Goal: Task Accomplishment & Management: Manage account settings

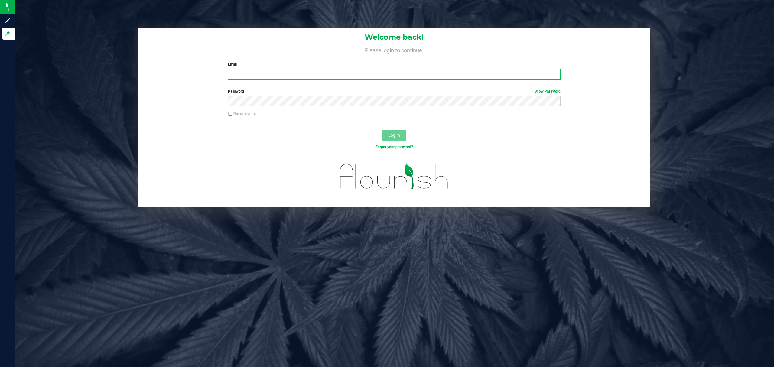
click at [358, 74] on input "Email" at bounding box center [394, 74] width 333 height 11
type input "[EMAIL_ADDRESS][DOMAIN_NAME]"
click at [382, 130] on button "Log In" at bounding box center [394, 135] width 24 height 11
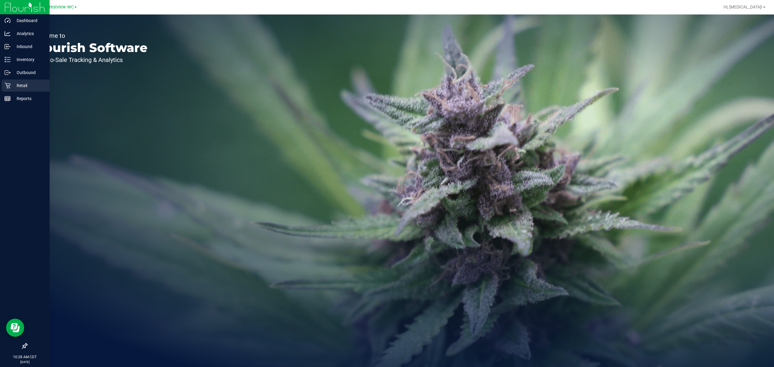
click at [32, 85] on p "Retail" at bounding box center [29, 85] width 36 height 7
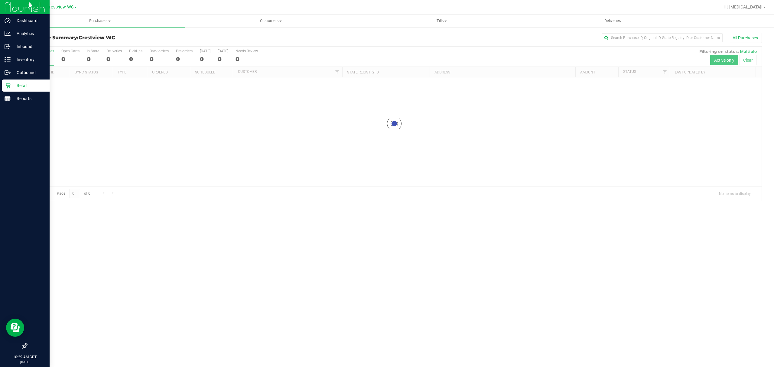
click at [22, 345] on icon at bounding box center [25, 346] width 6 height 6
click at [22, 347] on input "checkbox" at bounding box center [22, 347] width 0 height 0
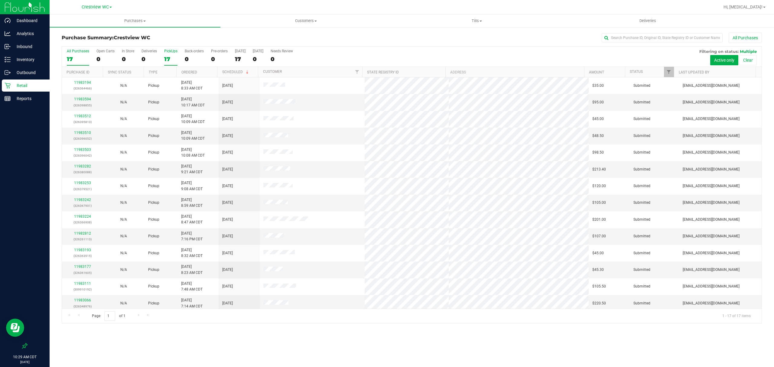
click at [166, 58] on div "17" at bounding box center [170, 59] width 13 height 7
click at [0, 0] on input "PickUps 17" at bounding box center [0, 0] width 0 height 0
click at [474, 20] on span "Tills" at bounding box center [477, 20] width 170 height 5
click at [441, 37] on li "Manage tills" at bounding box center [476, 36] width 171 height 7
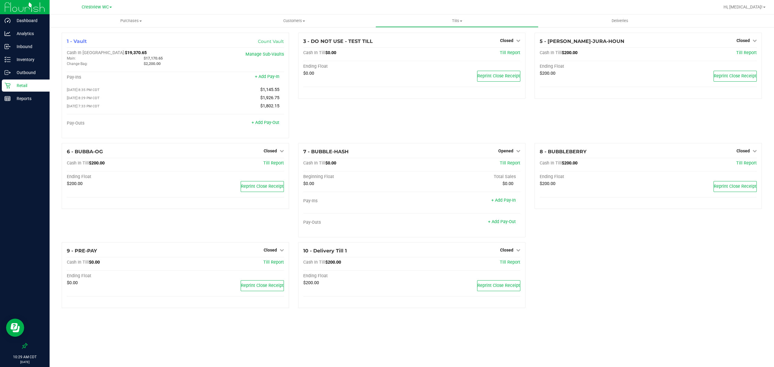
click at [17, 84] on p "Retail" at bounding box center [29, 85] width 36 height 7
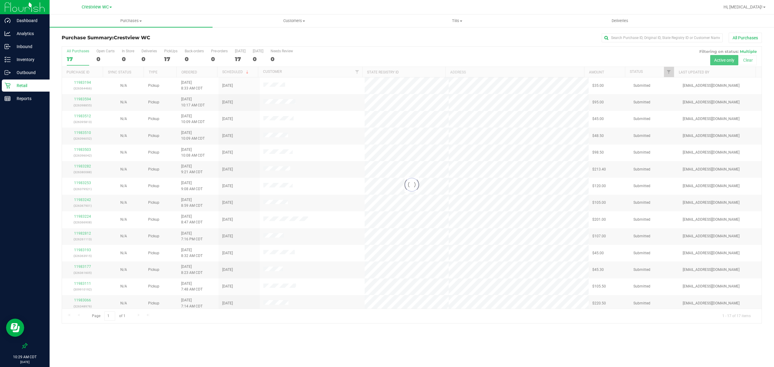
click at [167, 58] on div at bounding box center [412, 185] width 700 height 277
click at [168, 57] on div "17" at bounding box center [170, 59] width 13 height 7
click at [0, 0] on input "PickUps 17" at bounding box center [0, 0] width 0 height 0
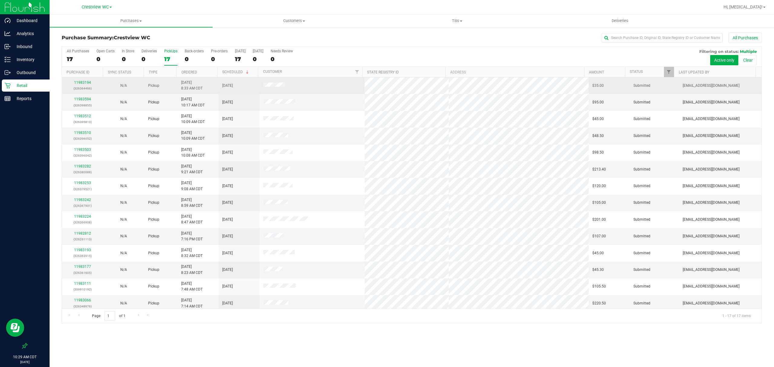
click at [83, 85] on div "11983194 (326364466)" at bounding box center [83, 85] width 34 height 11
click at [83, 82] on link "11983194" at bounding box center [82, 82] width 17 height 4
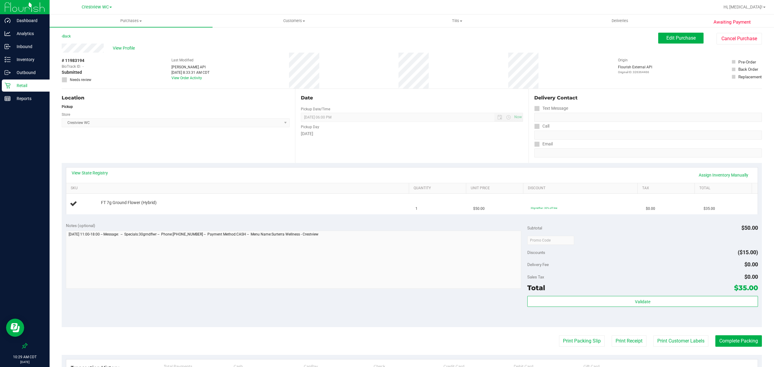
click at [88, 177] on div "View State Registry Assign Inventory Manually" at bounding box center [412, 175] width 681 height 10
click at [88, 174] on link "View State Registry" at bounding box center [90, 173] width 36 height 6
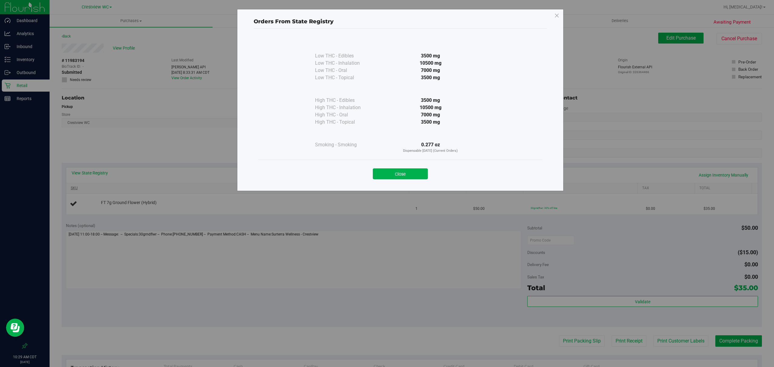
drag, startPoint x: 407, startPoint y: 177, endPoint x: 396, endPoint y: 186, distance: 14.6
click at [407, 177] on button "Close" at bounding box center [400, 173] width 55 height 11
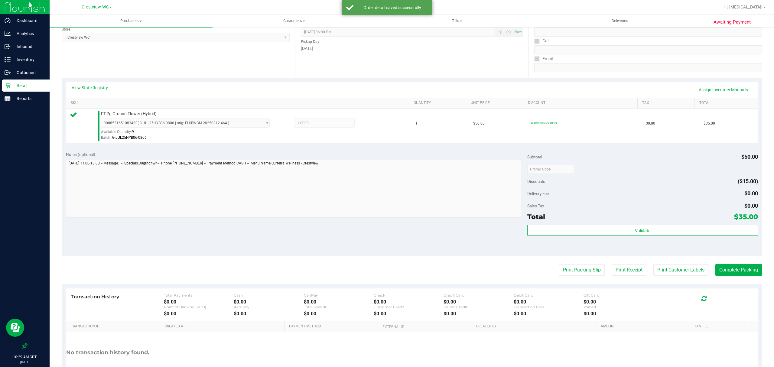
scroll to position [128, 0]
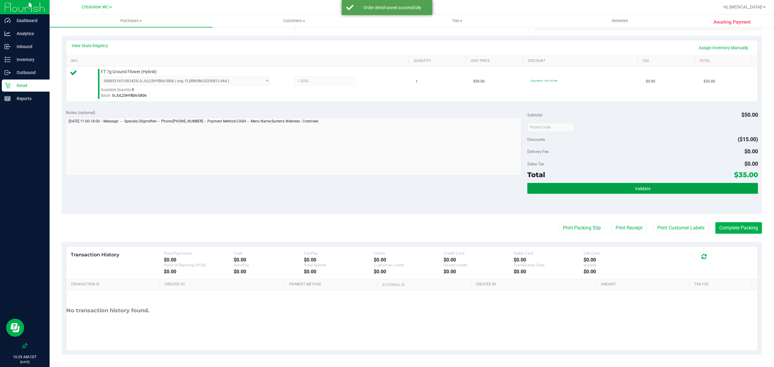
click at [602, 189] on button "Validate" at bounding box center [643, 188] width 231 height 11
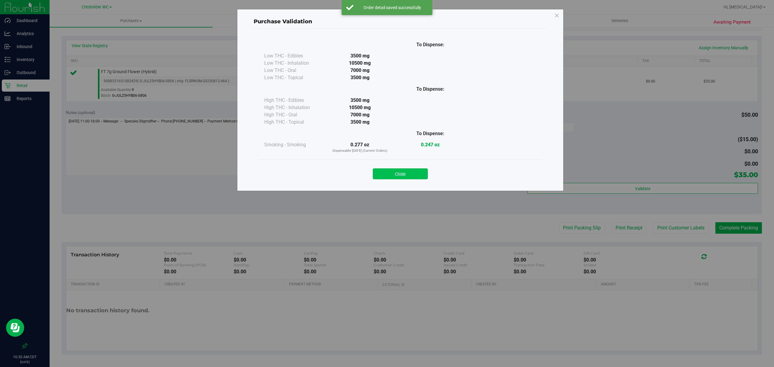
click at [411, 176] on button "Close" at bounding box center [400, 173] width 55 height 11
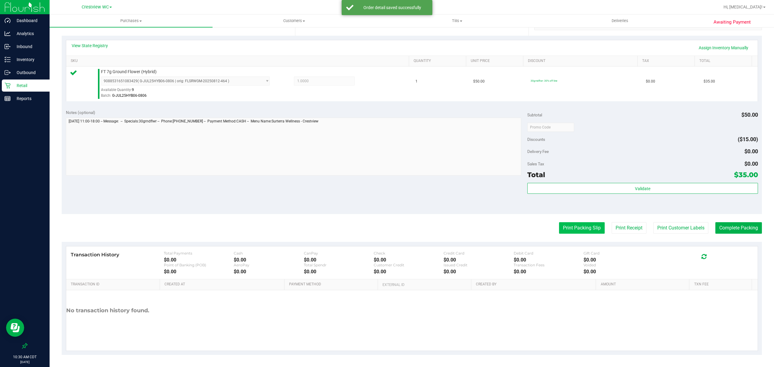
click at [576, 231] on button "Print Packing Slip" at bounding box center [582, 227] width 46 height 11
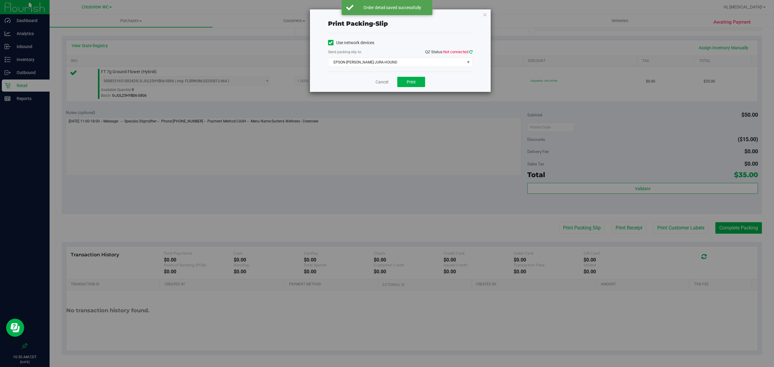
click at [471, 51] on icon at bounding box center [471, 52] width 3 height 4
click at [412, 65] on span "EPSON-BRUNO-JURA-HOUND" at bounding box center [397, 62] width 136 height 8
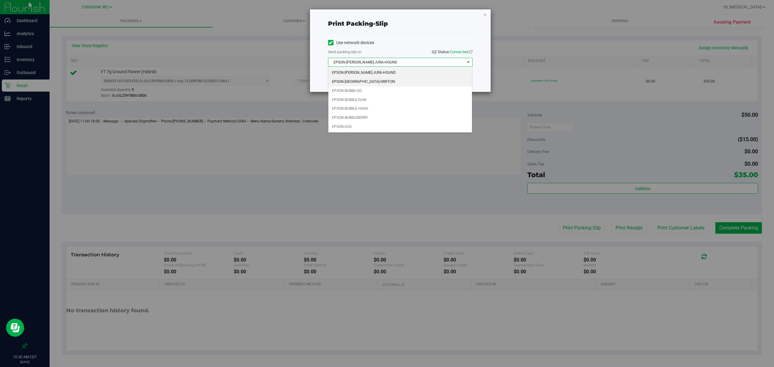
click at [371, 83] on li "EPSON-BRUSSELS-GRIFFON" at bounding box center [401, 81] width 144 height 9
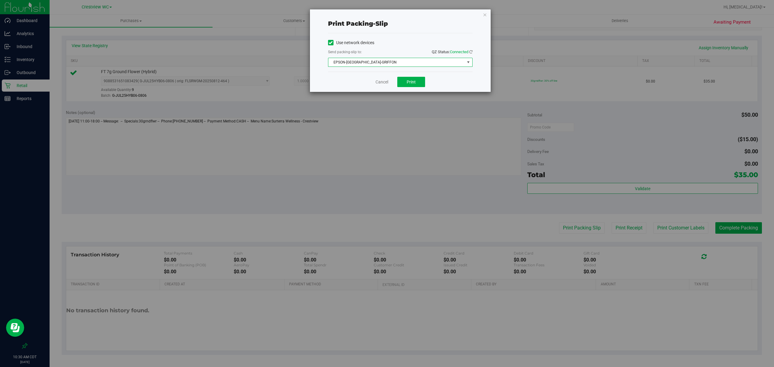
click at [381, 36] on div "Use network devices Send packing-slip to: QZ Status: Connected EPSON-BRUSSELS-G…" at bounding box center [400, 52] width 145 height 38
click at [403, 83] on button "Print" at bounding box center [412, 82] width 28 height 10
click at [381, 83] on link "Cancel" at bounding box center [382, 82] width 13 height 6
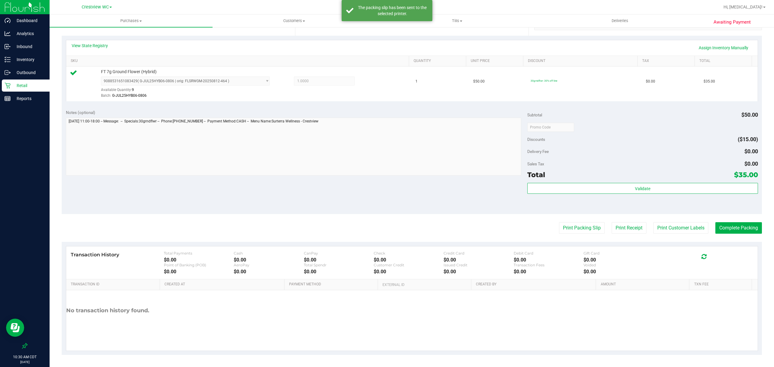
click at [751, 234] on purchase-details "Back Edit Purchase Cancel Purchase View Profile # 11983194 BioTrack ID: - Submi…" at bounding box center [412, 130] width 701 height 450
click at [750, 233] on button "Complete Packing" at bounding box center [739, 227] width 47 height 11
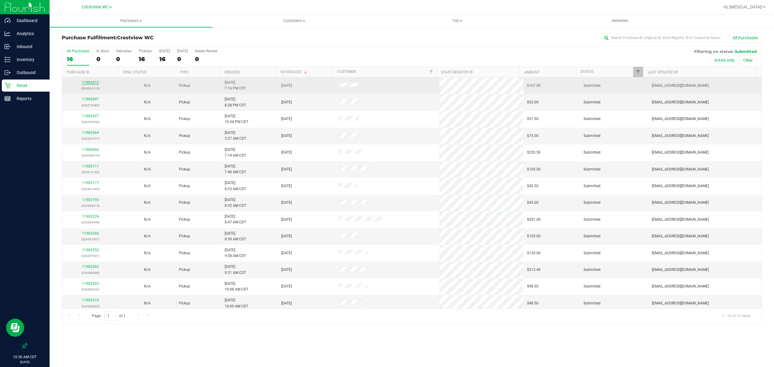
click at [93, 84] on link "11982812" at bounding box center [90, 82] width 17 height 4
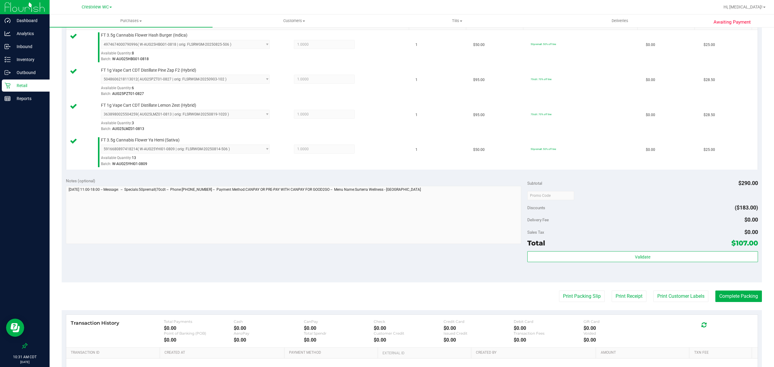
scroll to position [234, 0]
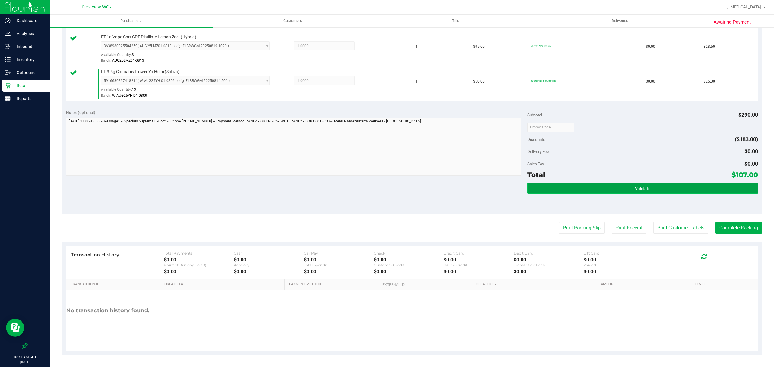
click at [660, 185] on button "Validate" at bounding box center [643, 188] width 231 height 11
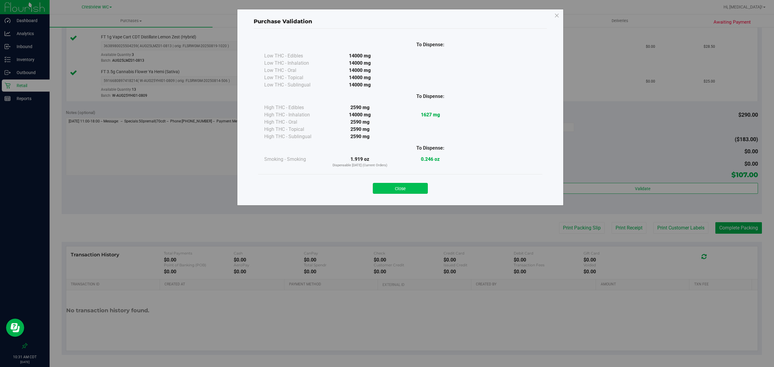
click at [411, 183] on button "Close" at bounding box center [400, 188] width 55 height 11
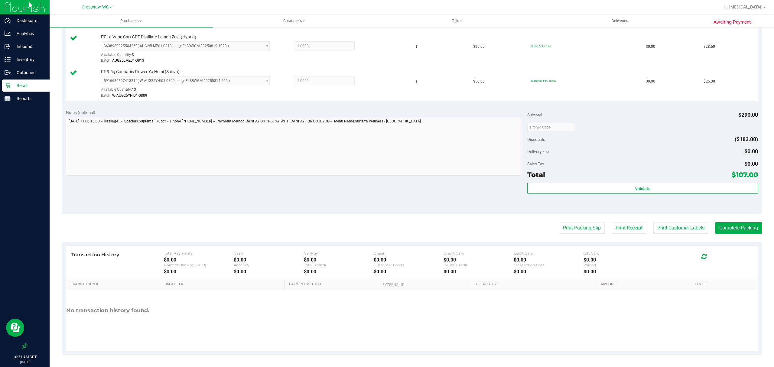
click at [426, 212] on div "Notes (optional) Subtotal $290.00 Discounts ($183.00) Delivery Fee $0.00 Sales …" at bounding box center [412, 159] width 701 height 109
click at [591, 231] on button "Print Packing Slip" at bounding box center [582, 227] width 46 height 11
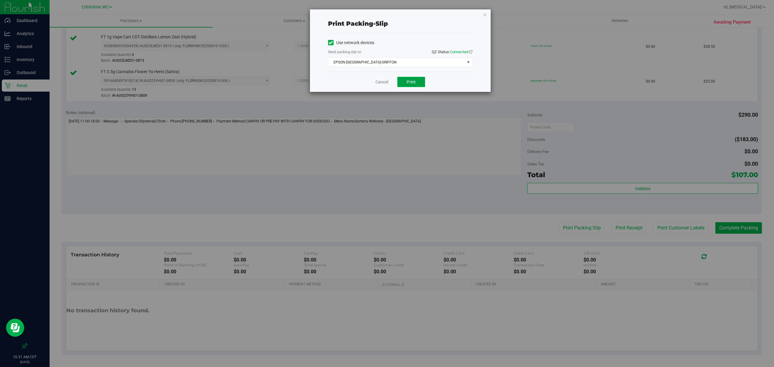
click at [425, 82] on button "Print" at bounding box center [412, 82] width 28 height 10
click at [382, 84] on link "Cancel" at bounding box center [382, 82] width 13 height 6
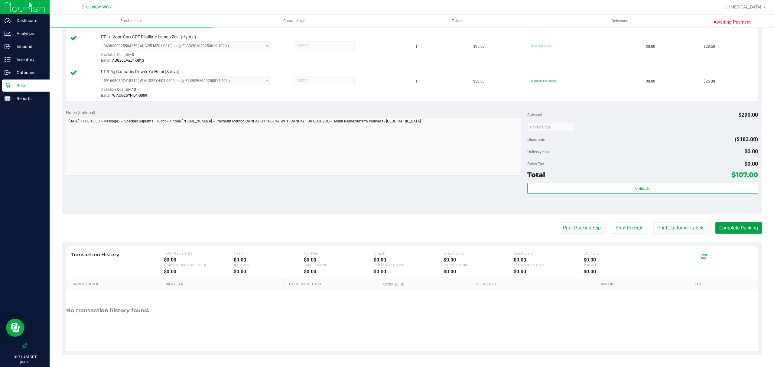
click at [744, 226] on button "Complete Packing" at bounding box center [739, 227] width 47 height 11
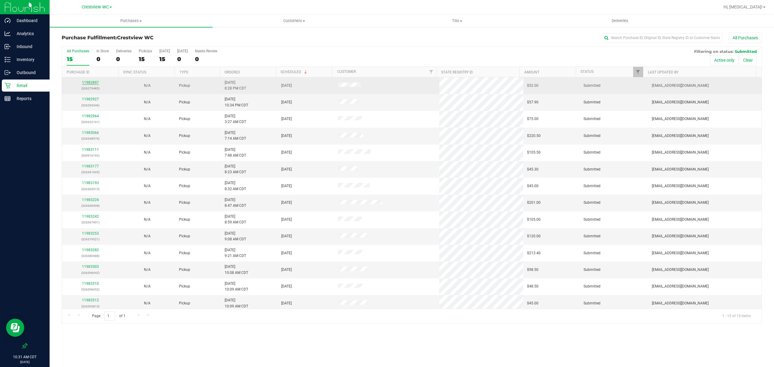
click at [88, 83] on link "11982897" at bounding box center [90, 82] width 17 height 4
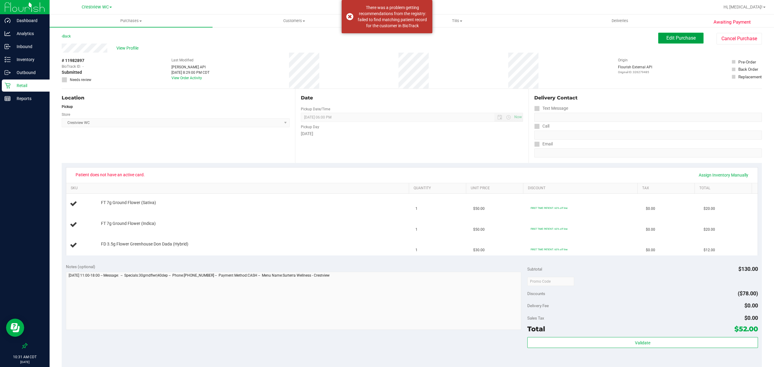
click at [667, 35] on span "Edit Purchase" at bounding box center [681, 38] width 29 height 6
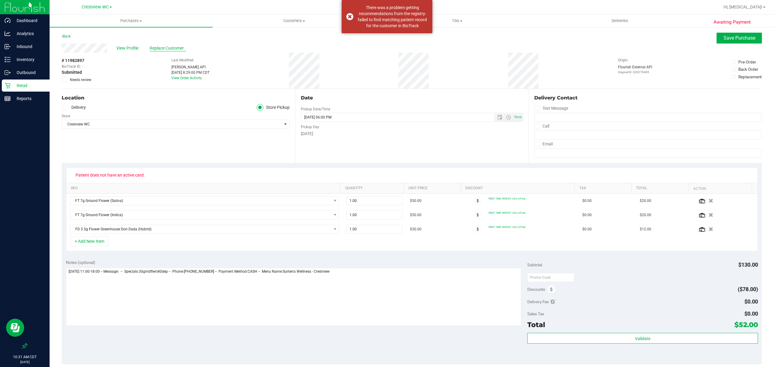
click at [159, 47] on span "Replace Customer" at bounding box center [168, 48] width 36 height 6
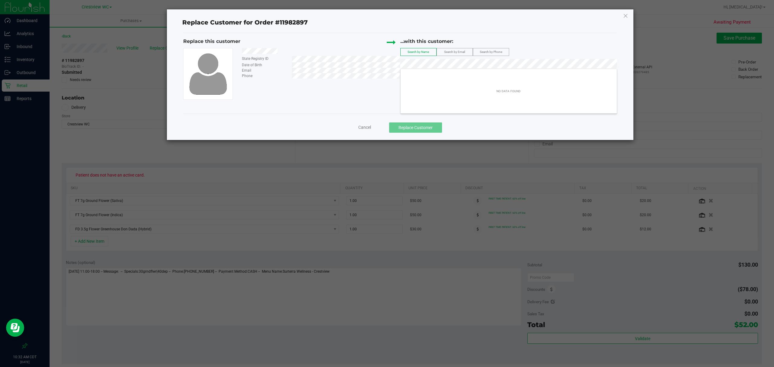
click at [450, 48] on div "...with this customer:" at bounding box center [509, 43] width 217 height 10
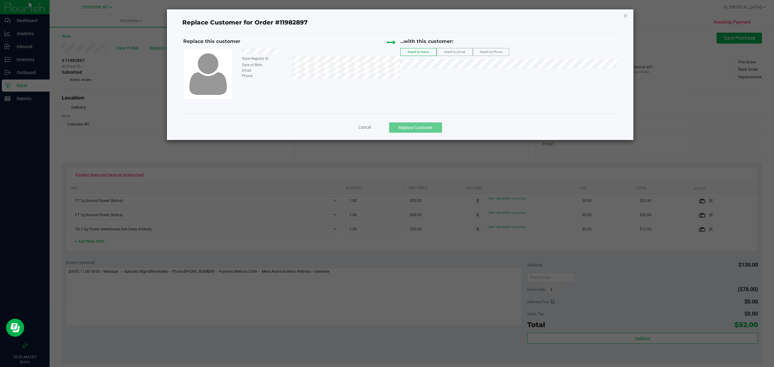
click at [450, 51] on span "Search by Email" at bounding box center [454, 51] width 21 height 3
click at [626, 16] on icon at bounding box center [625, 16] width 5 height 10
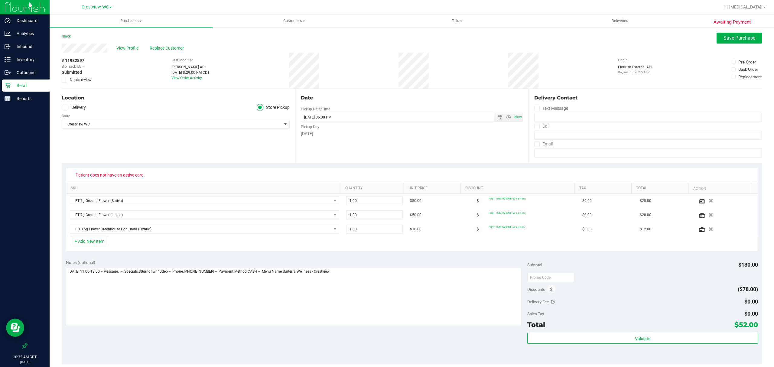
drag, startPoint x: 646, startPoint y: 45, endPoint x: 655, endPoint y: 43, distance: 8.5
click at [646, 45] on div "View Profile Replace Customer" at bounding box center [412, 48] width 701 height 9
click at [81, 80] on span "Needs review" at bounding box center [80, 79] width 21 height 5
click at [0, 0] on input "Needs review" at bounding box center [0, 0] width 0 height 0
click at [454, 321] on textarea at bounding box center [294, 297] width 456 height 58
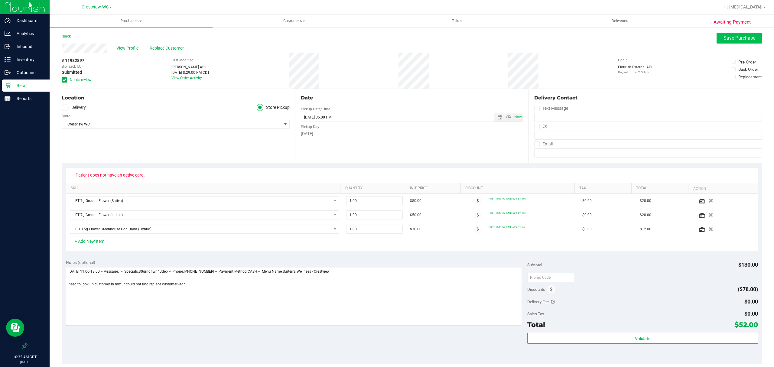
type textarea "Sunday 09/21/2025 11:00-18:00 -- Message: -- Specials:30grndflwr|40dep -- Phone…"
click at [735, 33] on button "Save Purchase" at bounding box center [739, 38] width 45 height 11
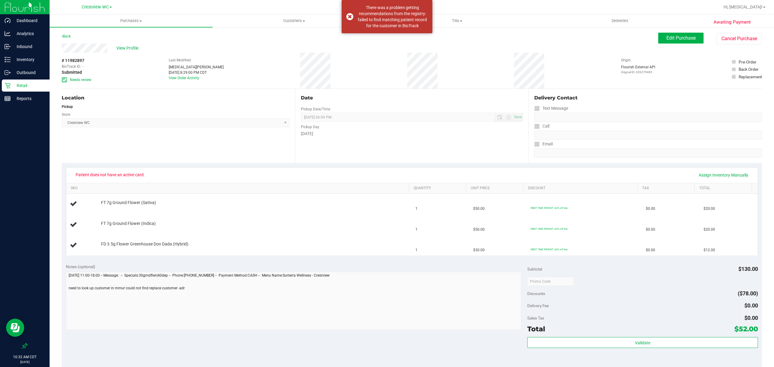
click at [26, 83] on p "Retail" at bounding box center [29, 85] width 36 height 7
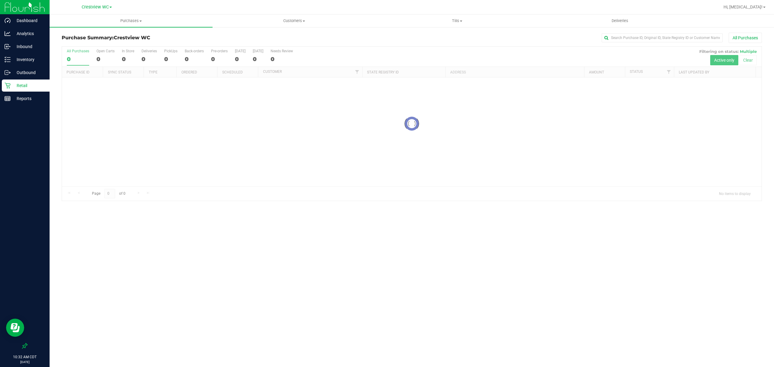
click at [166, 56] on div at bounding box center [412, 124] width 700 height 154
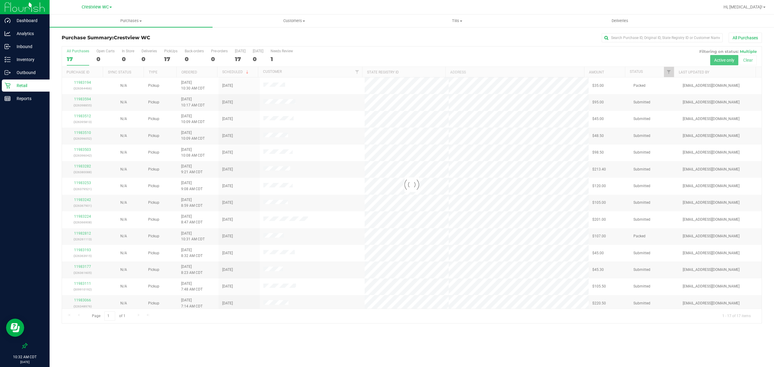
click at [167, 57] on div at bounding box center [412, 185] width 700 height 277
click at [170, 56] on div "17" at bounding box center [170, 59] width 13 height 7
click at [0, 0] on input "PickUps 17" at bounding box center [0, 0] width 0 height 0
click at [191, 73] on link "Ordered" at bounding box center [190, 72] width 16 height 4
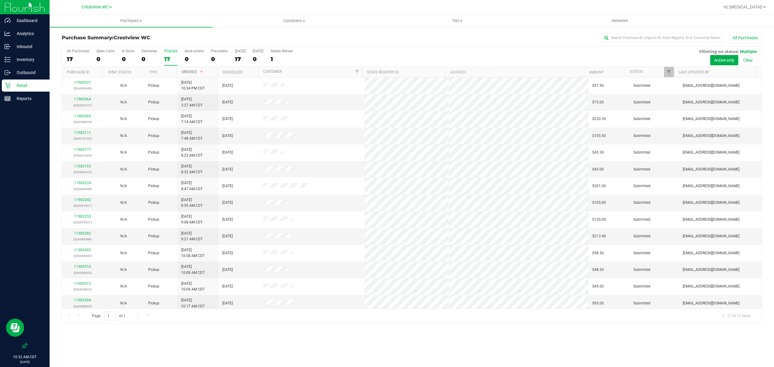
click at [193, 71] on link "Ordered" at bounding box center [193, 72] width 23 height 4
click at [195, 74] on link "Ordered" at bounding box center [190, 72] width 16 height 4
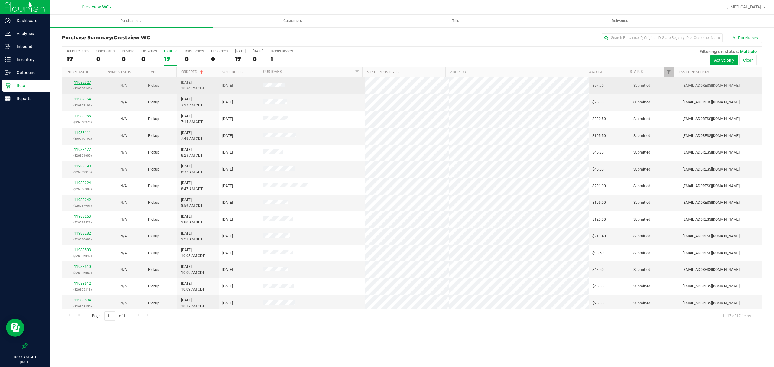
click at [79, 81] on link "11982927" at bounding box center [82, 82] width 17 height 4
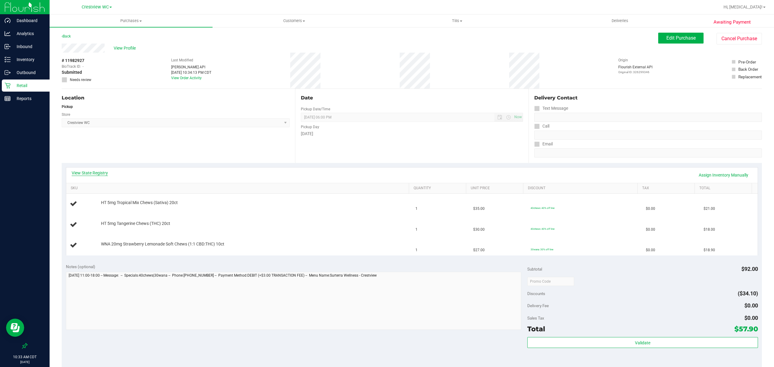
click at [93, 174] on link "View State Registry" at bounding box center [90, 173] width 36 height 6
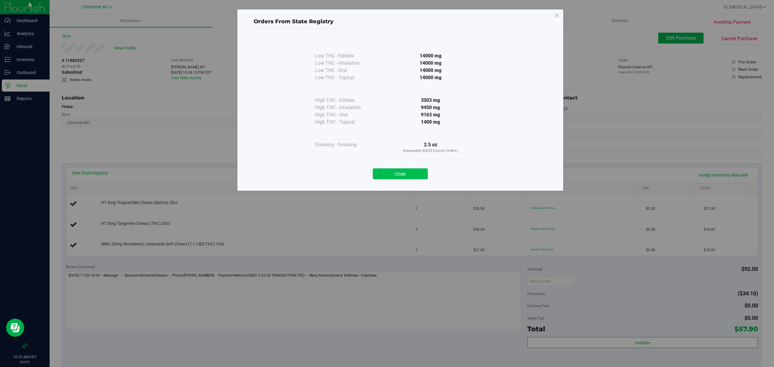
click at [413, 176] on button "Close" at bounding box center [400, 173] width 55 height 11
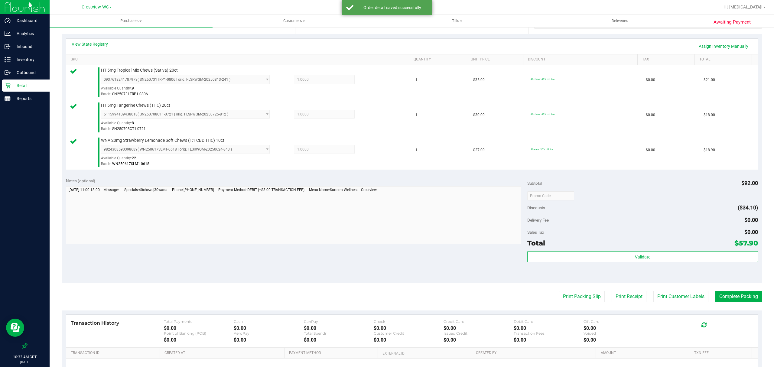
scroll to position [129, 0]
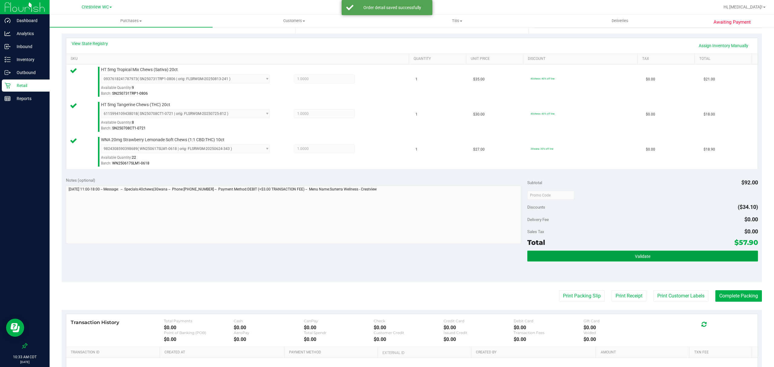
click at [626, 261] on button "Validate" at bounding box center [643, 256] width 231 height 11
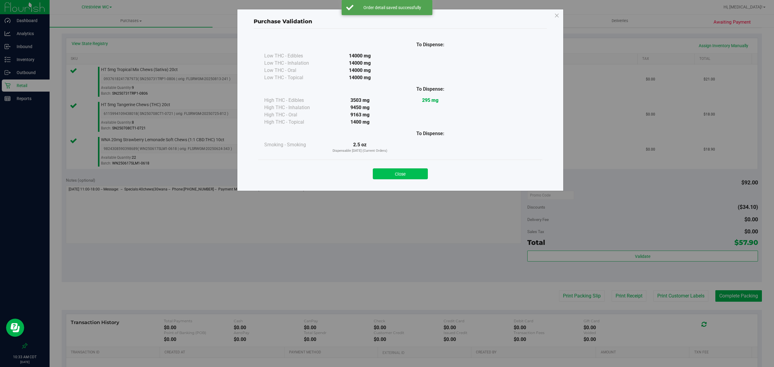
click at [397, 177] on button "Close" at bounding box center [400, 173] width 55 height 11
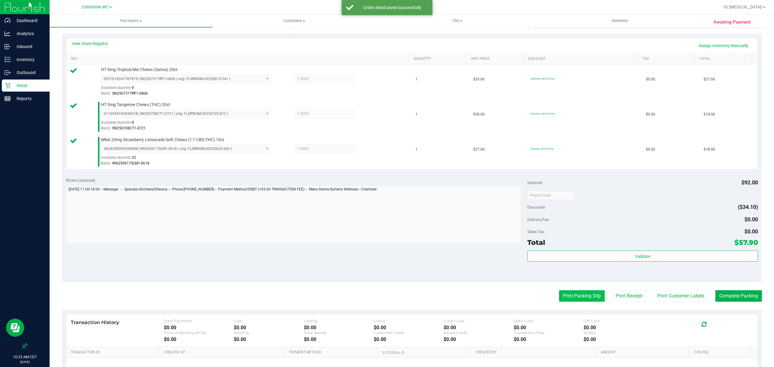
click at [570, 302] on button "Print Packing Slip" at bounding box center [582, 295] width 46 height 11
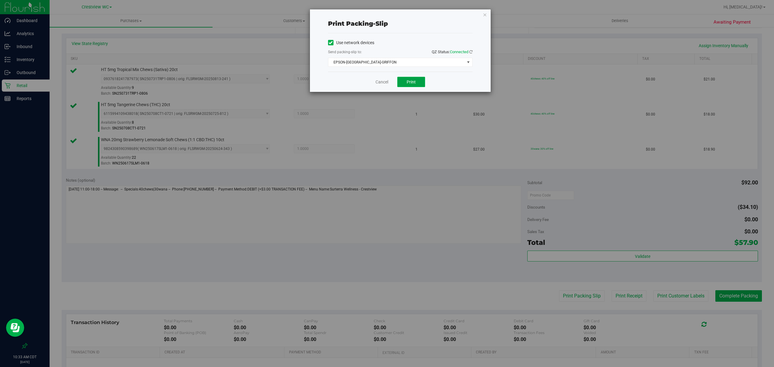
click at [417, 87] on button "Print" at bounding box center [412, 82] width 28 height 10
click at [381, 82] on link "Cancel" at bounding box center [382, 82] width 13 height 6
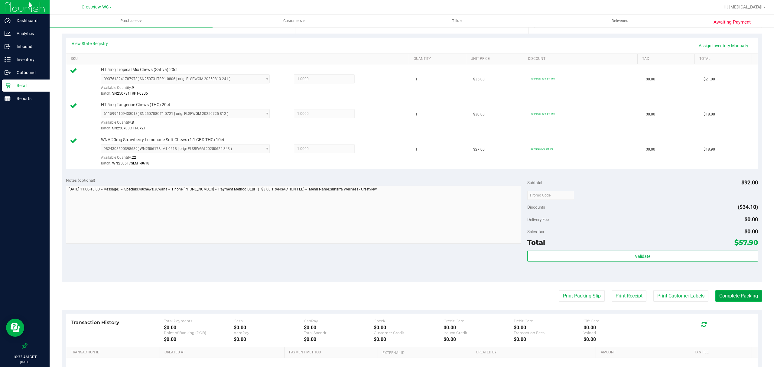
click at [749, 294] on button "Complete Packing" at bounding box center [739, 295] width 47 height 11
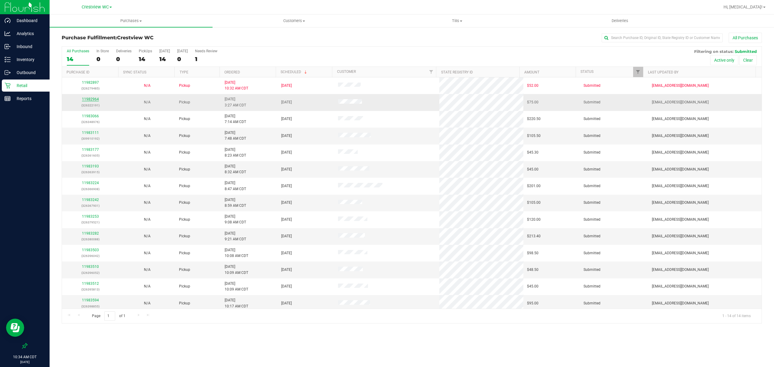
click at [88, 101] on link "11982964" at bounding box center [90, 99] width 17 height 4
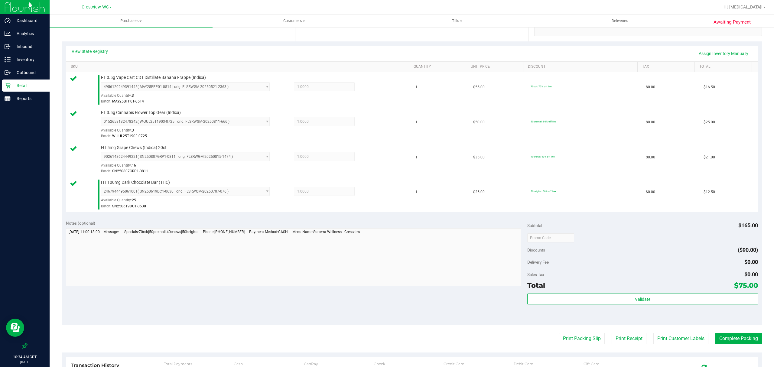
scroll to position [120, 0]
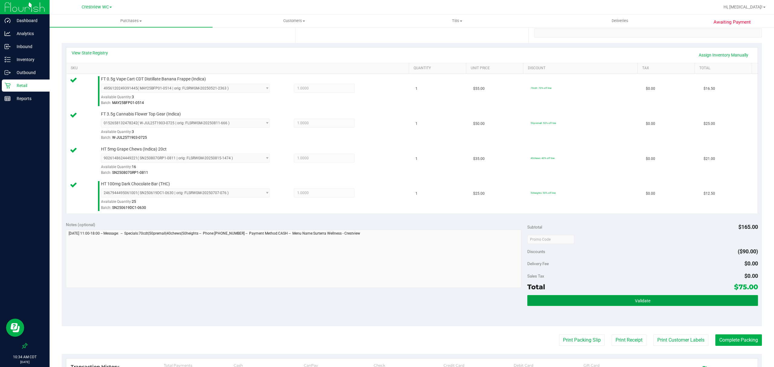
click at [621, 302] on button "Validate" at bounding box center [643, 300] width 231 height 11
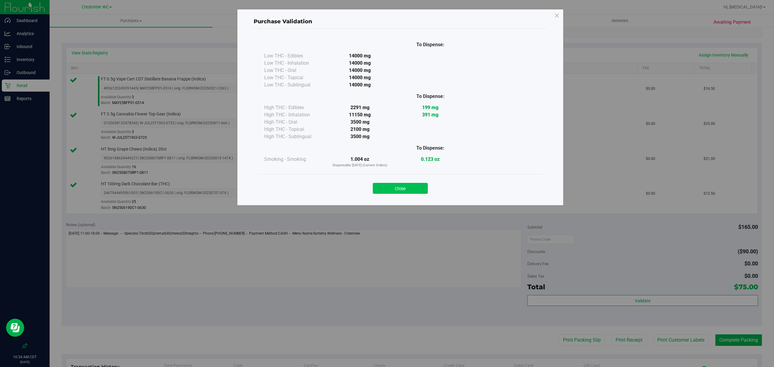
click at [401, 188] on button "Close" at bounding box center [400, 188] width 55 height 11
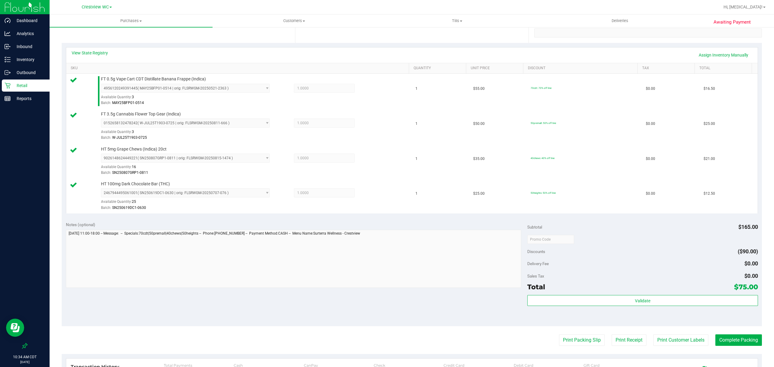
click at [476, 320] on div "Notes (optional) Subtotal $165.00 Discounts ($90.00) Delivery Fee $0.00 Sales T…" at bounding box center [412, 272] width 701 height 109
click at [559, 338] on button "Print Packing Slip" at bounding box center [582, 340] width 46 height 11
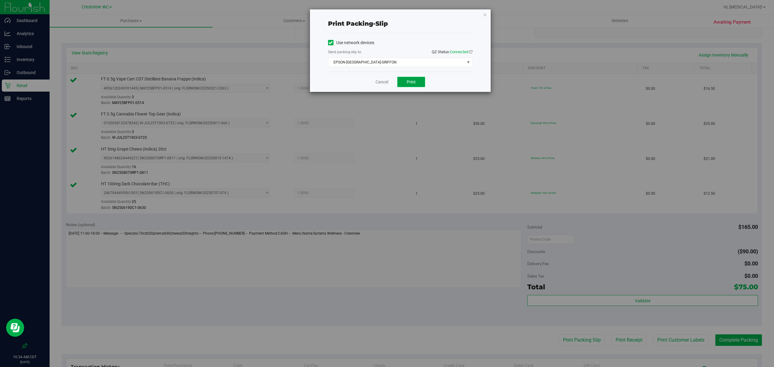
click at [404, 83] on button "Print" at bounding box center [412, 82] width 28 height 10
click at [378, 80] on link "Cancel" at bounding box center [382, 82] width 13 height 6
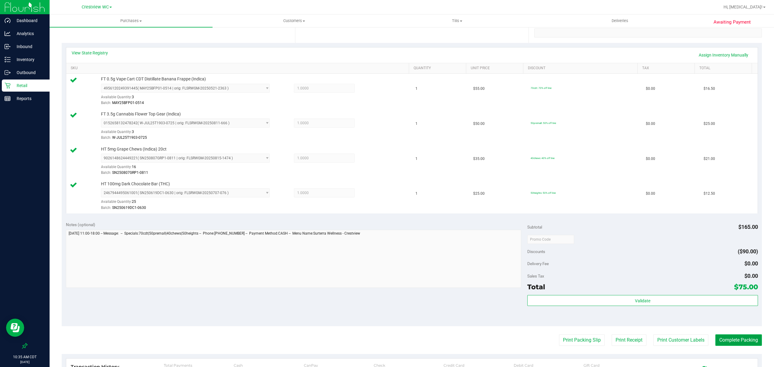
click at [734, 342] on button "Complete Packing" at bounding box center [739, 340] width 47 height 11
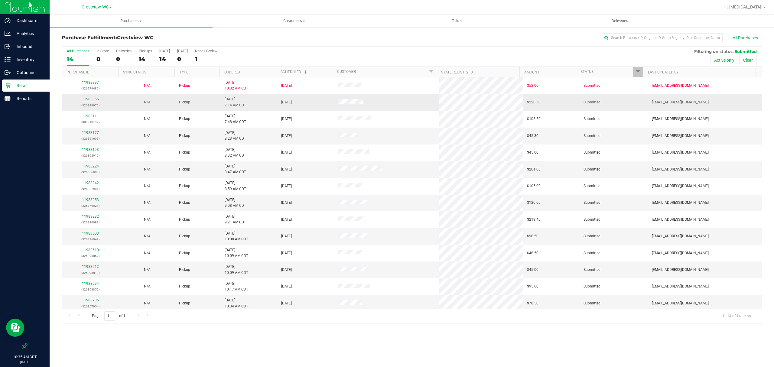
click at [96, 98] on link "11983066" at bounding box center [90, 99] width 17 height 4
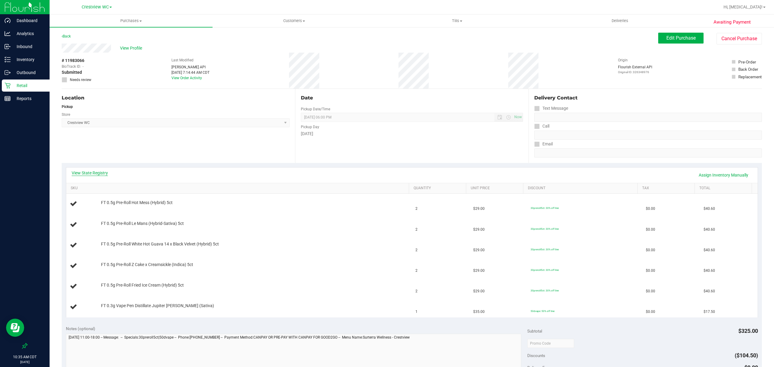
click at [95, 173] on link "View State Registry" at bounding box center [90, 173] width 36 height 6
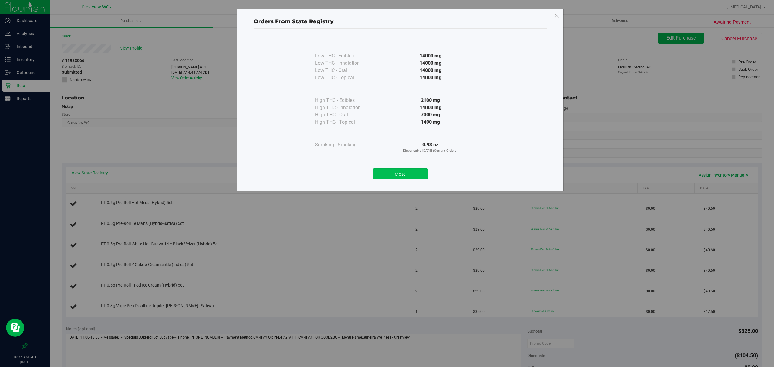
click at [414, 173] on button "Close" at bounding box center [400, 173] width 55 height 11
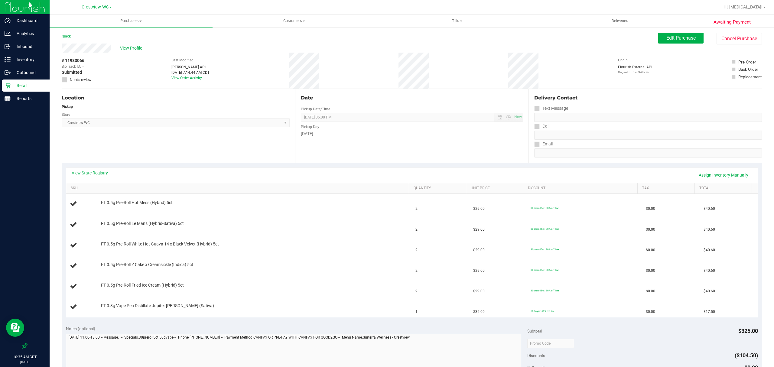
scroll to position [40, 0]
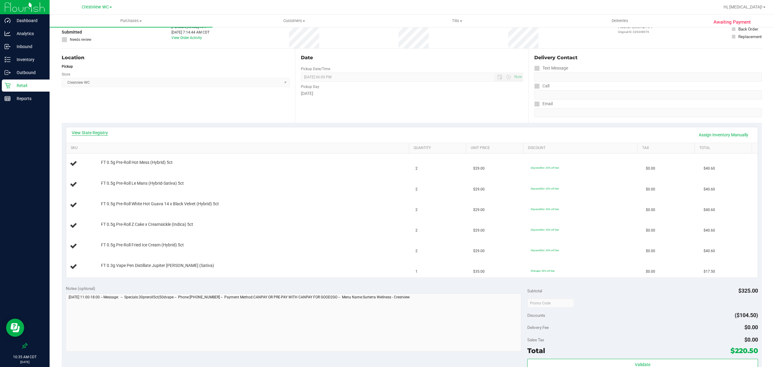
click at [90, 130] on link "View State Registry" at bounding box center [90, 133] width 36 height 6
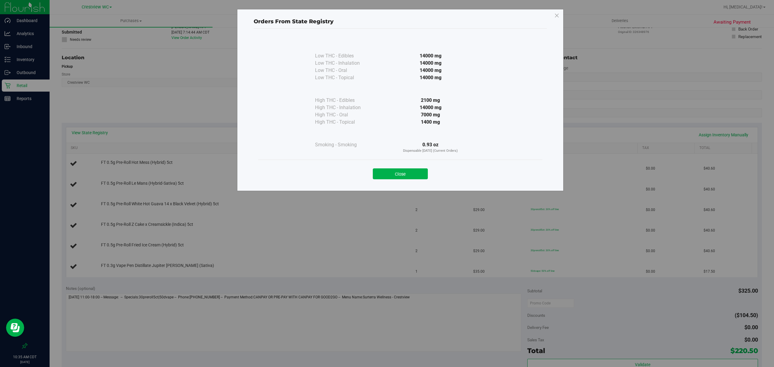
click at [394, 182] on div "Close" at bounding box center [400, 172] width 284 height 25
click at [403, 175] on button "Close" at bounding box center [400, 173] width 55 height 11
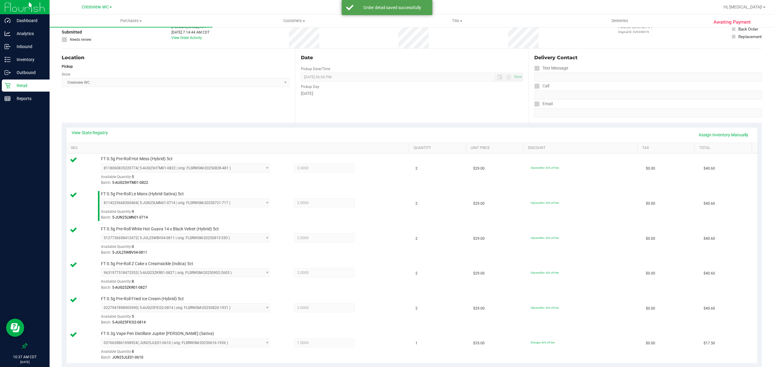
scroll to position [304, 0]
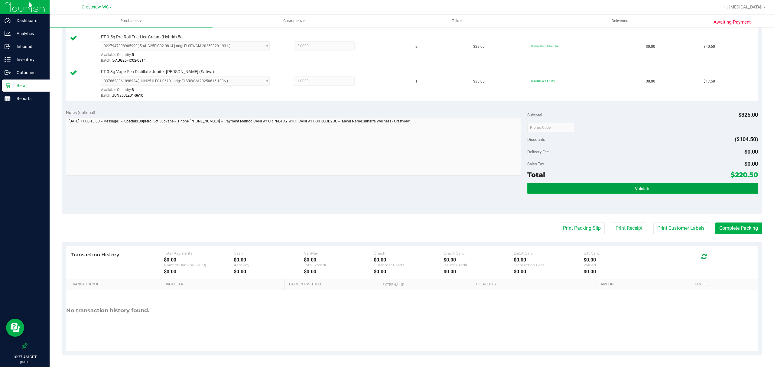
click at [646, 192] on button "Validate" at bounding box center [643, 188] width 231 height 11
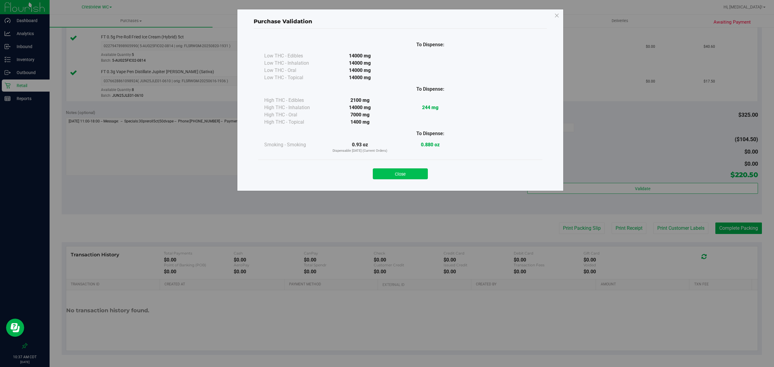
click at [410, 170] on button "Close" at bounding box center [400, 173] width 55 height 11
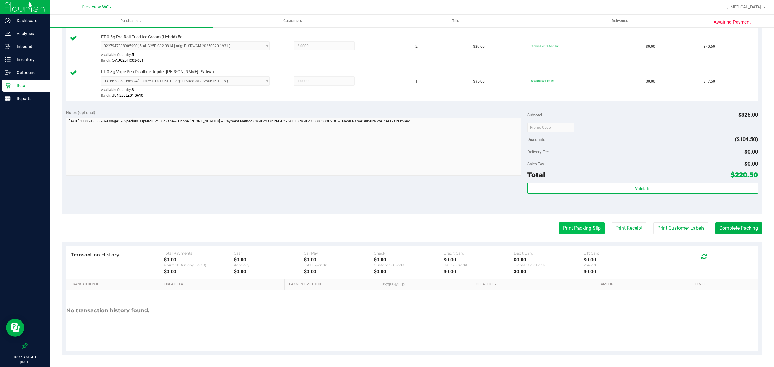
click at [575, 229] on button "Print Packing Slip" at bounding box center [582, 228] width 46 height 11
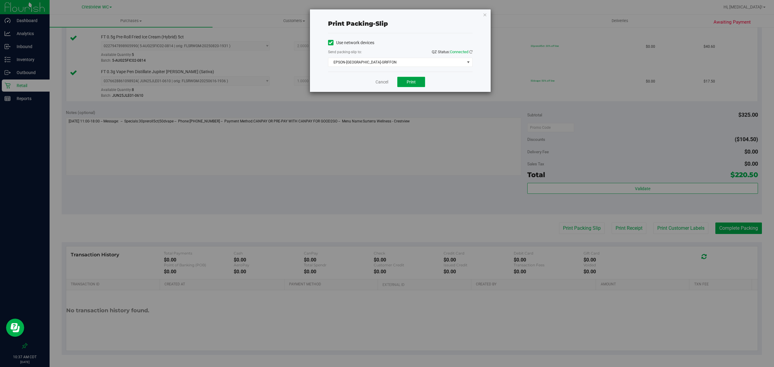
click at [408, 80] on span "Print" at bounding box center [411, 82] width 9 height 5
drag, startPoint x: 384, startPoint y: 80, endPoint x: 394, endPoint y: 77, distance: 11.1
click at [384, 80] on link "Cancel" at bounding box center [382, 82] width 13 height 6
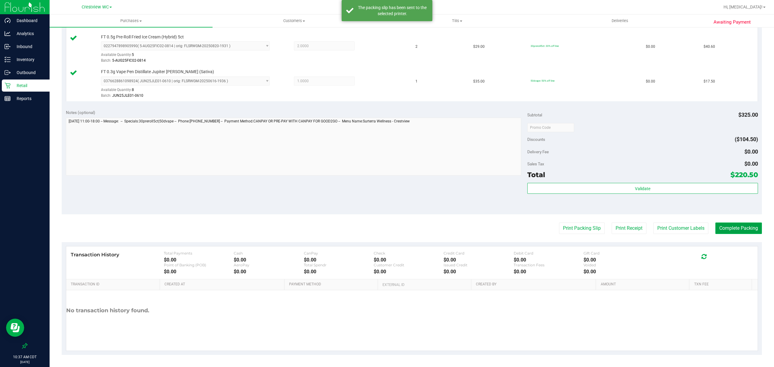
click at [728, 226] on button "Complete Packing" at bounding box center [739, 228] width 47 height 11
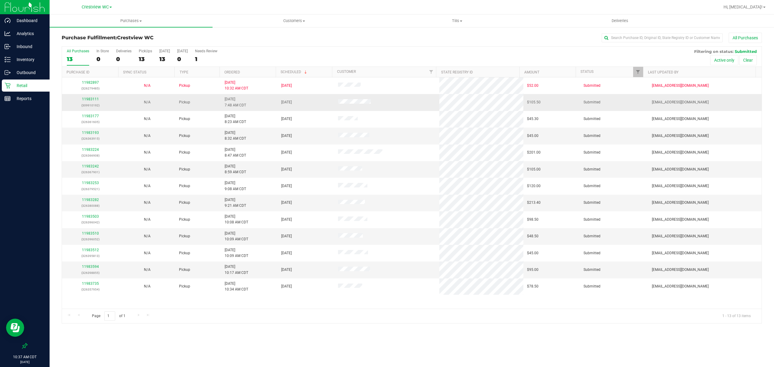
click at [92, 102] on div "11983111 (309910192)" at bounding box center [91, 102] width 50 height 11
click at [95, 97] on div "11983111 (309910192)" at bounding box center [91, 102] width 50 height 11
click at [87, 106] on p "(309910192)" at bounding box center [91, 106] width 50 height 6
click at [90, 98] on link "11983111" at bounding box center [90, 99] width 17 height 4
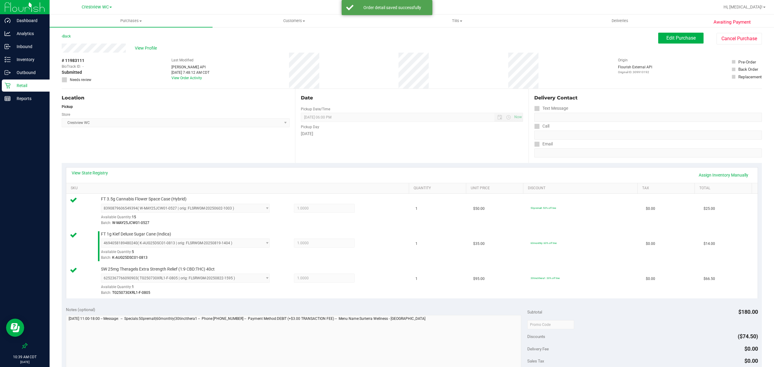
scroll to position [142, 0]
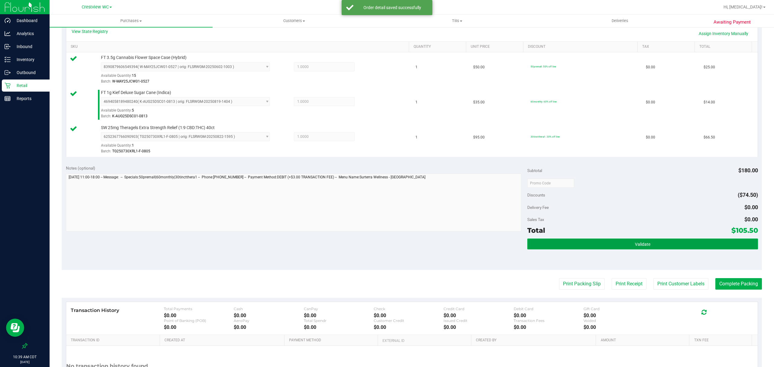
click at [659, 245] on button "Validate" at bounding box center [643, 244] width 231 height 11
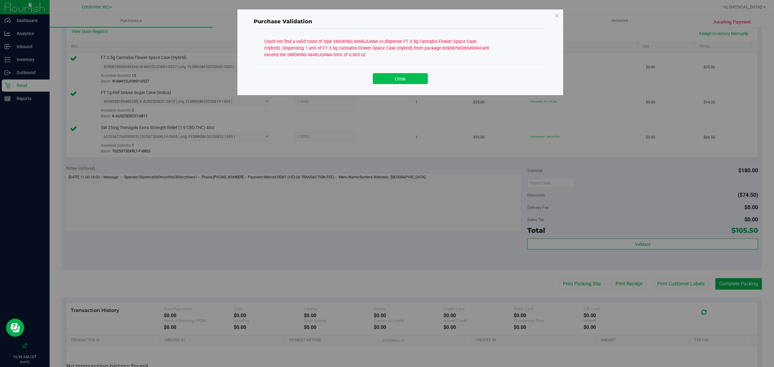
click at [415, 75] on button "Close" at bounding box center [400, 78] width 55 height 11
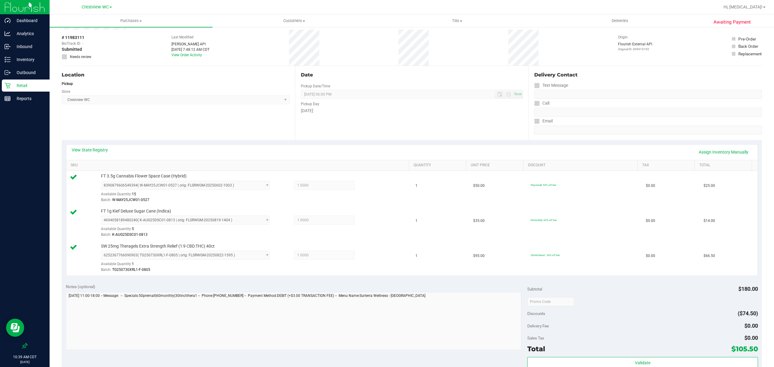
scroll to position [0, 0]
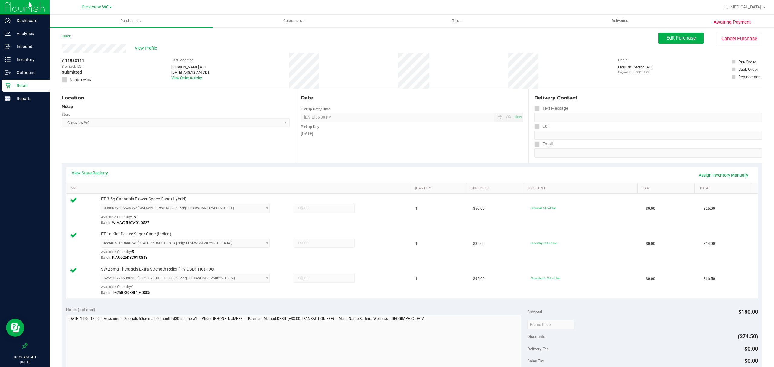
click at [77, 173] on link "View State Registry" at bounding box center [90, 173] width 36 height 6
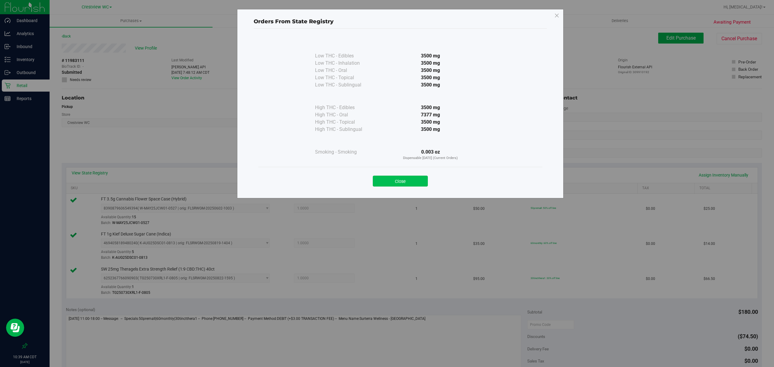
click at [391, 178] on button "Close" at bounding box center [400, 181] width 55 height 11
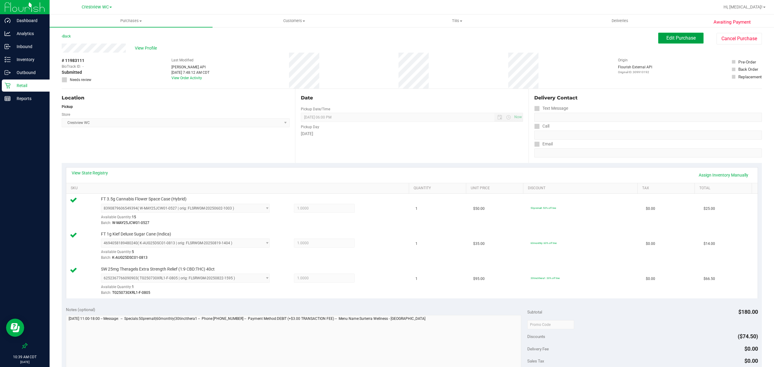
click at [683, 43] on button "Edit Purchase" at bounding box center [681, 38] width 45 height 11
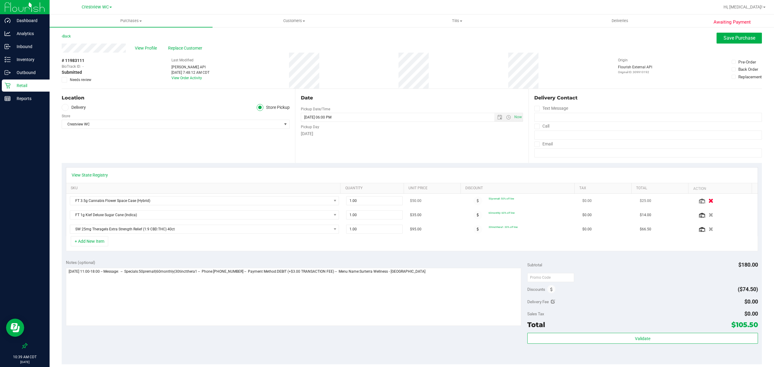
click at [709, 201] on icon "button" at bounding box center [711, 201] width 5 height 5
click at [453, 291] on textarea at bounding box center [294, 297] width 456 height 58
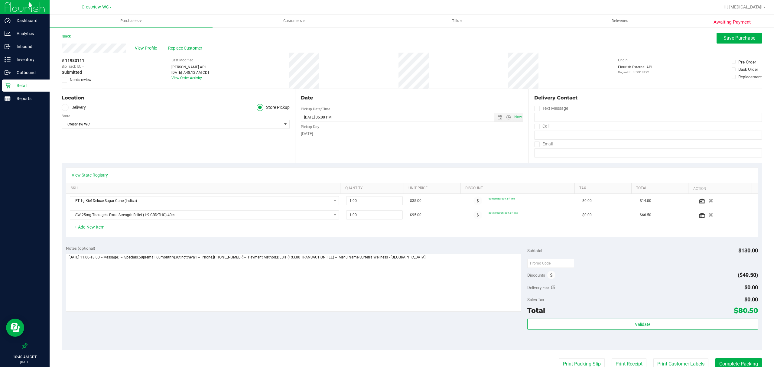
click at [79, 81] on span "Needs review" at bounding box center [80, 79] width 21 height 5
click at [0, 0] on input "Needs review" at bounding box center [0, 0] width 0 height 0
click at [500, 295] on textarea at bounding box center [294, 283] width 456 height 58
type textarea "Sunday 09/21/2025 11:00-18:00 -- Message: -- Specials:50premall|60monthly|30tin…"
click at [728, 37] on span "Save Purchase" at bounding box center [740, 38] width 32 height 6
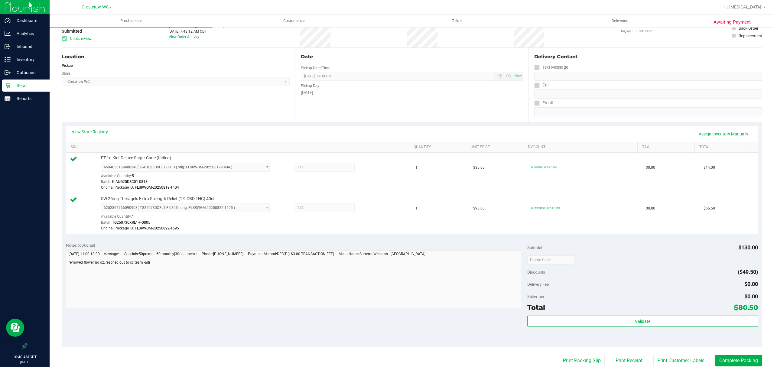
scroll to position [80, 0]
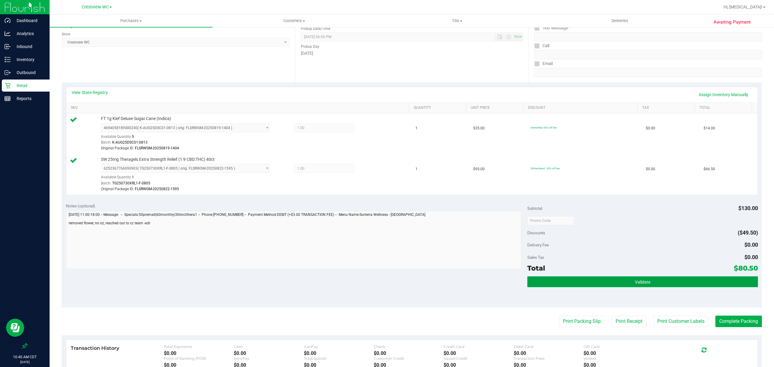
click at [638, 287] on button "Validate" at bounding box center [643, 281] width 231 height 11
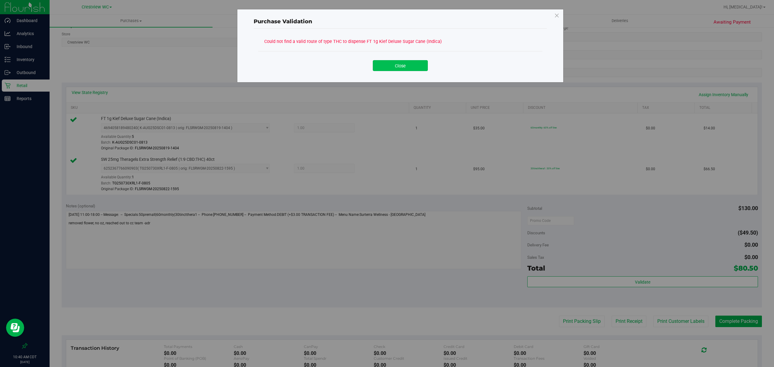
click at [408, 69] on button "Close" at bounding box center [400, 65] width 55 height 11
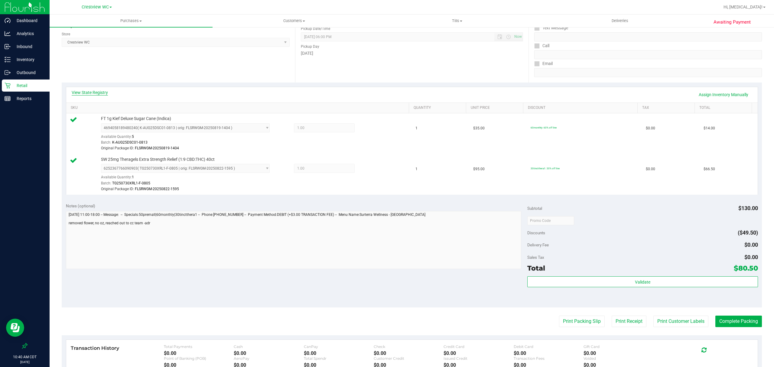
click at [85, 91] on link "View State Registry" at bounding box center [90, 93] width 36 height 6
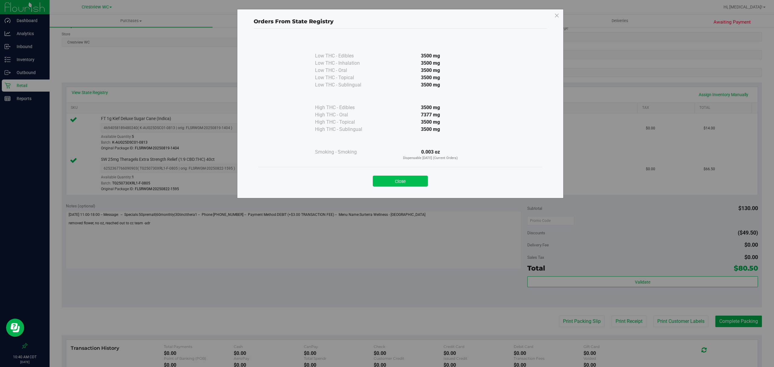
click at [414, 182] on button "Close" at bounding box center [400, 181] width 55 height 11
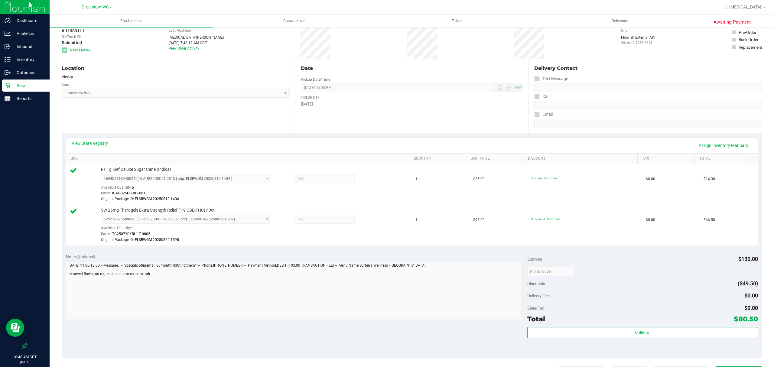
scroll to position [0, 0]
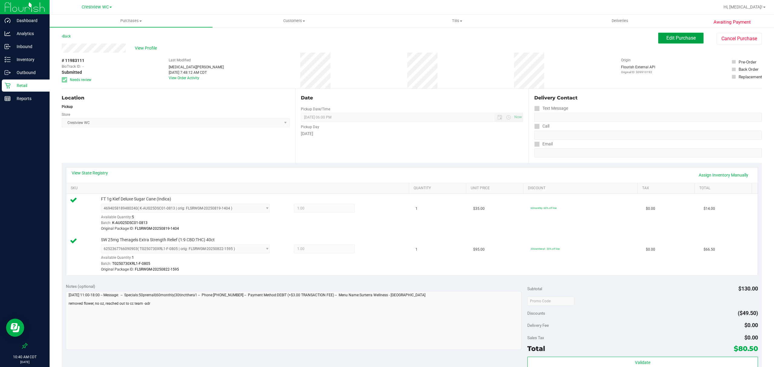
click at [681, 36] on span "Edit Purchase" at bounding box center [681, 38] width 29 height 6
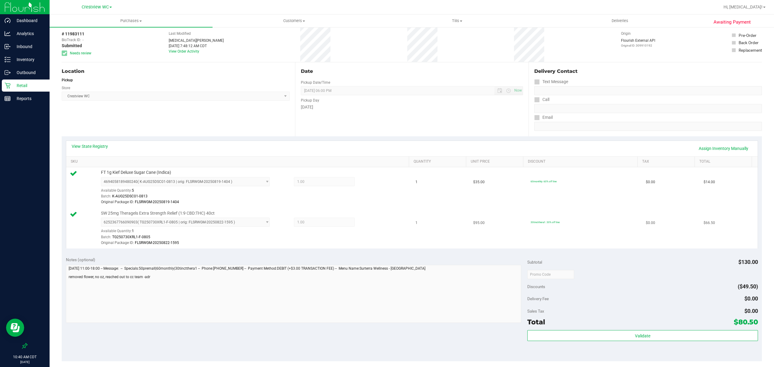
scroll to position [121, 0]
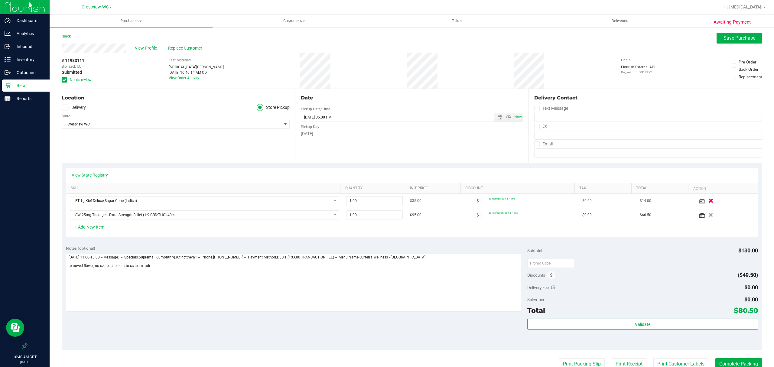
click at [706, 200] on button "button" at bounding box center [711, 201] width 10 height 6
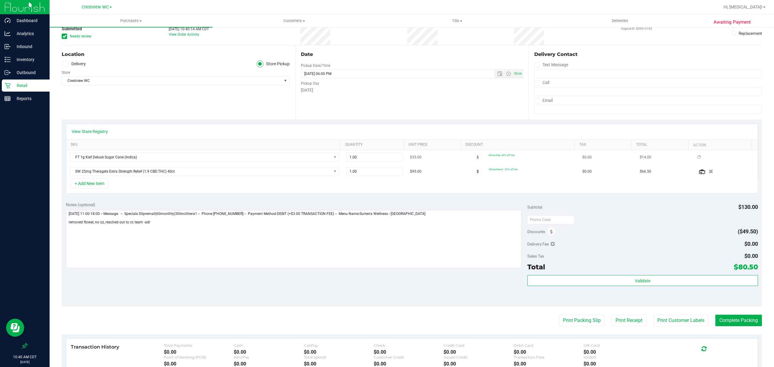
scroll to position [121, 0]
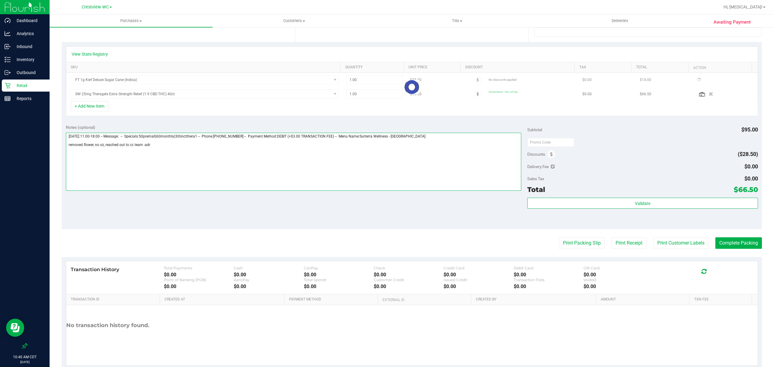
click at [253, 175] on textarea at bounding box center [294, 162] width 456 height 58
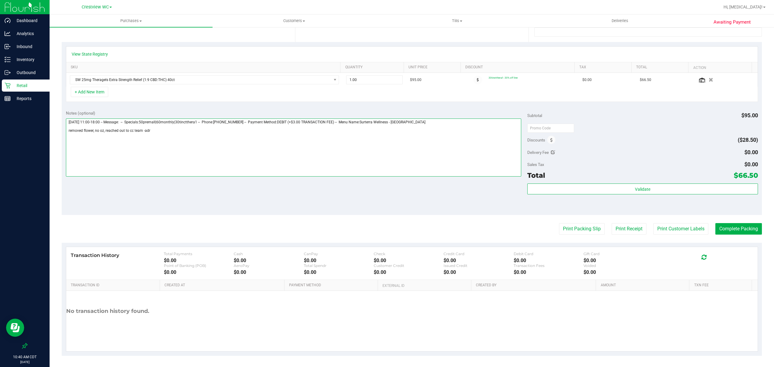
drag, startPoint x: 172, startPoint y: 136, endPoint x: 52, endPoint y: 137, distance: 120.4
click at [52, 137] on div "Awaiting Payment Back Save Purchase View Profile Replace Customer # 11983111 Bi…" at bounding box center [412, 137] width 725 height 463
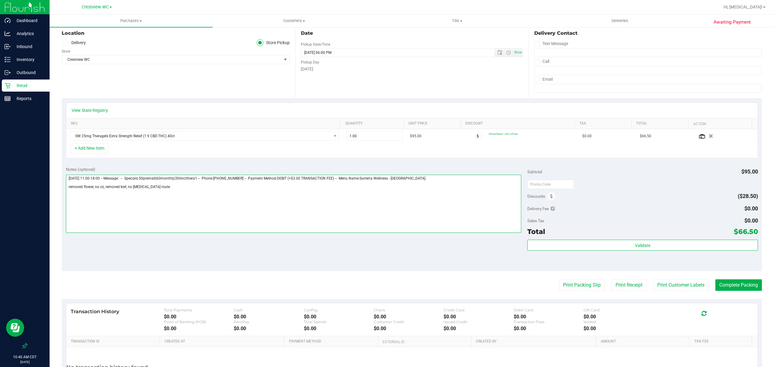
scroll to position [0, 0]
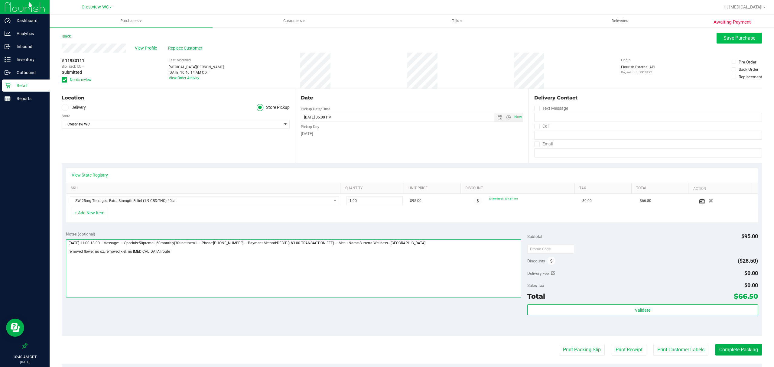
type textarea "Sunday 09/21/2025 11:00-18:00 -- Message: -- Specials:50premall|60monthly|30tin…"
click at [724, 37] on span "Save Purchase" at bounding box center [740, 38] width 32 height 6
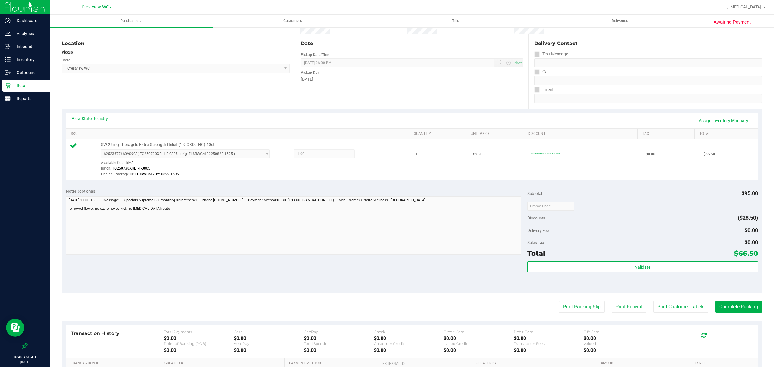
scroll to position [121, 0]
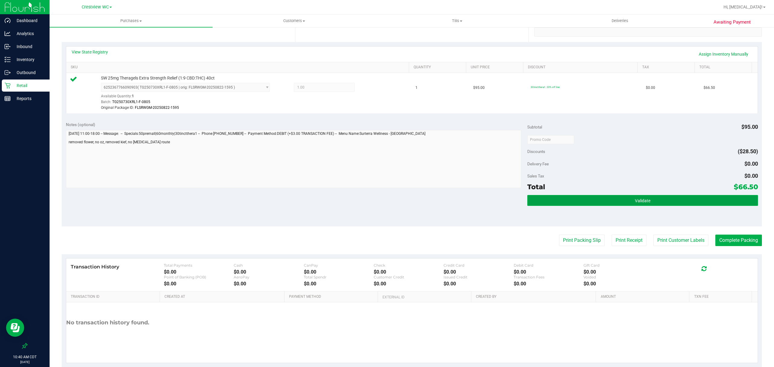
click at [640, 200] on span "Validate" at bounding box center [642, 200] width 15 height 5
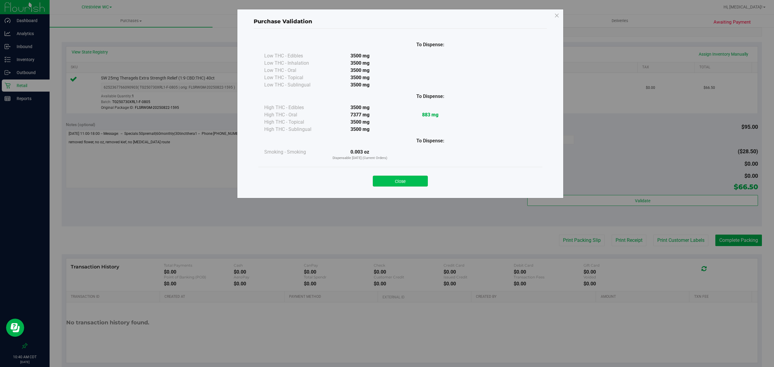
click at [409, 185] on button "Close" at bounding box center [400, 181] width 55 height 11
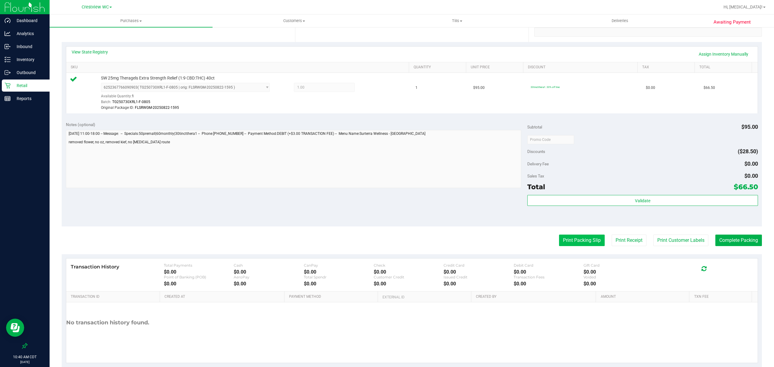
click at [572, 241] on button "Print Packing Slip" at bounding box center [582, 240] width 46 height 11
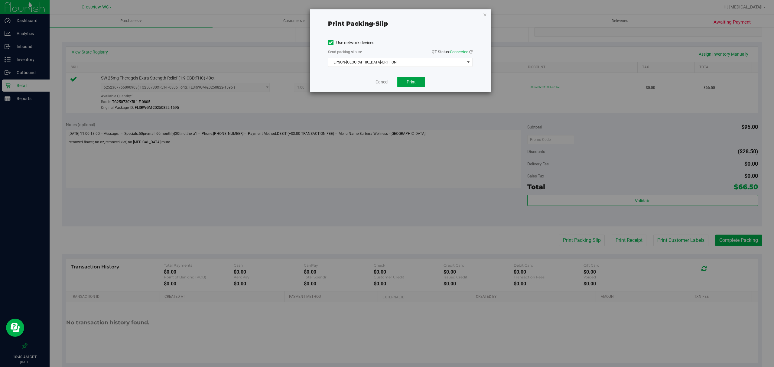
click at [411, 77] on button "Print" at bounding box center [412, 82] width 28 height 10
drag, startPoint x: 378, startPoint y: 83, endPoint x: 381, endPoint y: 80, distance: 4.4
click at [378, 83] on link "Cancel" at bounding box center [382, 82] width 13 height 6
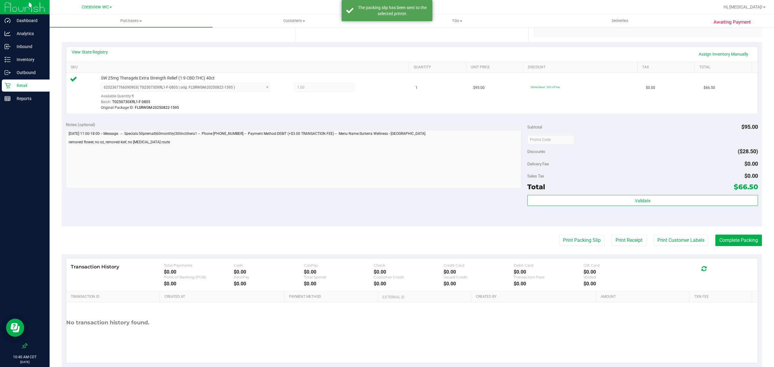
scroll to position [0, 0]
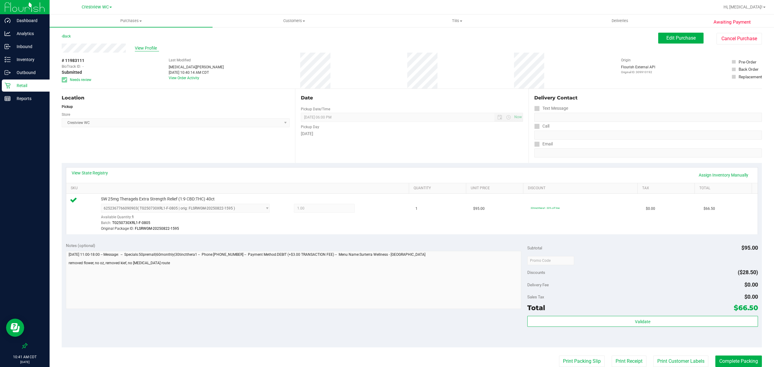
click at [153, 49] on span "View Profile" at bounding box center [147, 48] width 24 height 6
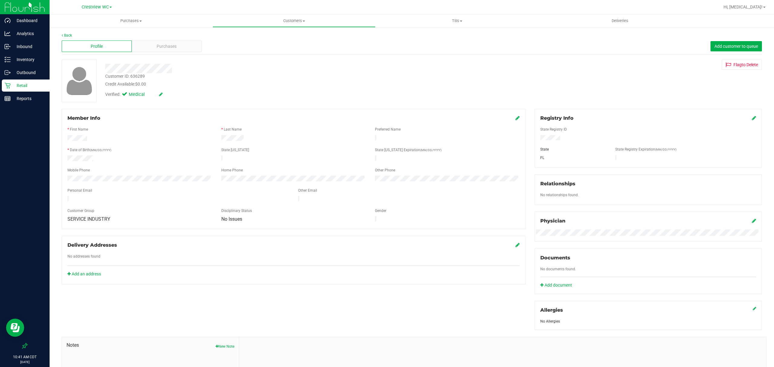
click at [136, 78] on div "Customer ID: 636289" at bounding box center [125, 76] width 40 height 6
copy div "636289"
click at [245, 78] on div "Customer ID: 636289 Credit Available: $0.00" at bounding box center [278, 80] width 355 height 14
click at [249, 77] on div "Customer ID: 636289 Credit Available: $0.00" at bounding box center [278, 80] width 355 height 14
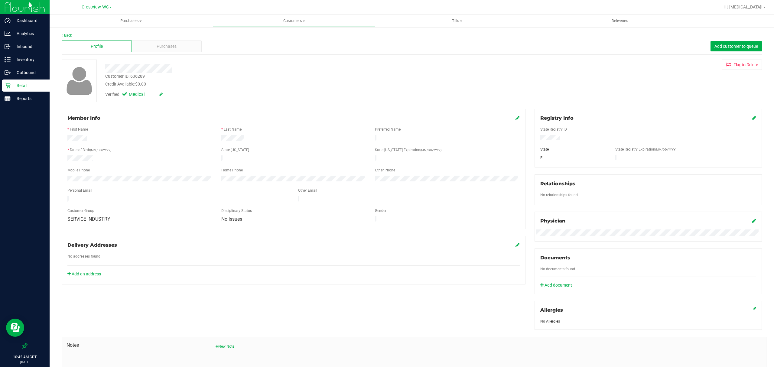
click at [30, 82] on p "Retail" at bounding box center [29, 85] width 36 height 7
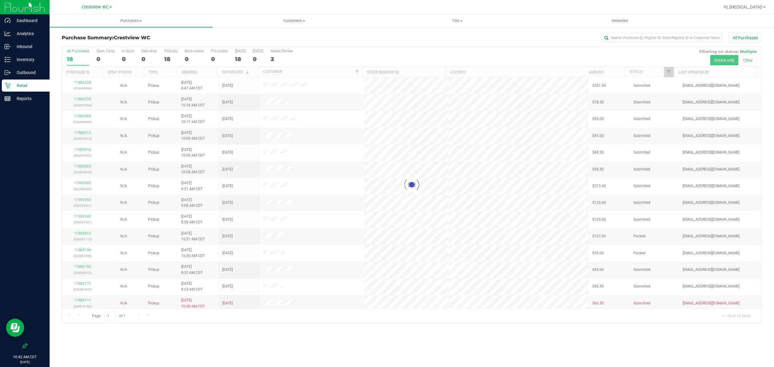
click at [166, 59] on div at bounding box center [412, 185] width 700 height 277
click at [167, 56] on div "18" at bounding box center [170, 59] width 13 height 7
click at [0, 0] on input "PickUps 18" at bounding box center [0, 0] width 0 height 0
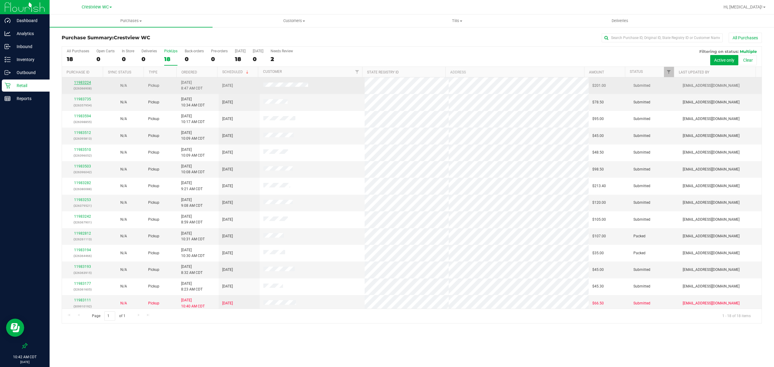
click at [83, 83] on link "11983224" at bounding box center [82, 82] width 17 height 4
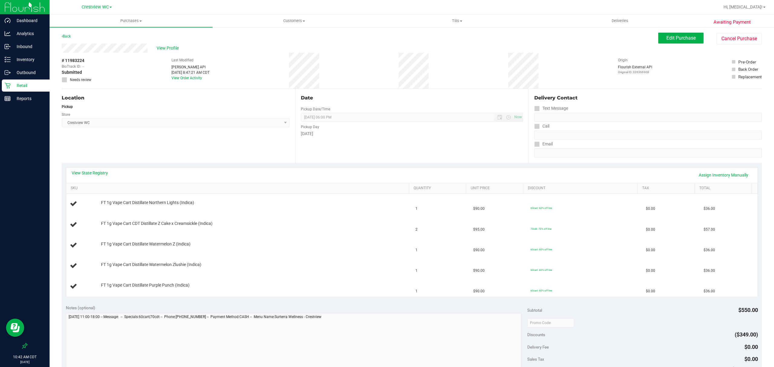
click at [95, 169] on div "View State Registry Assign Inventory Manually" at bounding box center [412, 175] width 692 height 15
click at [94, 172] on link "View State Registry" at bounding box center [90, 173] width 36 height 6
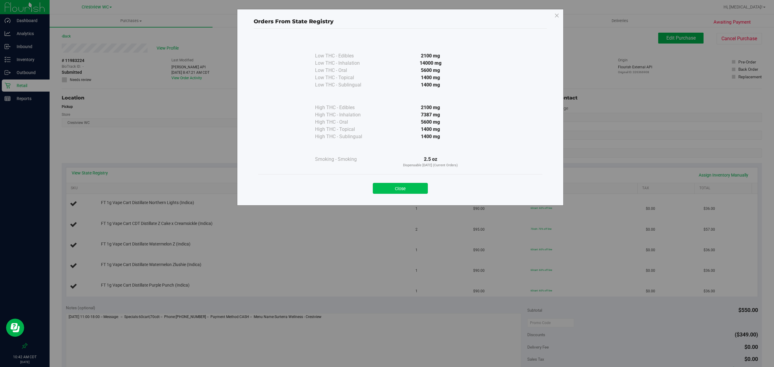
click at [413, 189] on button "Close" at bounding box center [400, 188] width 55 height 11
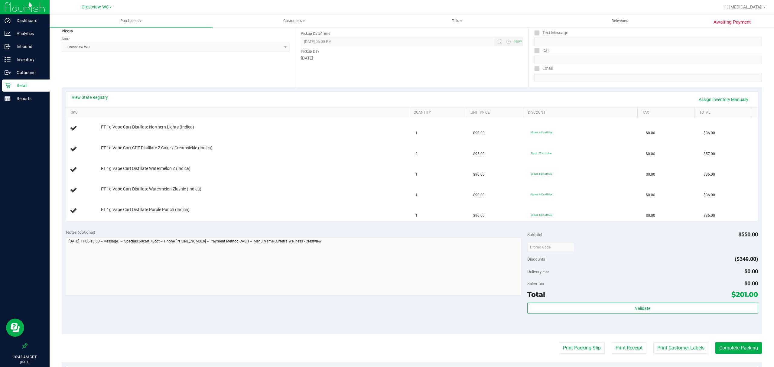
scroll to position [80, 0]
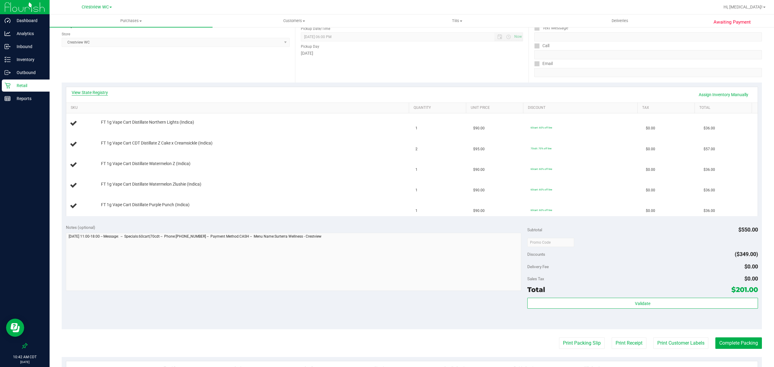
click at [88, 92] on link "View State Registry" at bounding box center [90, 93] width 36 height 6
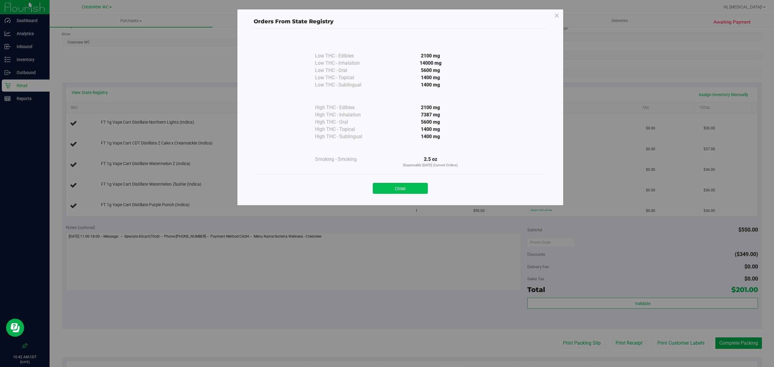
click at [404, 184] on button "Close" at bounding box center [400, 188] width 55 height 11
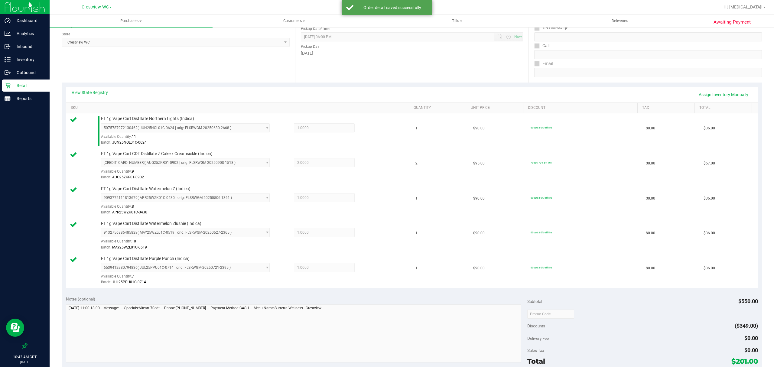
scroll to position [161, 0]
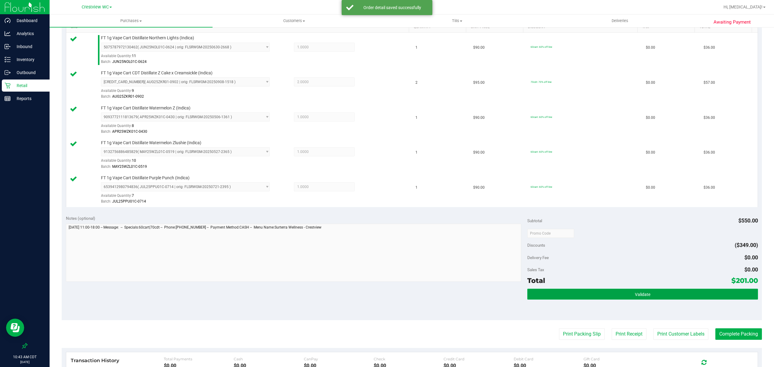
click at [636, 296] on span "Validate" at bounding box center [642, 294] width 15 height 5
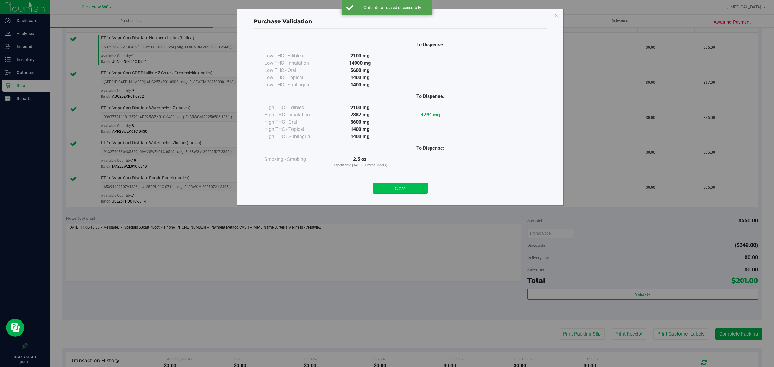
click at [420, 192] on button "Close" at bounding box center [400, 188] width 55 height 11
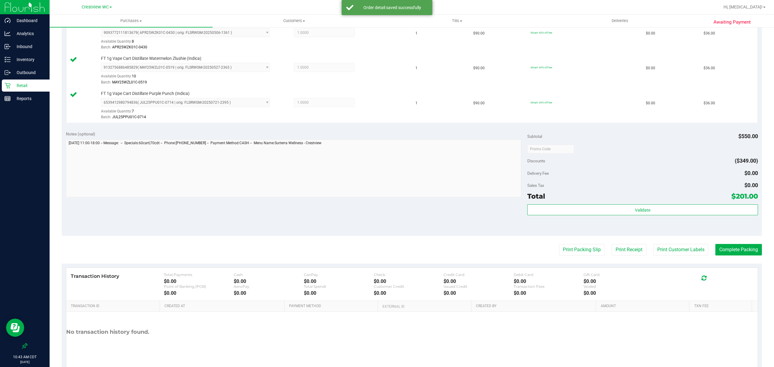
scroll to position [269, 0]
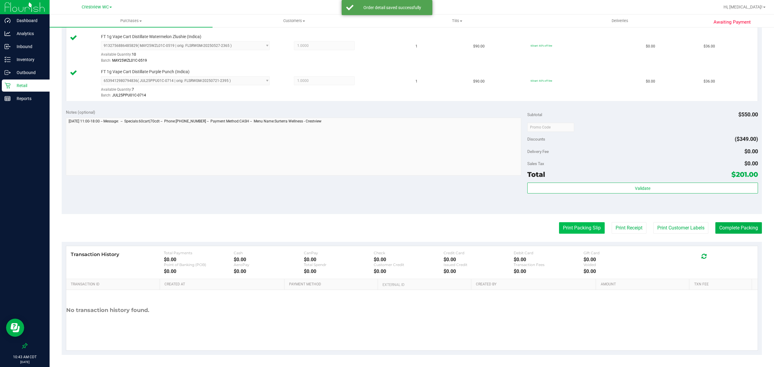
click at [580, 222] on button "Print Packing Slip" at bounding box center [582, 227] width 46 height 11
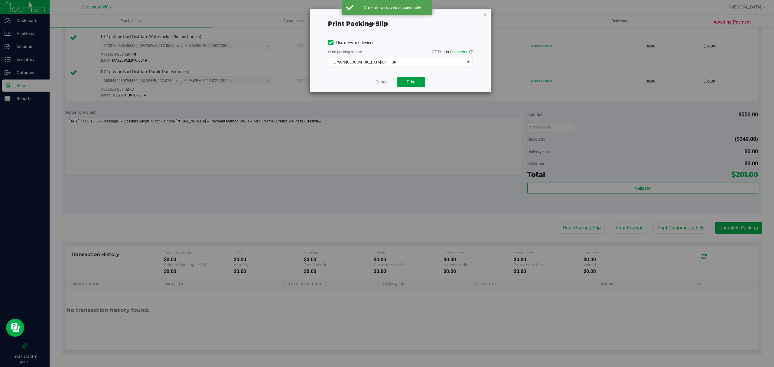
click at [410, 82] on span "Print" at bounding box center [411, 82] width 9 height 5
click at [367, 85] on div "Cancel Print" at bounding box center [400, 82] width 145 height 20
click at [388, 141] on div "Print packing-slip Use network devices Send packing-slip to: QZ Status: Connect…" at bounding box center [389, 183] width 779 height 367
click at [380, 65] on span "EPSON-BRUSSELS-GRIFFON" at bounding box center [397, 62] width 136 height 8
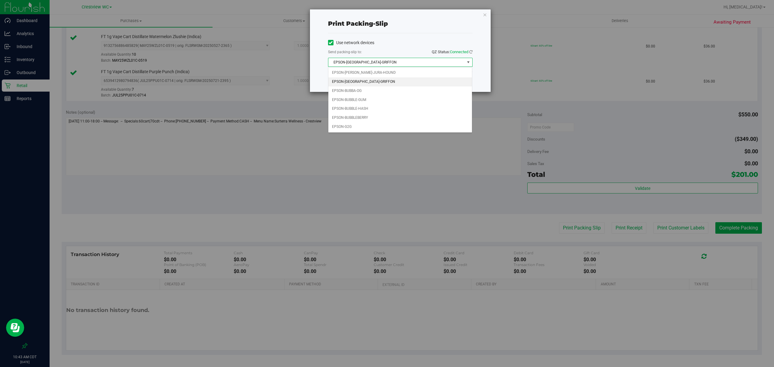
click at [388, 144] on div "Print packing-slip Use network devices Send packing-slip to: QZ Status: Connect…" at bounding box center [389, 183] width 779 height 367
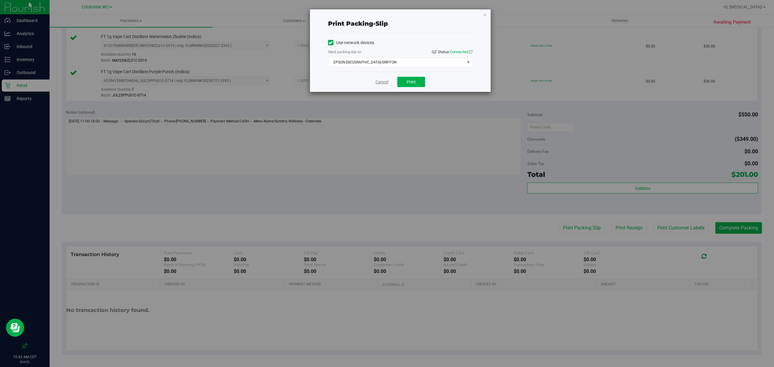
click at [379, 80] on link "Cancel" at bounding box center [382, 82] width 13 height 6
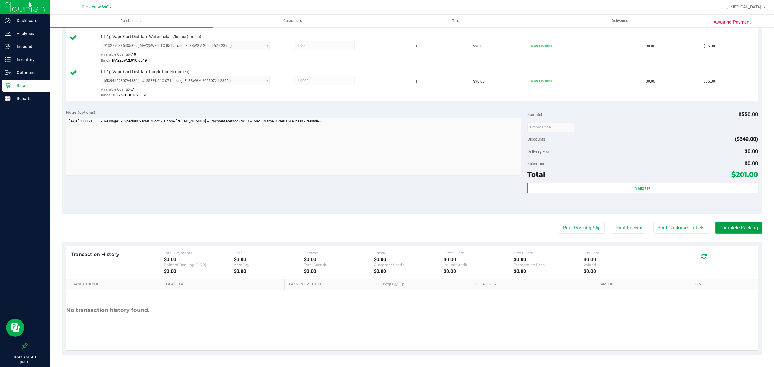
click at [729, 232] on button "Complete Packing" at bounding box center [739, 227] width 47 height 11
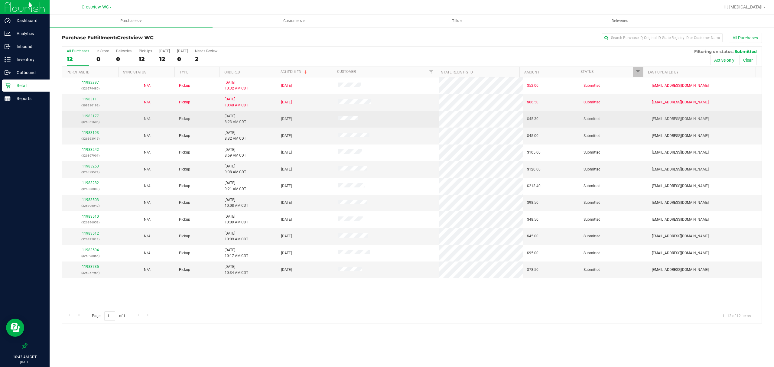
click at [88, 115] on link "11983177" at bounding box center [90, 116] width 17 height 4
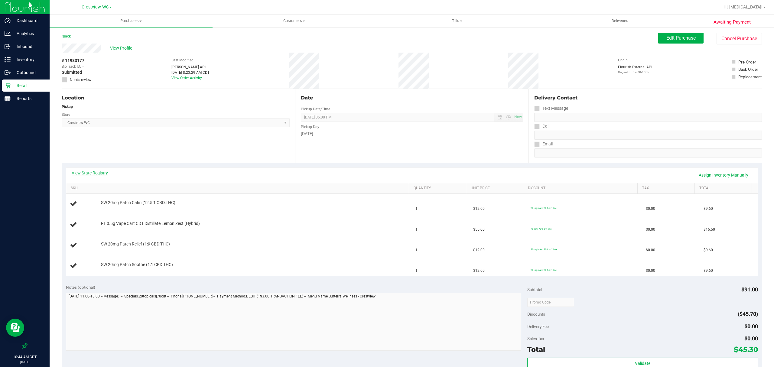
click at [93, 175] on link "View State Registry" at bounding box center [90, 173] width 36 height 6
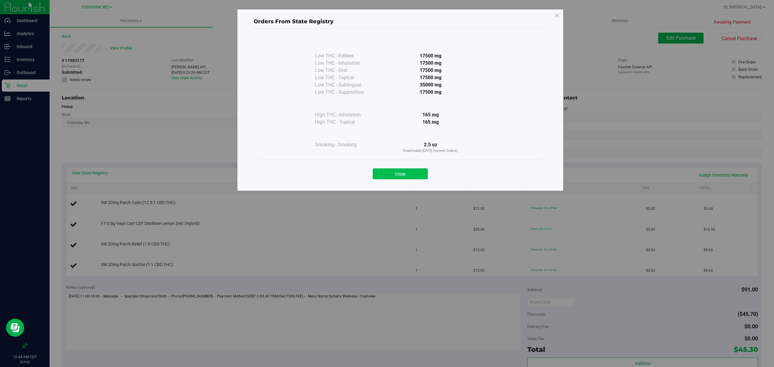
click at [412, 168] on button "Close" at bounding box center [400, 173] width 55 height 11
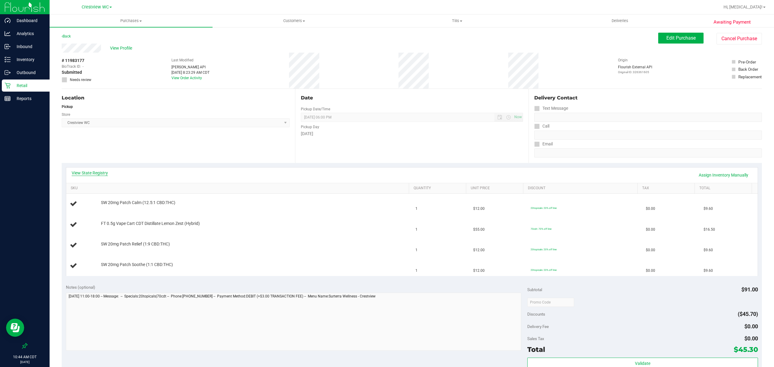
click at [100, 175] on link "View State Registry" at bounding box center [90, 173] width 36 height 6
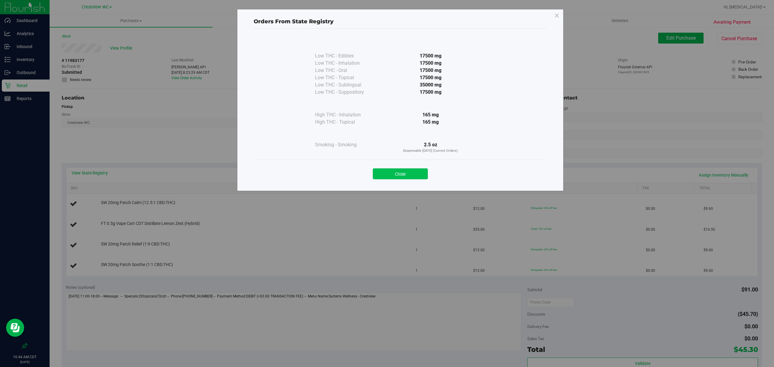
click at [414, 176] on button "Close" at bounding box center [400, 173] width 55 height 11
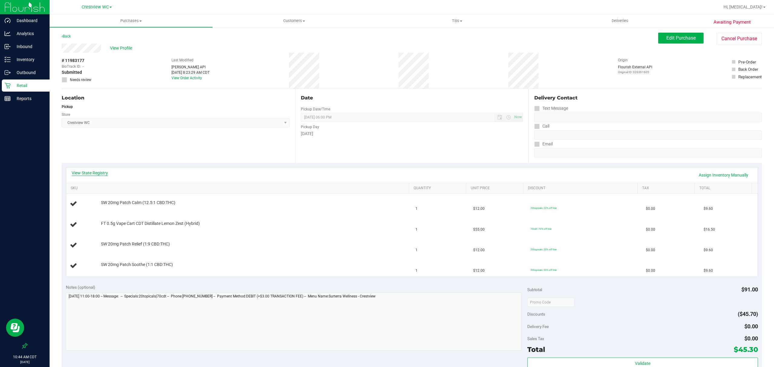
click at [100, 173] on link "View State Registry" at bounding box center [90, 173] width 36 height 6
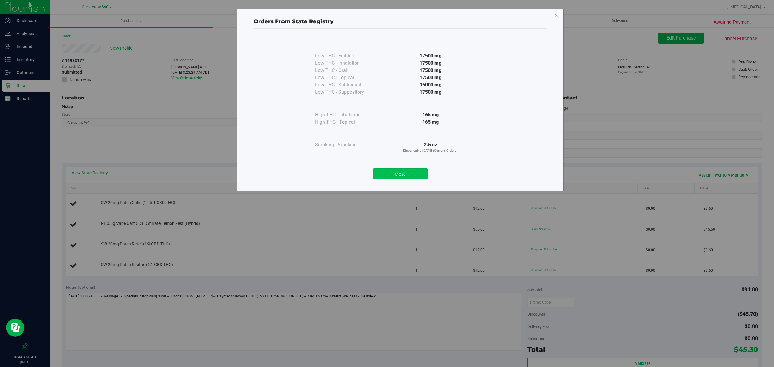
click at [411, 175] on button "Close" at bounding box center [400, 173] width 55 height 11
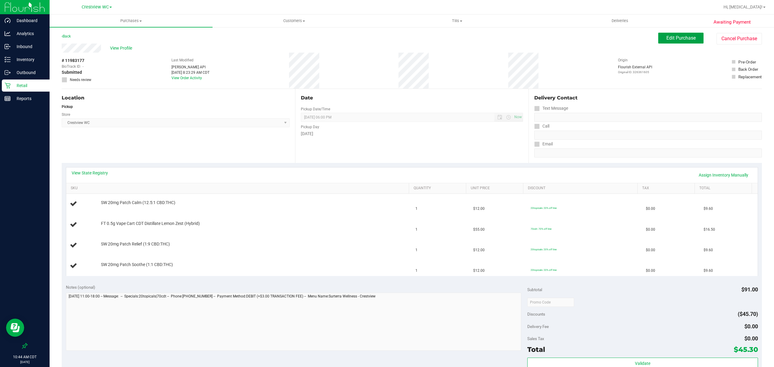
click at [664, 32] on div "Awaiting Payment Back Edit Purchase Cancel Purchase View Profile # 11983177 Bio…" at bounding box center [412, 285] width 725 height 516
click at [678, 39] on span "Edit Purchase" at bounding box center [681, 38] width 29 height 6
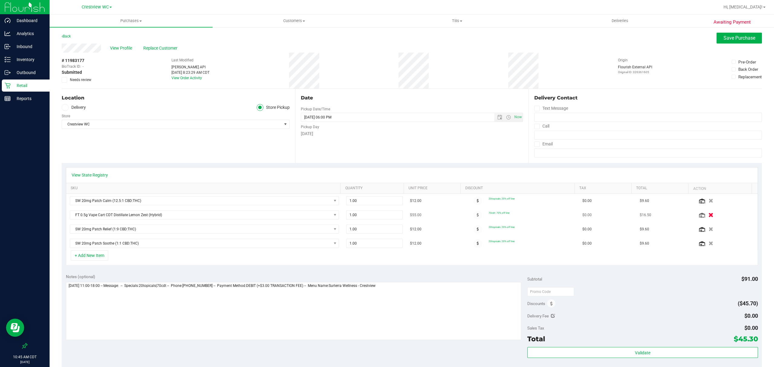
click at [709, 216] on icon "button" at bounding box center [711, 215] width 5 height 5
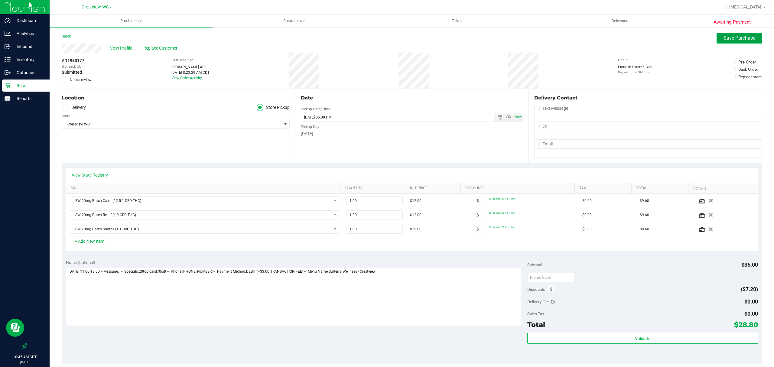
click at [724, 38] on span "Save Purchase" at bounding box center [740, 38] width 32 height 6
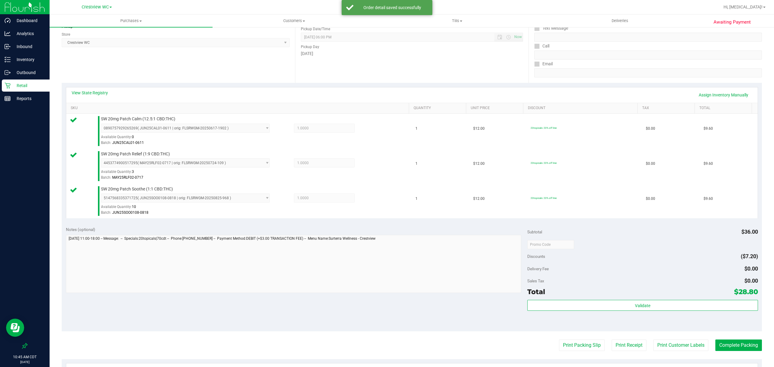
scroll to position [80, 0]
click at [626, 299] on div "Subtotal $36.00 Discounts ($7.20) Delivery Fee $0.00 Sales Tax $0.00 Total $28.…" at bounding box center [643, 276] width 231 height 101
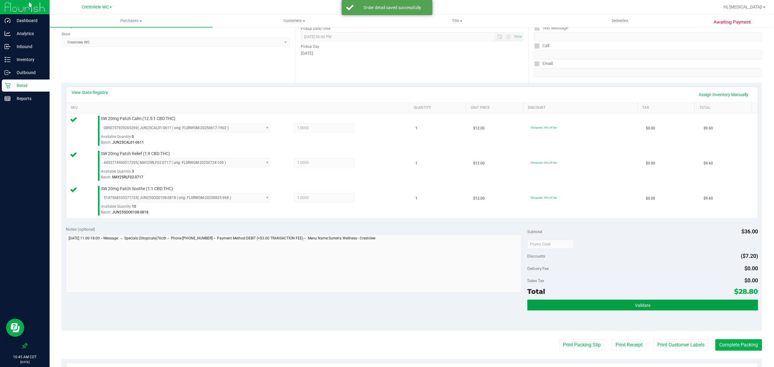
click at [627, 307] on button "Validate" at bounding box center [643, 305] width 231 height 11
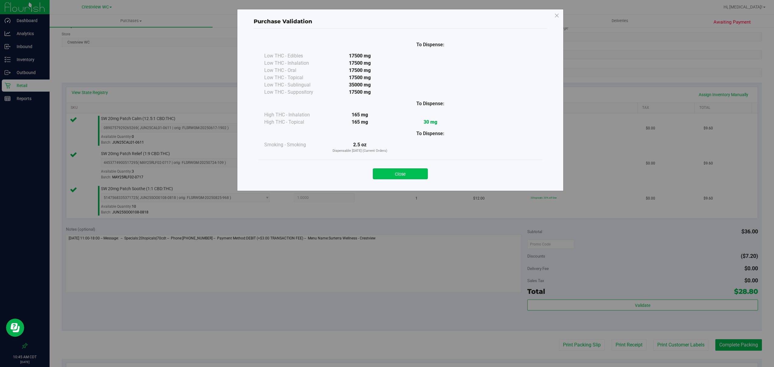
click at [404, 175] on button "Close" at bounding box center [400, 173] width 55 height 11
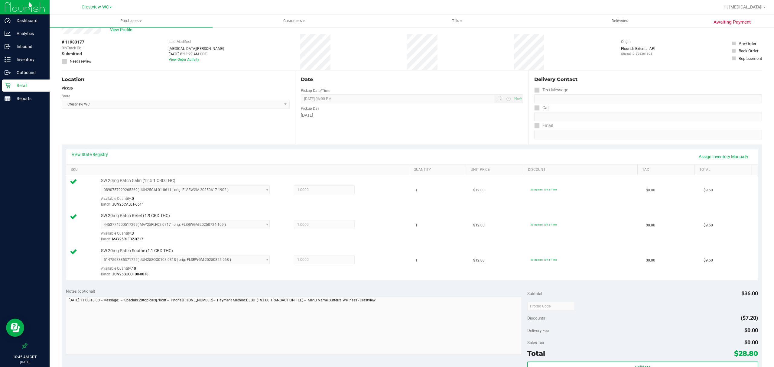
scroll to position [0, 0]
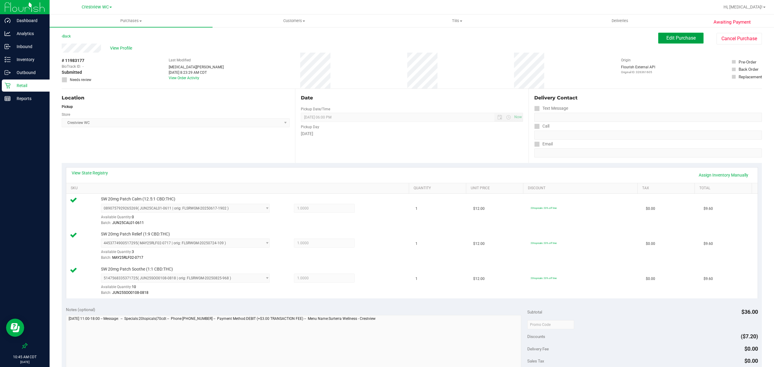
click at [667, 33] on button "Edit Purchase" at bounding box center [681, 38] width 45 height 11
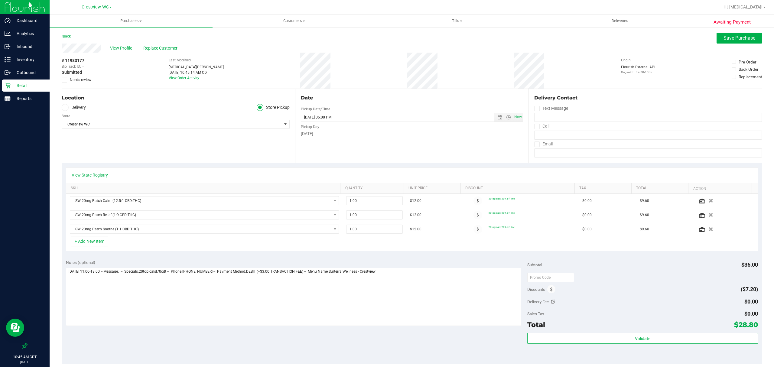
click at [75, 83] on div "# 11983177 BioTrack ID: - Submitted Needs review" at bounding box center [77, 71] width 30 height 36
click at [75, 80] on span "Needs review" at bounding box center [80, 79] width 21 height 5
click at [0, 0] on input "Needs review" at bounding box center [0, 0] width 0 height 0
click at [451, 286] on textarea at bounding box center [294, 297] width 456 height 58
type textarea "Sunday 09/21/2025 11:00-18:00 -- Message: -- Specials:20topicals|70cdt -- Phone…"
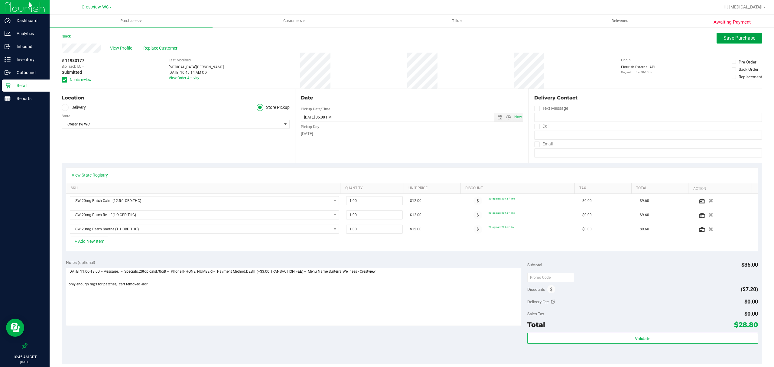
click at [724, 35] on span "Save Purchase" at bounding box center [740, 38] width 32 height 6
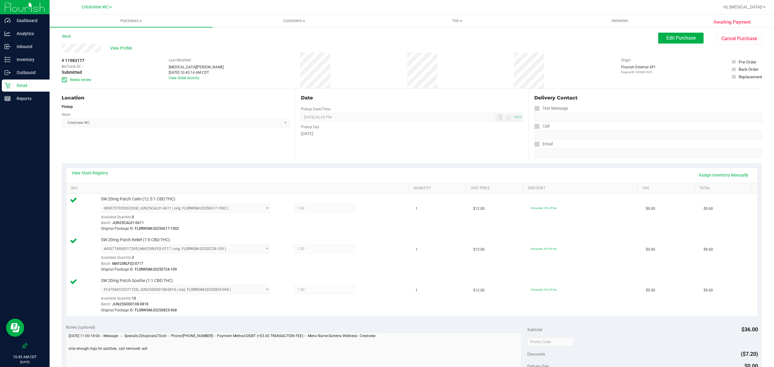
click at [121, 44] on div "View Profile" at bounding box center [360, 48] width 597 height 9
click at [116, 47] on span "View Profile" at bounding box center [122, 48] width 24 height 6
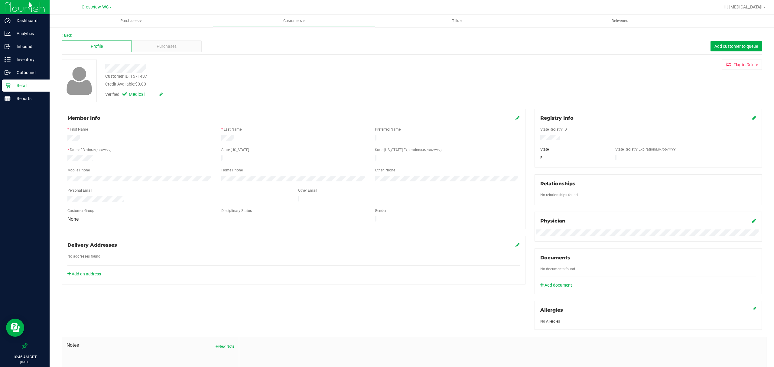
click at [141, 76] on div "Customer ID: 1571437" at bounding box center [126, 76] width 42 height 6
copy div "1571437"
click at [229, 88] on div "Verified: Medical" at bounding box center [278, 93] width 355 height 13
click at [186, 44] on div "Purchases" at bounding box center [167, 46] width 70 height 11
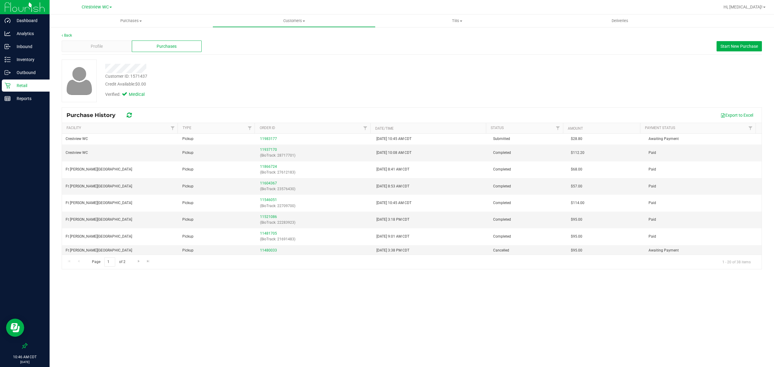
click at [287, 71] on div at bounding box center [278, 68] width 355 height 9
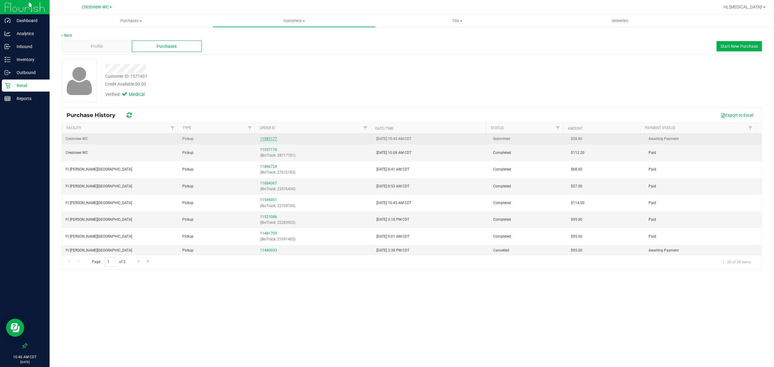
drag, startPoint x: 265, startPoint y: 142, endPoint x: 265, endPoint y: 139, distance: 3.6
click at [265, 141] on div "11983177" at bounding box center [315, 139] width 110 height 6
click at [265, 139] on link "11983177" at bounding box center [268, 139] width 17 height 4
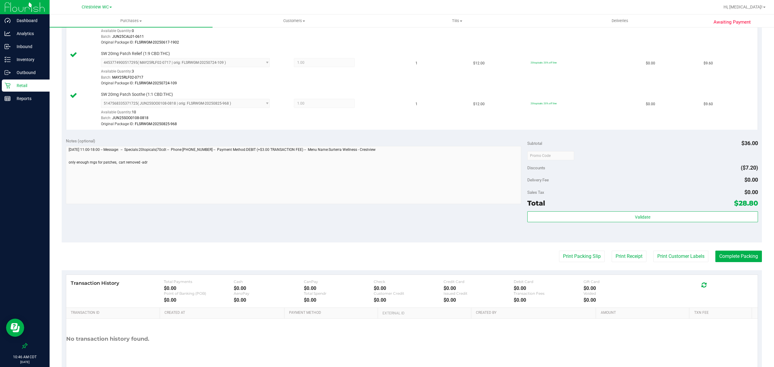
scroll to position [216, 0]
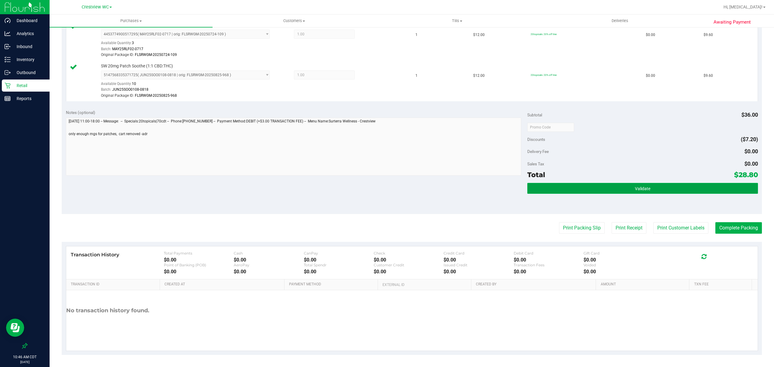
click at [672, 188] on button "Validate" at bounding box center [643, 188] width 231 height 11
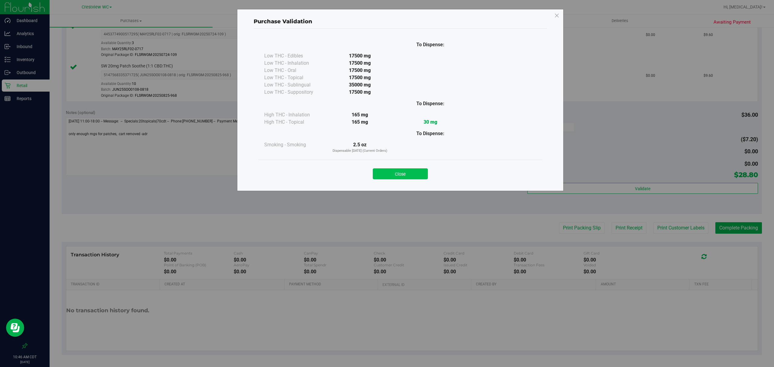
drag, startPoint x: 410, startPoint y: 173, endPoint x: 420, endPoint y: 177, distance: 10.4
click at [410, 173] on button "Close" at bounding box center [400, 173] width 55 height 11
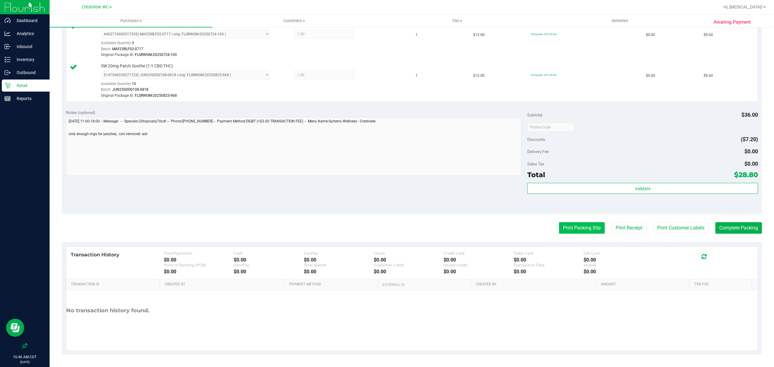
click at [570, 229] on button "Print Packing Slip" at bounding box center [582, 227] width 46 height 11
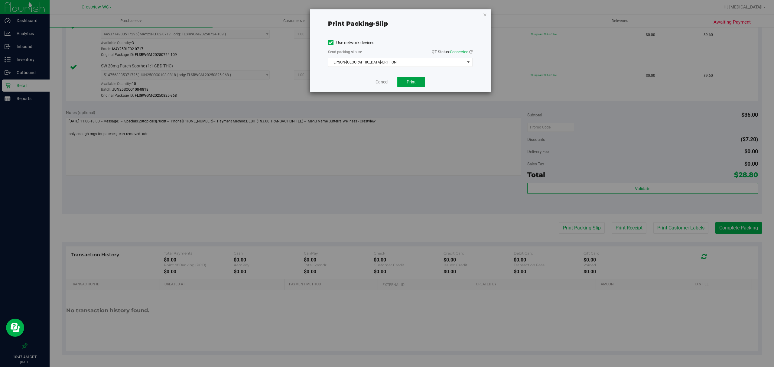
click at [405, 80] on button "Print" at bounding box center [412, 82] width 28 height 10
click at [376, 84] on link "Cancel" at bounding box center [382, 82] width 13 height 6
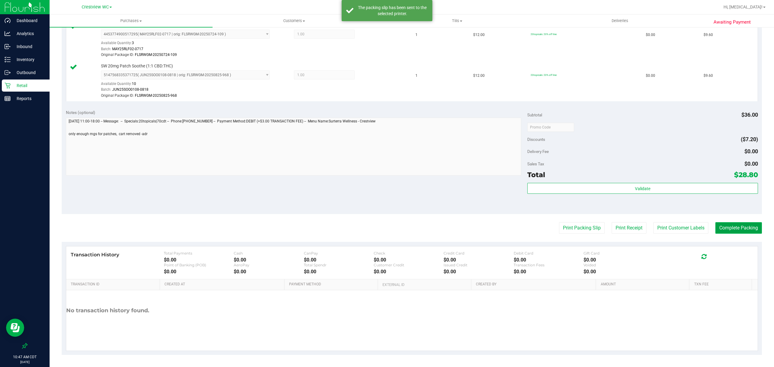
click at [739, 224] on button "Complete Packing" at bounding box center [739, 227] width 47 height 11
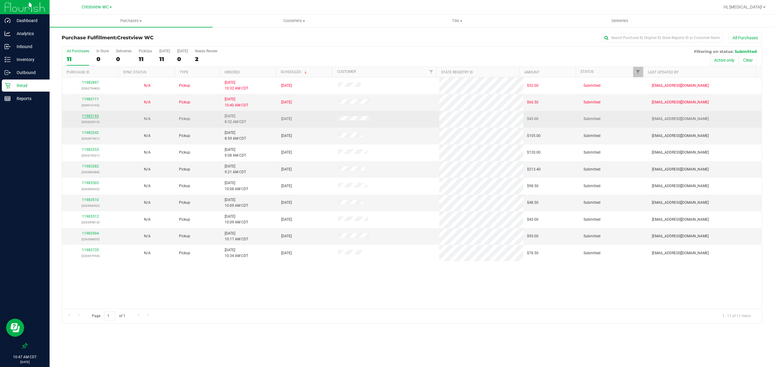
click at [89, 118] on link "11983193" at bounding box center [90, 116] width 17 height 4
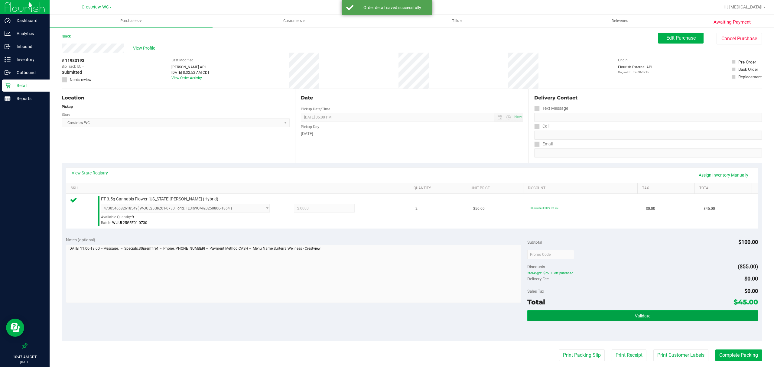
click at [663, 316] on button "Validate" at bounding box center [643, 315] width 231 height 11
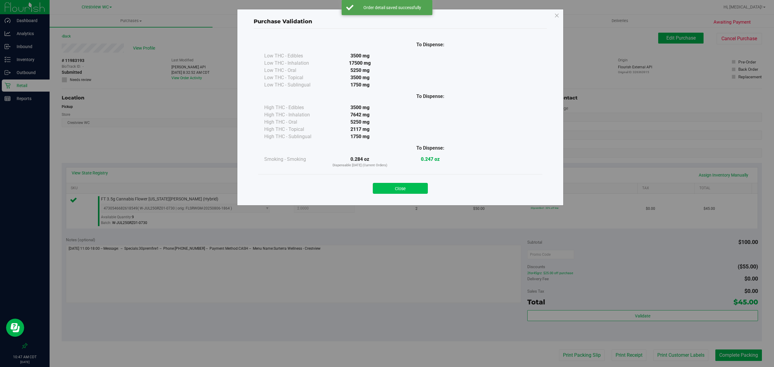
click at [406, 188] on button "Close" at bounding box center [400, 188] width 55 height 11
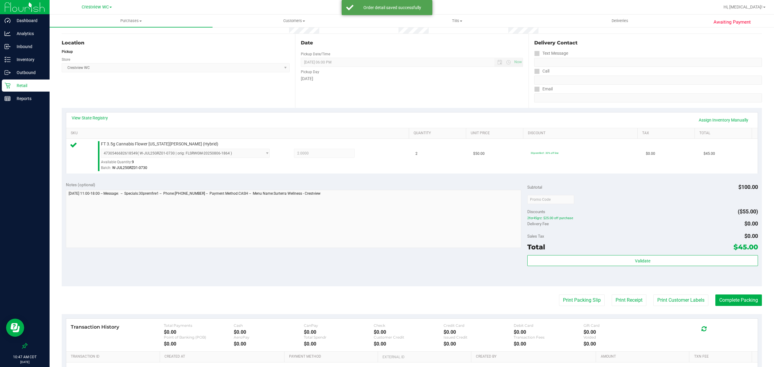
scroll to position [77, 0]
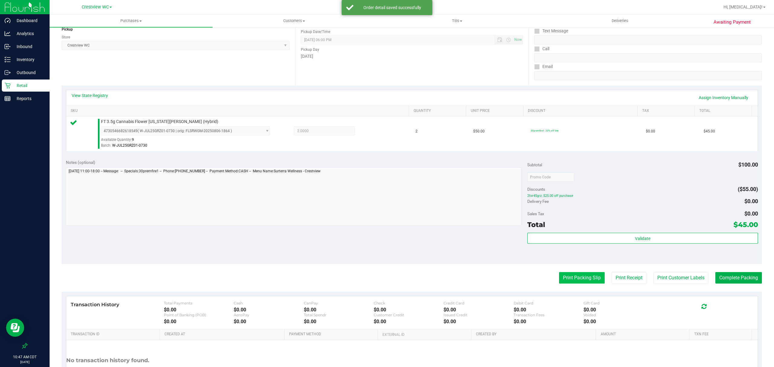
click at [571, 283] on button "Print Packing Slip" at bounding box center [582, 277] width 46 height 11
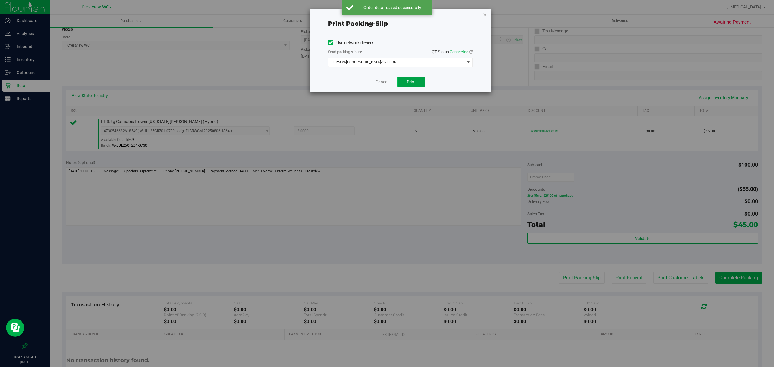
click at [413, 84] on span "Print" at bounding box center [411, 82] width 9 height 5
click at [378, 81] on link "Cancel" at bounding box center [382, 82] width 13 height 6
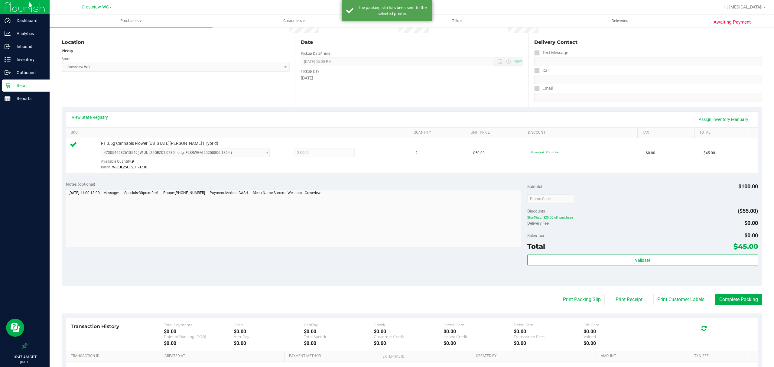
scroll to position [45, 0]
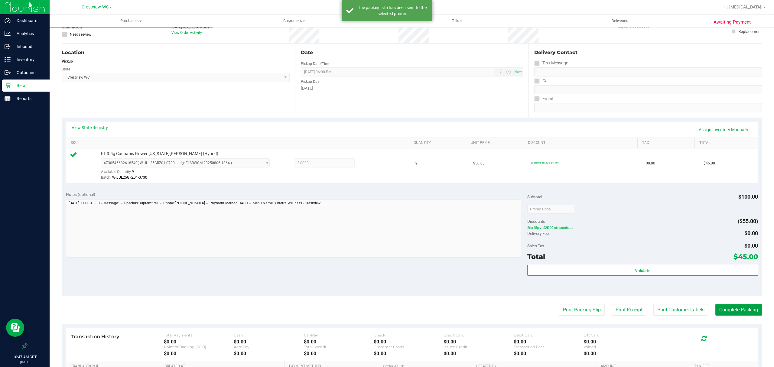
click at [741, 313] on button "Complete Packing" at bounding box center [739, 309] width 47 height 11
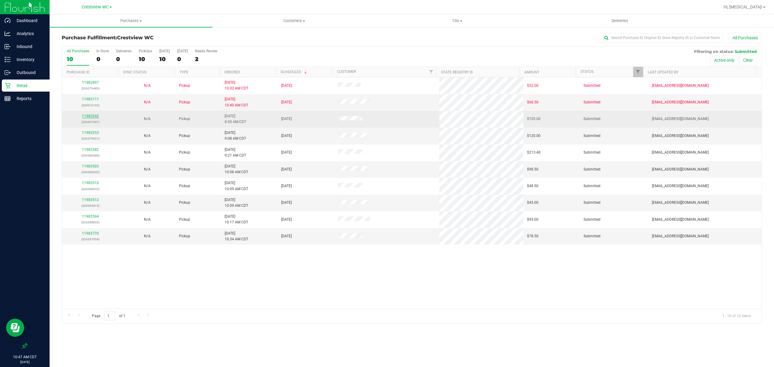
click at [86, 114] on link "11983242" at bounding box center [90, 116] width 17 height 4
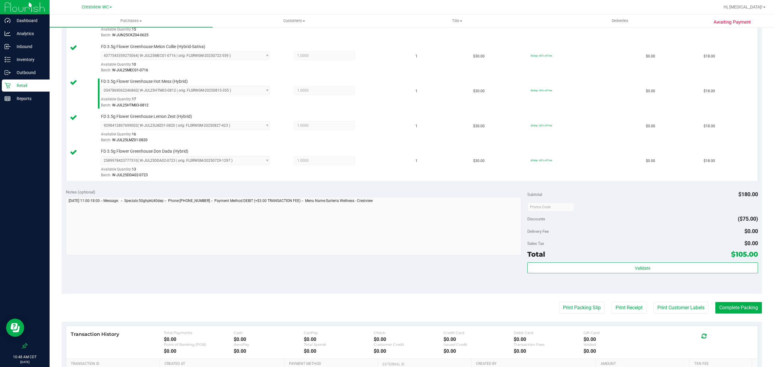
scroll to position [242, 0]
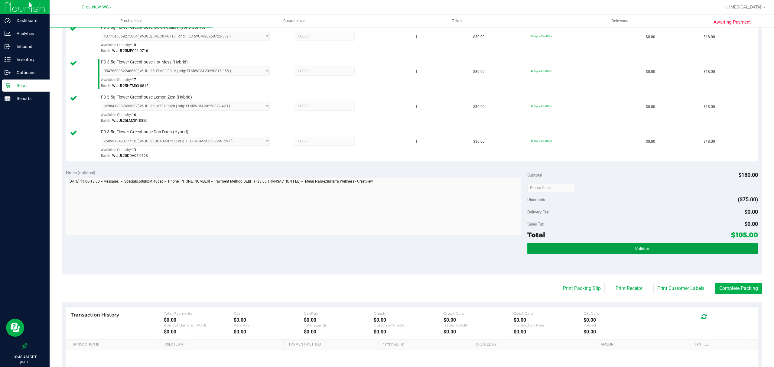
click at [672, 253] on button "Validate" at bounding box center [643, 248] width 231 height 11
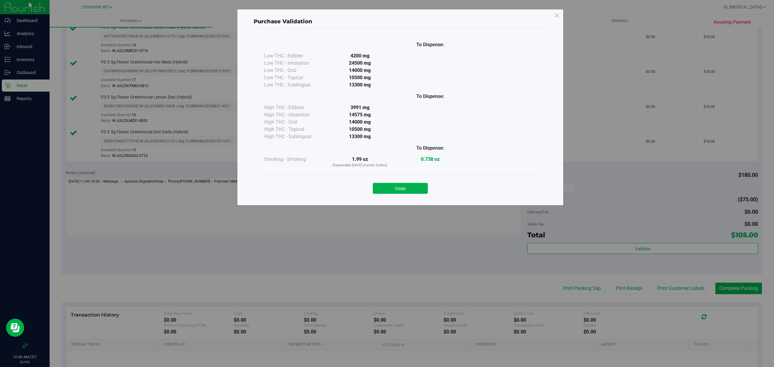
drag, startPoint x: 414, startPoint y: 195, endPoint x: 465, endPoint y: 223, distance: 58.3
click at [414, 195] on div "Close" at bounding box center [400, 186] width 284 height 25
click at [393, 183] on button "Close" at bounding box center [400, 188] width 55 height 11
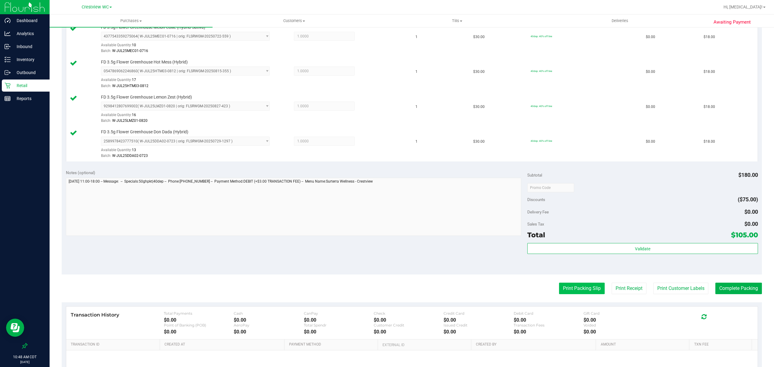
click at [570, 286] on button "Print Packing Slip" at bounding box center [582, 288] width 46 height 11
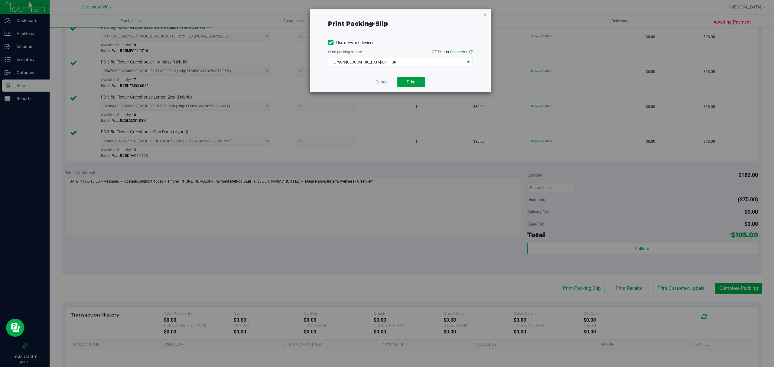
click at [422, 83] on button "Print" at bounding box center [412, 82] width 28 height 10
click at [379, 84] on link "Cancel" at bounding box center [382, 82] width 13 height 6
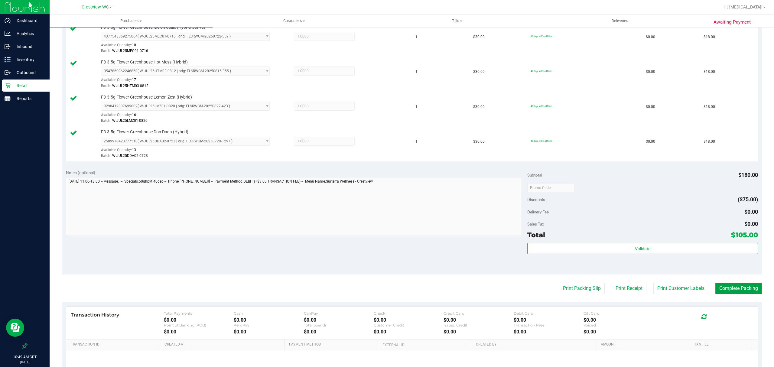
click at [739, 294] on button "Complete Packing" at bounding box center [739, 288] width 47 height 11
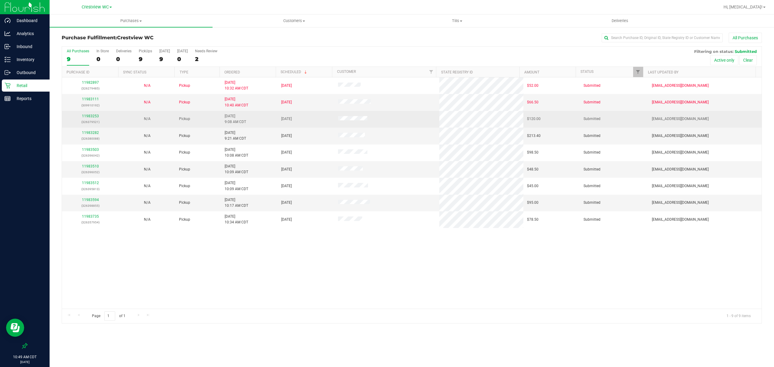
click at [88, 114] on div "11983253 (326379521)" at bounding box center [91, 118] width 50 height 11
click at [87, 116] on link "11983253" at bounding box center [90, 116] width 17 height 4
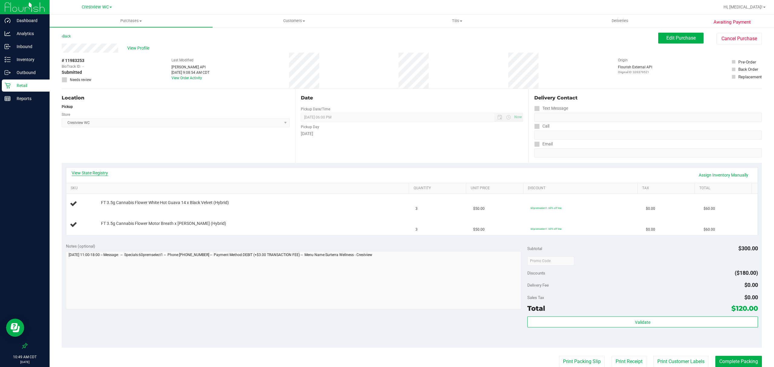
click at [95, 176] on link "View State Registry" at bounding box center [90, 173] width 36 height 6
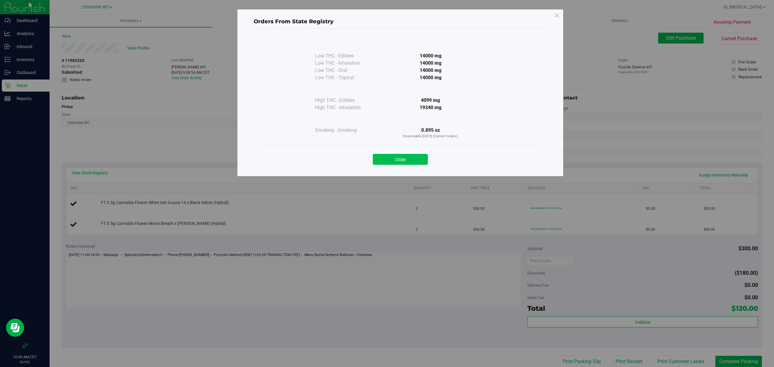
click at [399, 157] on button "Close" at bounding box center [400, 159] width 55 height 11
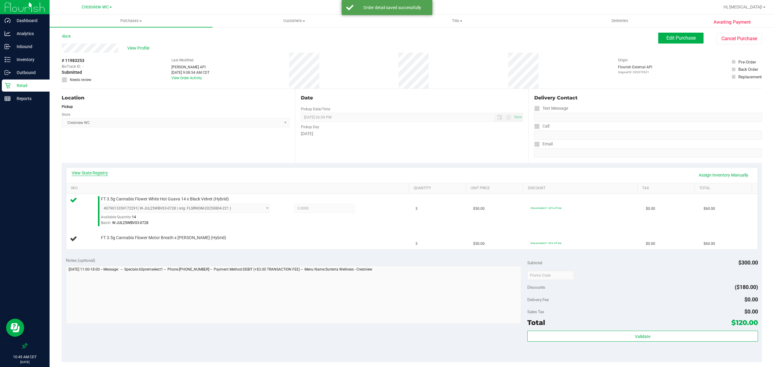
click at [81, 173] on link "View State Registry" at bounding box center [90, 173] width 36 height 6
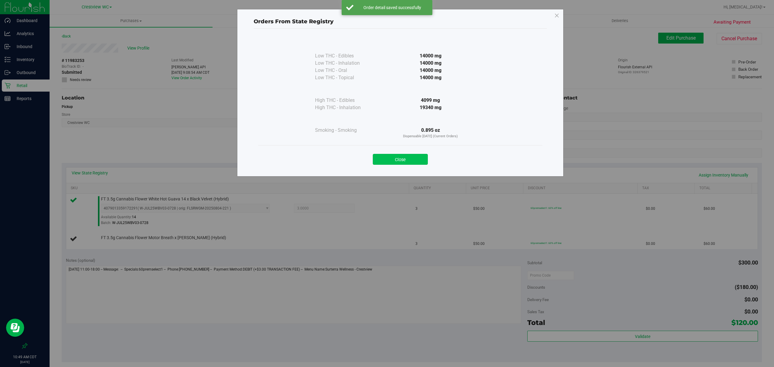
click at [407, 157] on button "Close" at bounding box center [400, 159] width 55 height 11
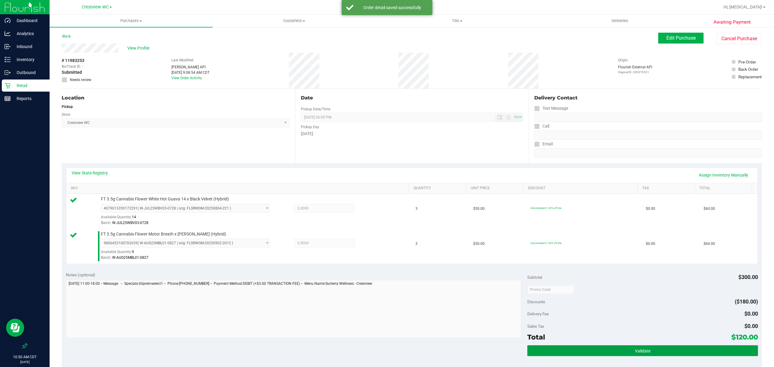
click at [642, 353] on span "Validate" at bounding box center [642, 351] width 15 height 5
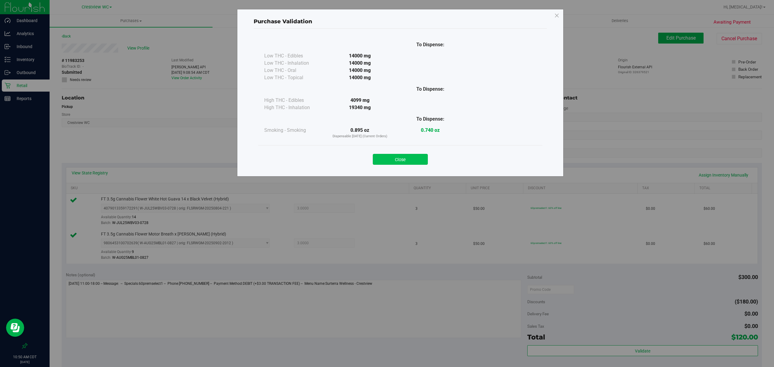
click at [402, 156] on button "Close" at bounding box center [400, 159] width 55 height 11
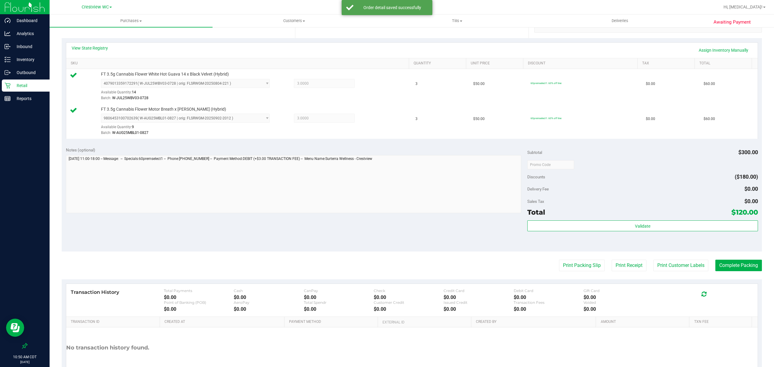
scroll to position [163, 0]
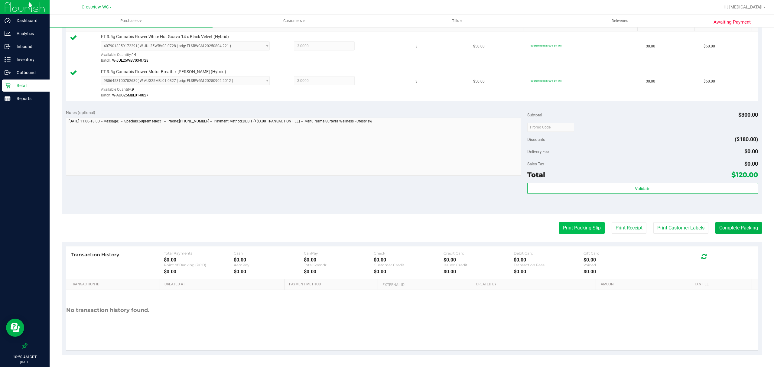
click at [563, 224] on button "Print Packing Slip" at bounding box center [582, 227] width 46 height 11
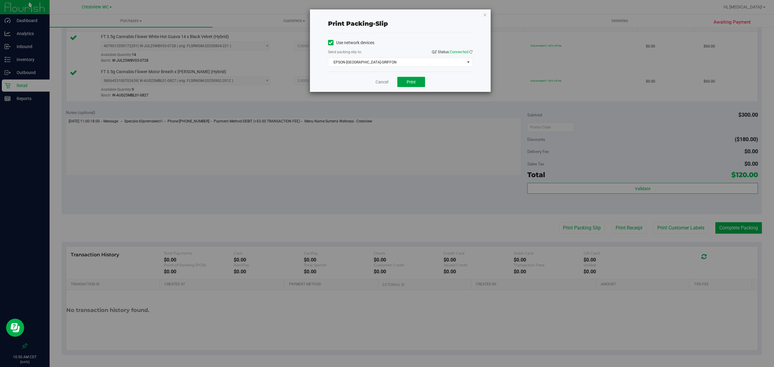
click at [423, 78] on button "Print" at bounding box center [412, 82] width 28 height 10
click at [381, 82] on link "Cancel" at bounding box center [382, 82] width 13 height 6
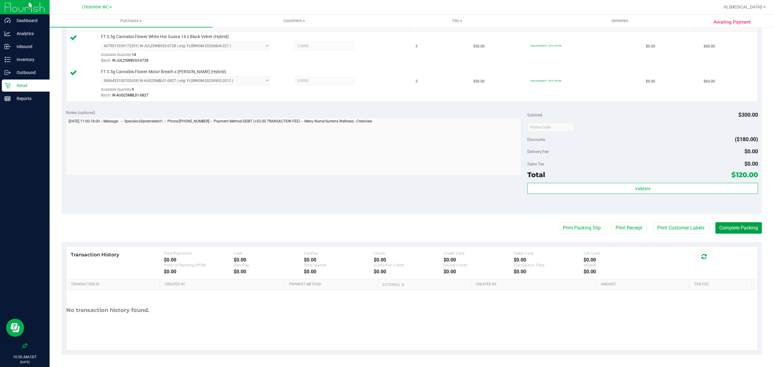
click at [742, 233] on button "Complete Packing" at bounding box center [739, 227] width 47 height 11
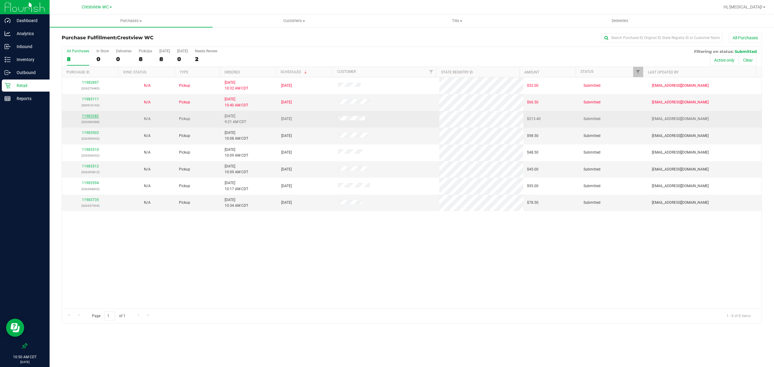
click at [94, 116] on link "11983282" at bounding box center [90, 116] width 17 height 4
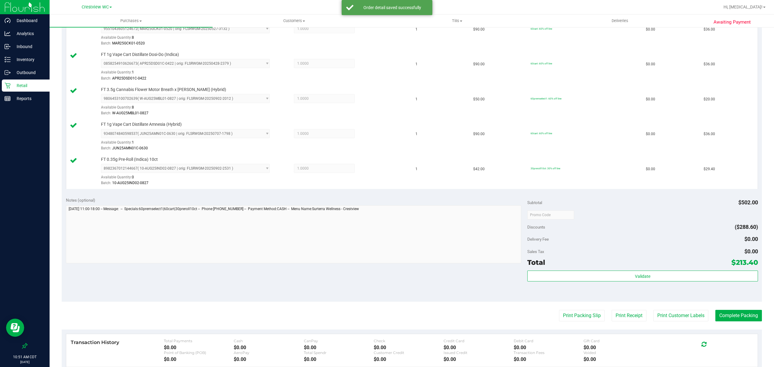
scroll to position [249, 0]
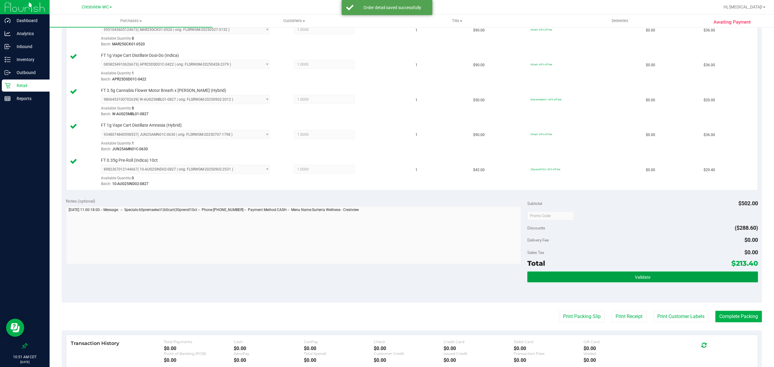
click at [635, 276] on button "Validate" at bounding box center [643, 277] width 231 height 11
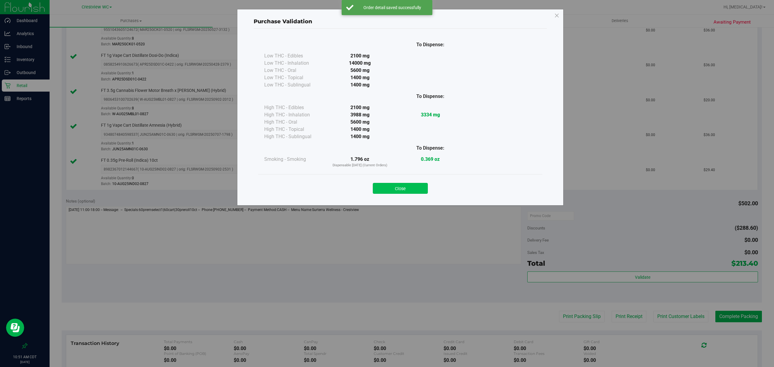
click at [416, 190] on button "Close" at bounding box center [400, 188] width 55 height 11
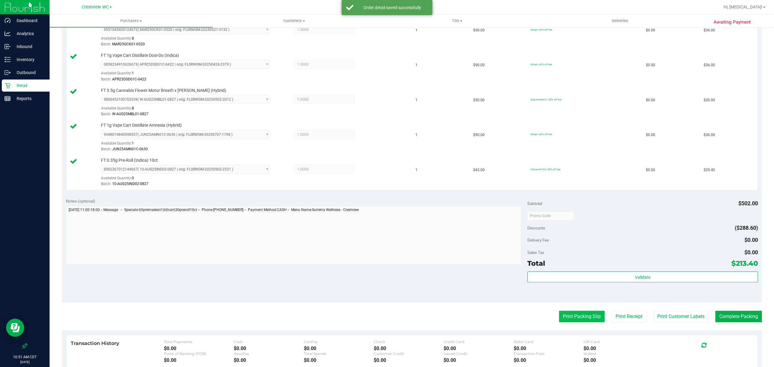
click at [575, 321] on button "Print Packing Slip" at bounding box center [582, 316] width 46 height 11
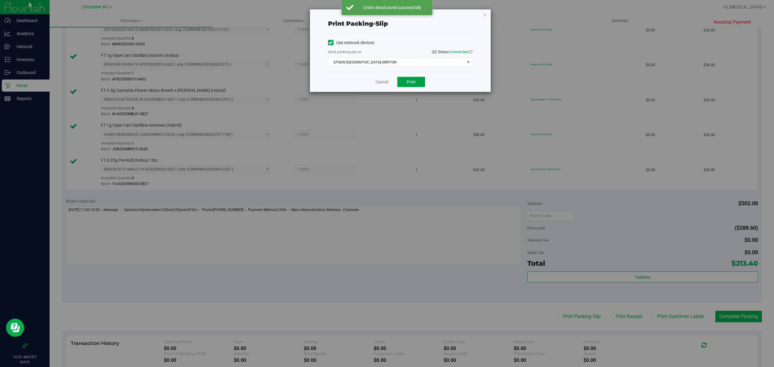
click at [414, 87] on button "Print" at bounding box center [412, 82] width 28 height 10
click at [385, 85] on link "Cancel" at bounding box center [382, 82] width 13 height 6
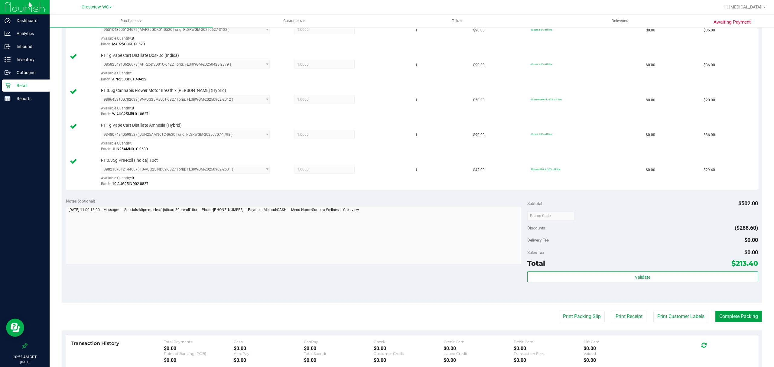
click at [722, 319] on button "Complete Packing" at bounding box center [739, 316] width 47 height 11
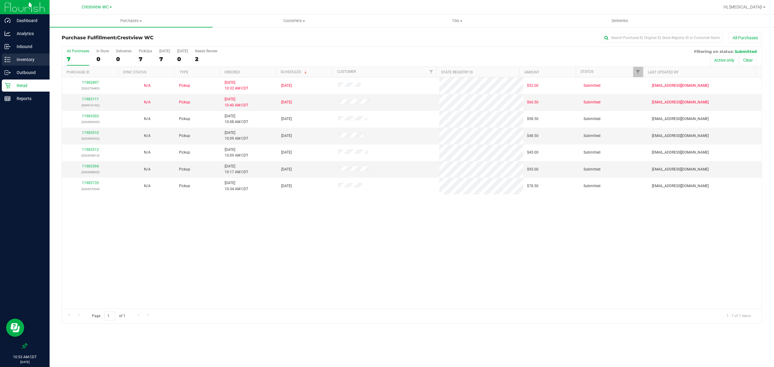
click at [28, 60] on p "Inventory" at bounding box center [29, 59] width 36 height 7
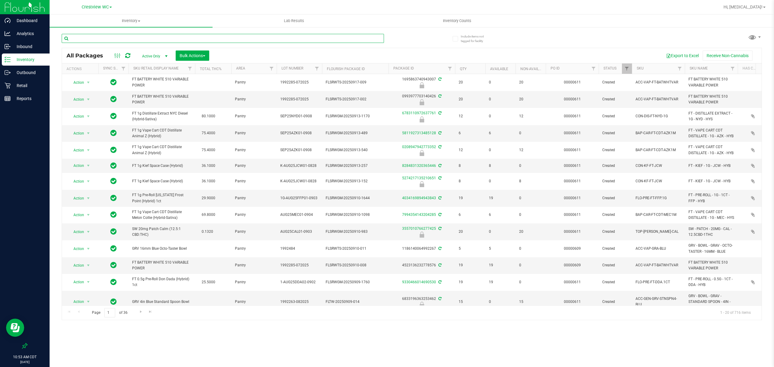
click at [133, 39] on input "text" at bounding box center [223, 38] width 322 height 9
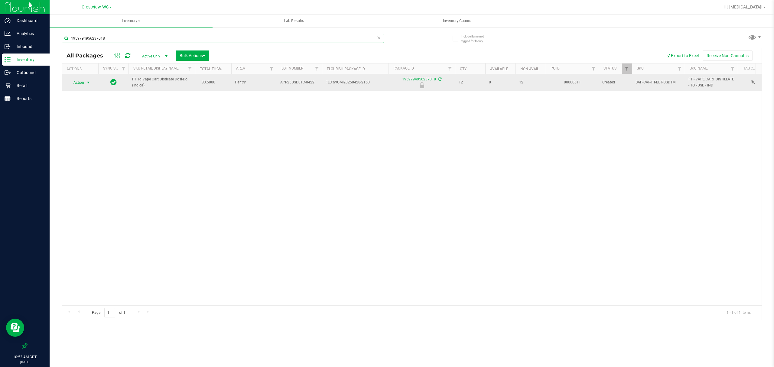
type input "1959794956237018"
click at [79, 85] on span "Action" at bounding box center [76, 82] width 16 height 8
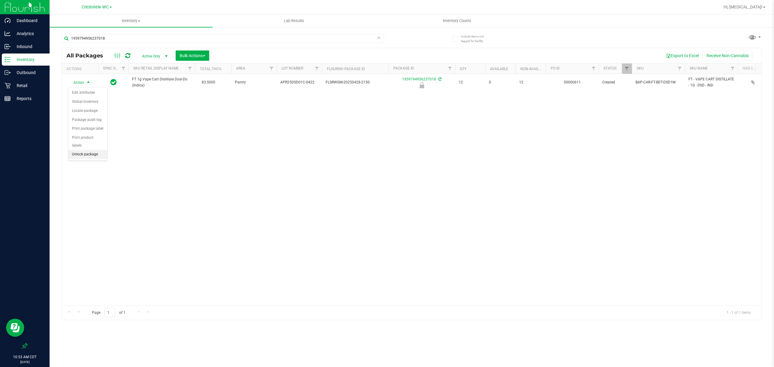
click at [91, 156] on li "Unlock package" at bounding box center [87, 154] width 39 height 9
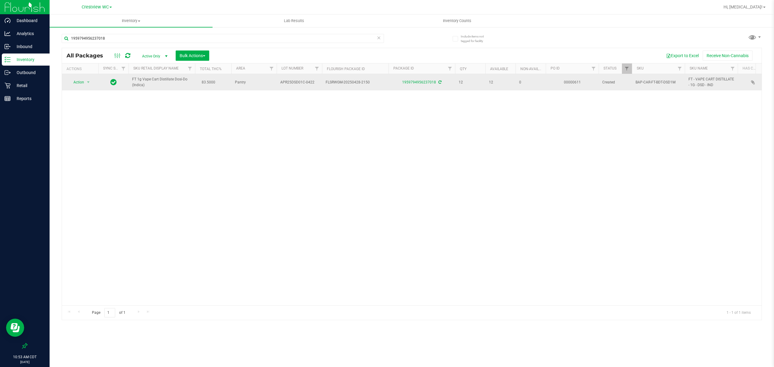
click at [151, 85] on span "FT 1g Vape Cart Distillate Dosi-Do (Indica)" at bounding box center [161, 82] width 59 height 11
copy td "FT 1g Vape Cart Distillate Dosi-Do (Indica)"
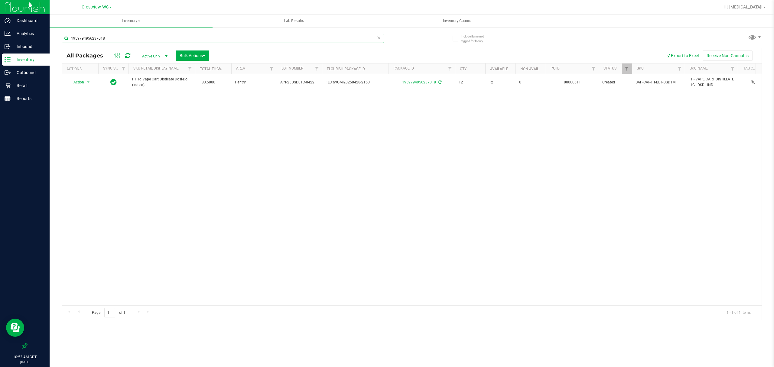
click at [129, 37] on input "1959794956237018" at bounding box center [223, 38] width 322 height 9
paste input "FT 1g Vape Cart Distillate Dosi-Do (Indica)"
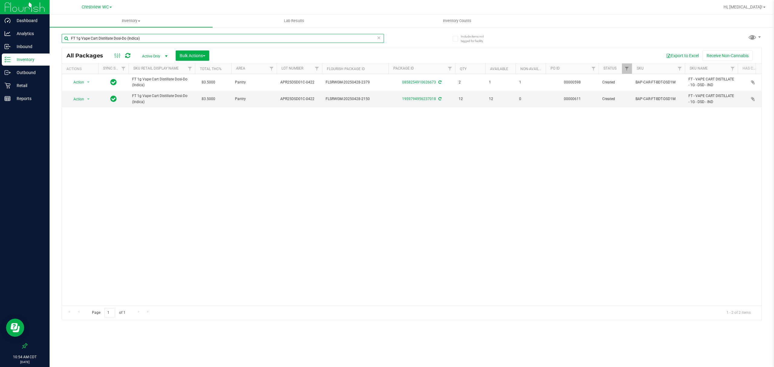
click at [171, 34] on input "FT 1g Vape Cart Distillate Dosi-Do (Indica)" at bounding box center [223, 38] width 322 height 9
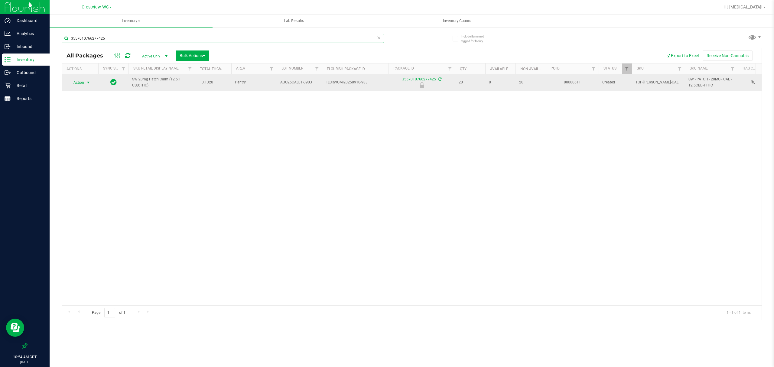
type input "3557010766277425"
click at [80, 80] on span "Action" at bounding box center [76, 82] width 16 height 8
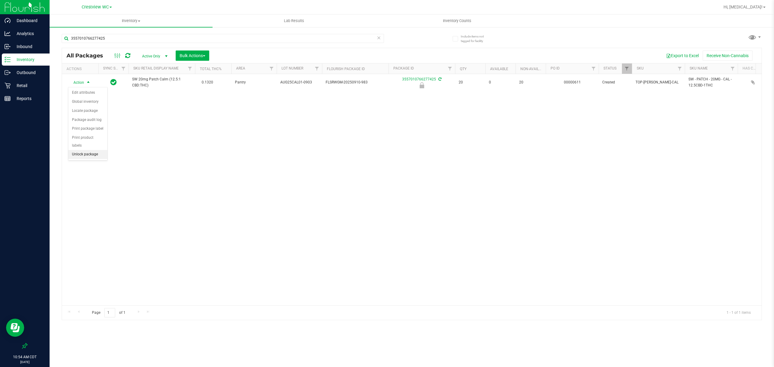
click at [89, 158] on li "Unlock package" at bounding box center [87, 154] width 39 height 9
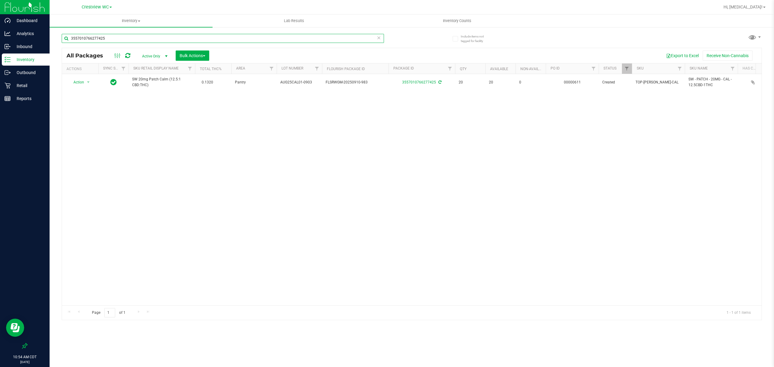
click at [124, 35] on input "3557010766277425" at bounding box center [223, 38] width 322 height 9
click at [125, 35] on input "3557010766277425" at bounding box center [223, 38] width 322 height 9
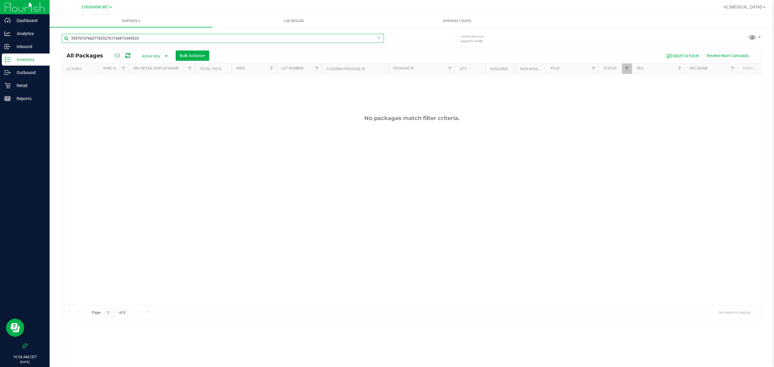
click at [153, 41] on input "35570107662774252761166913345533" at bounding box center [223, 38] width 322 height 9
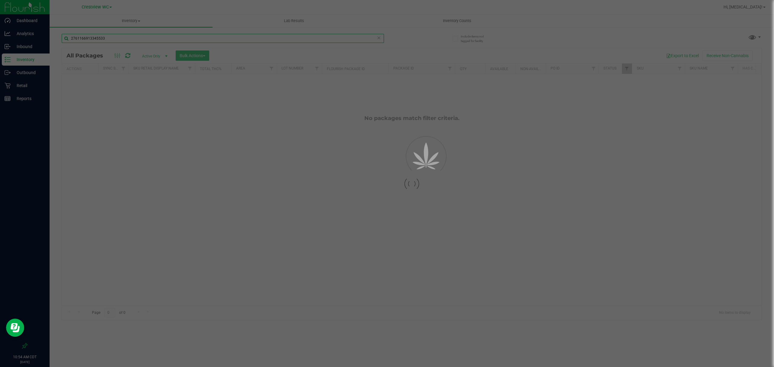
type input "2761166913345533"
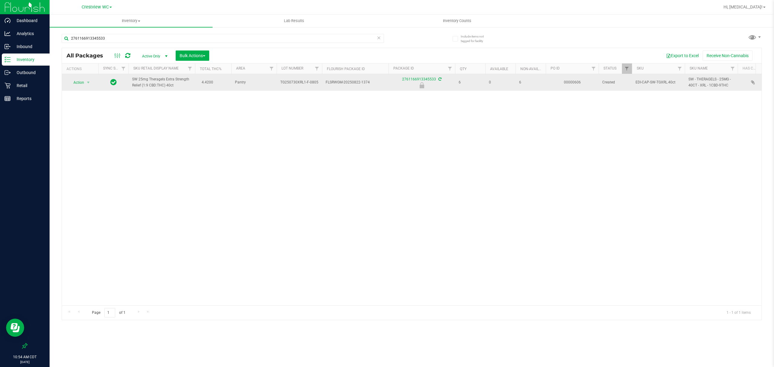
drag, startPoint x: 157, startPoint y: 35, endPoint x: 83, endPoint y: 88, distance: 91.2
click at [83, 88] on td "Action Action Edit attributes Global inventory Locate package Package audit log…" at bounding box center [80, 82] width 36 height 17
click at [83, 84] on span "Action" at bounding box center [76, 82] width 16 height 8
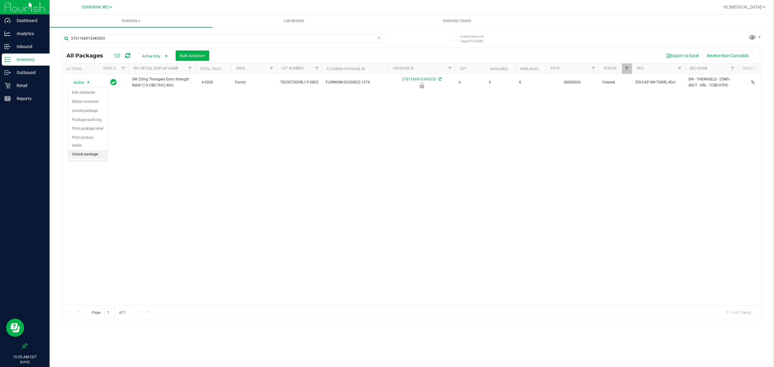
click at [91, 156] on li "Unlock package" at bounding box center [87, 154] width 39 height 9
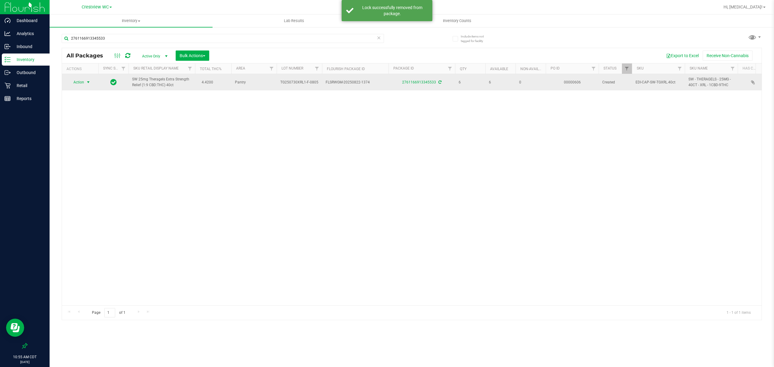
click at [81, 85] on span "Action" at bounding box center [76, 82] width 16 height 8
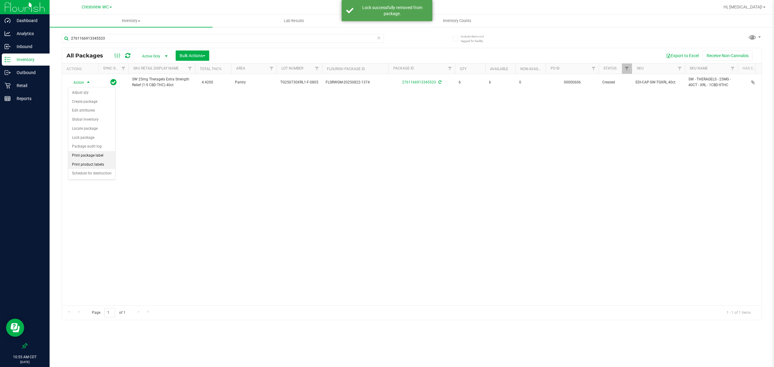
click at [90, 160] on li "Print package label" at bounding box center [91, 155] width 47 height 9
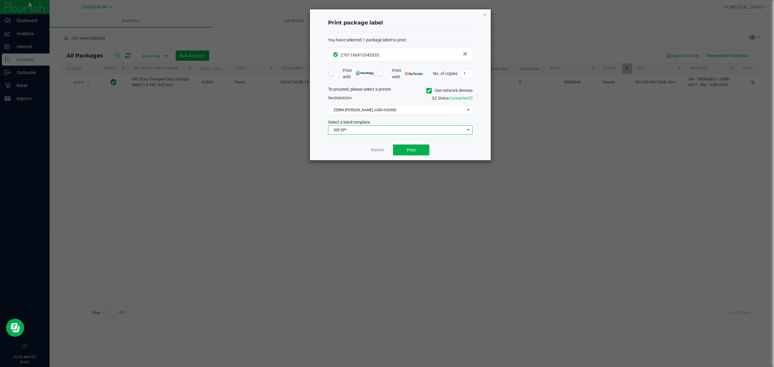
click at [358, 129] on span "300 DPI" at bounding box center [397, 130] width 136 height 8
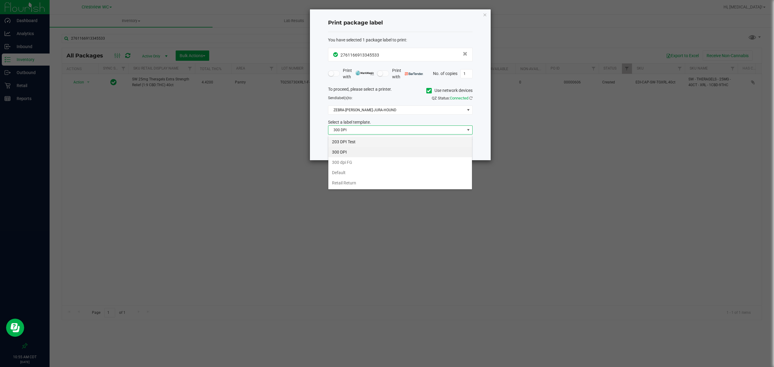
scroll to position [9, 144]
click at [344, 139] on li "203 DPI Test" at bounding box center [401, 142] width 144 height 10
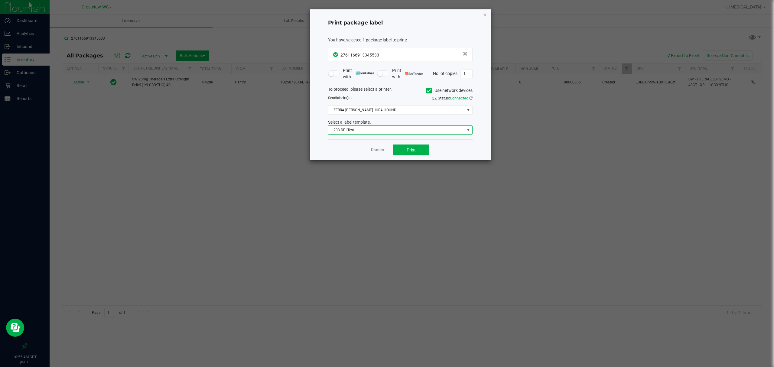
click at [379, 118] on div "To proceed, please select a printer. Use network devices Send label(s) to: QZ S…" at bounding box center [400, 110] width 145 height 49
click at [405, 107] on span "ZEBRA-BRUNO-JURA-HOUND" at bounding box center [397, 110] width 136 height 8
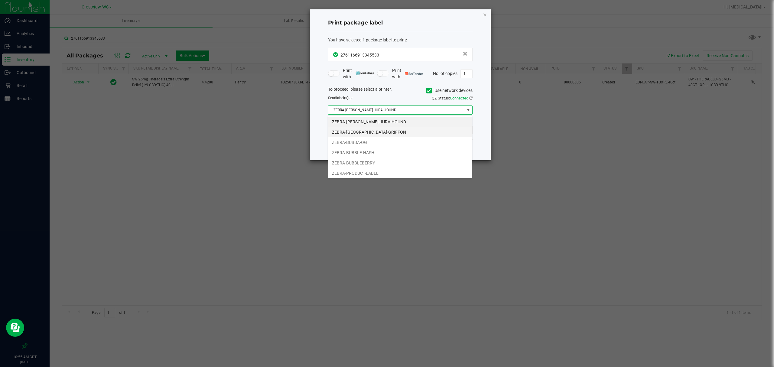
click at [379, 130] on li "ZEBRA-BRUSSELS-GRIFFON" at bounding box center [401, 132] width 144 height 10
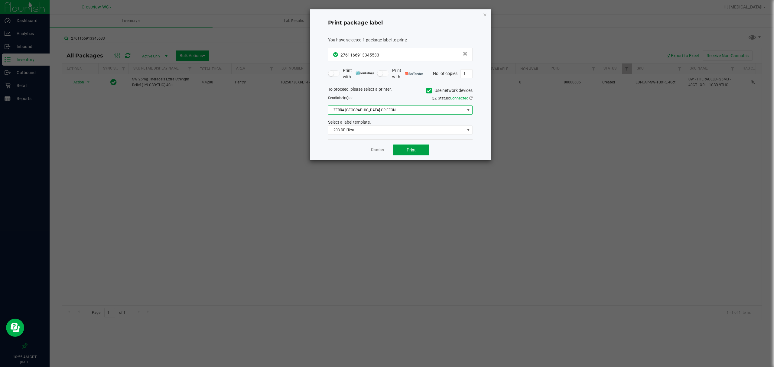
click at [413, 148] on span "Print" at bounding box center [411, 150] width 9 height 5
click at [413, 150] on span "Print" at bounding box center [411, 150] width 9 height 5
click at [382, 113] on span "ZEBRA-BRUSSELS-GRIFFON" at bounding box center [397, 110] width 136 height 8
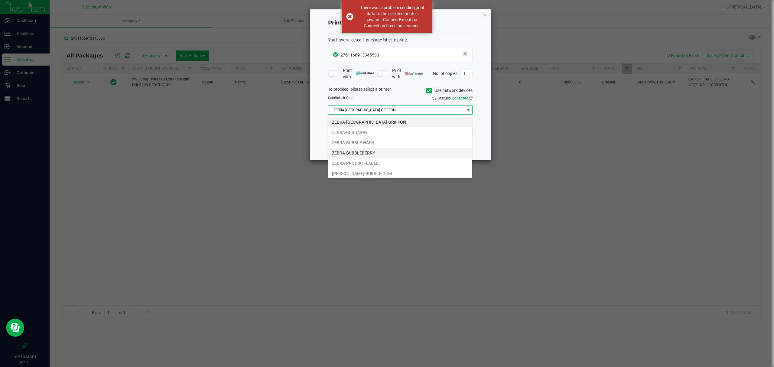
scroll to position [13, 0]
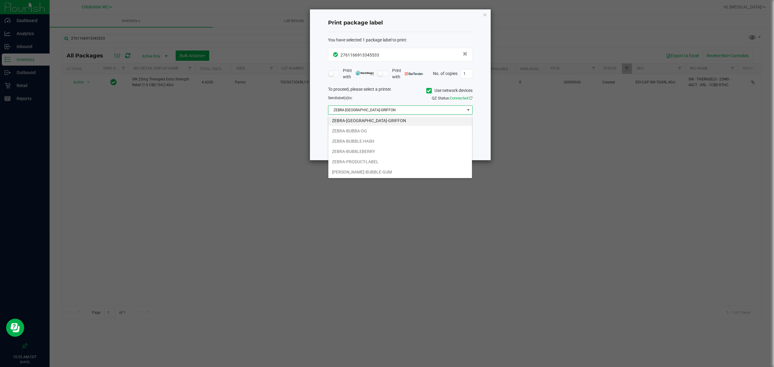
drag, startPoint x: 371, startPoint y: 171, endPoint x: 378, endPoint y: 165, distance: 9.3
click at [371, 168] on li "ZERBA-BUBBLE-GUM" at bounding box center [401, 172] width 144 height 10
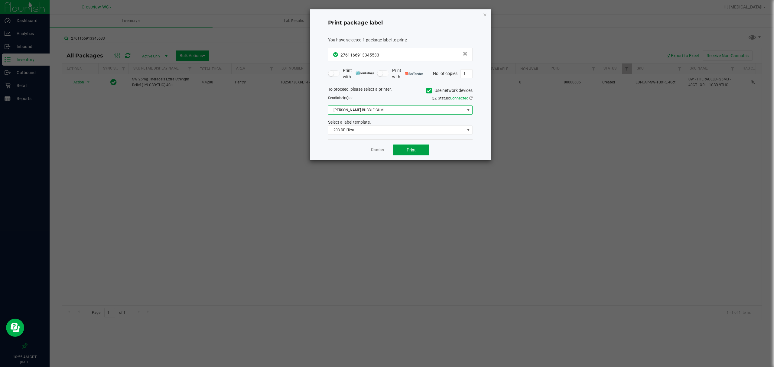
click at [402, 149] on button "Print" at bounding box center [411, 150] width 36 height 11
click at [372, 108] on span "ZERBA-BUBBLE-GUM" at bounding box center [397, 110] width 136 height 8
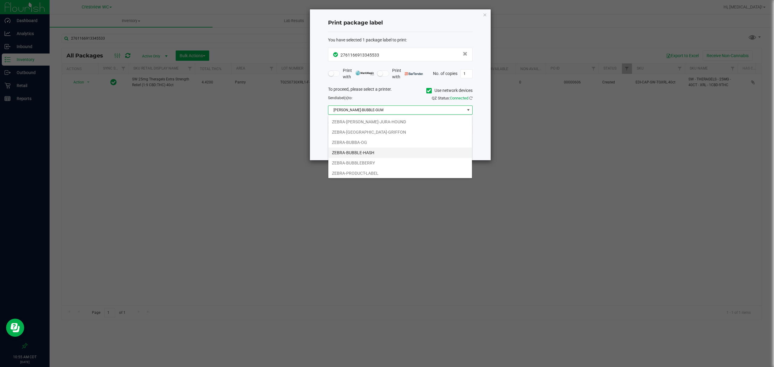
scroll to position [9, 144]
click at [378, 138] on li "ZEBRA-BUBBLE-HASH" at bounding box center [401, 141] width 144 height 10
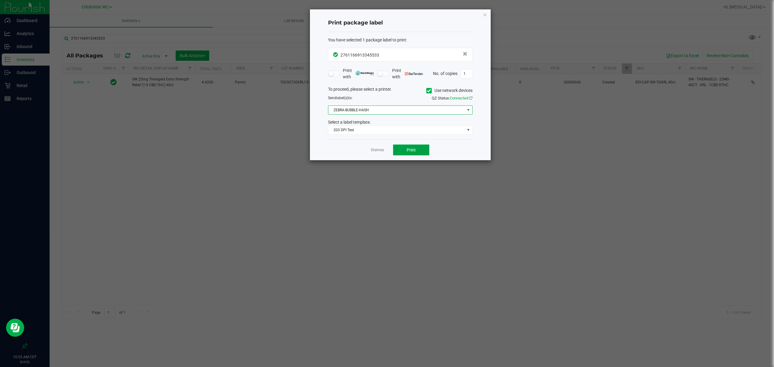
click at [411, 152] on span "Print" at bounding box center [411, 150] width 9 height 5
click at [392, 107] on span "ZEBRA-BUBBLE-HASH" at bounding box center [397, 110] width 136 height 8
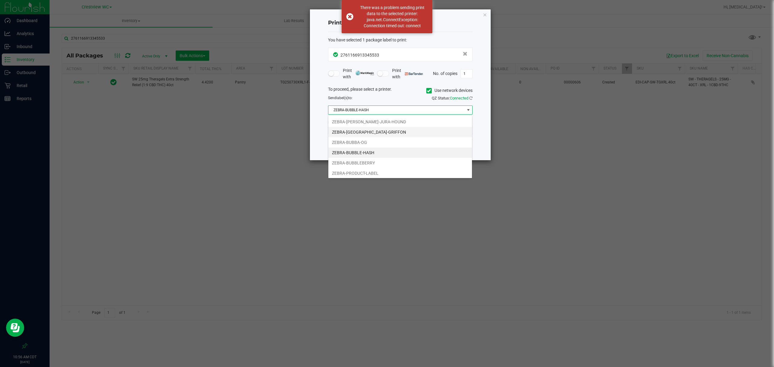
click at [379, 131] on li "ZEBRA-BRUSSELS-GRIFFON" at bounding box center [401, 132] width 144 height 10
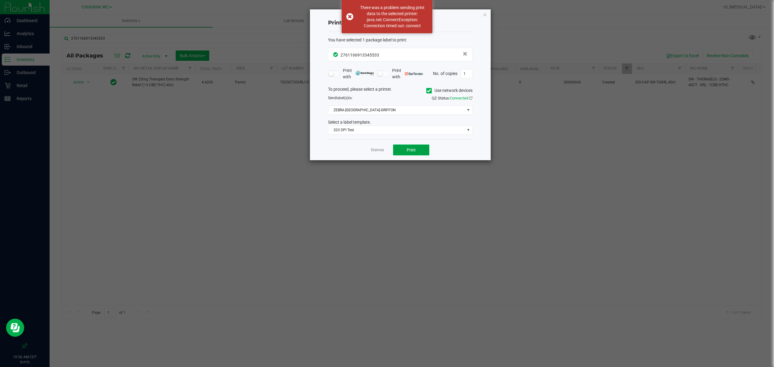
click at [410, 149] on span "Print" at bounding box center [411, 150] width 9 height 5
click at [473, 99] on div "QZ Status: Connected" at bounding box center [439, 98] width 77 height 6
click at [472, 98] on icon at bounding box center [471, 98] width 3 height 4
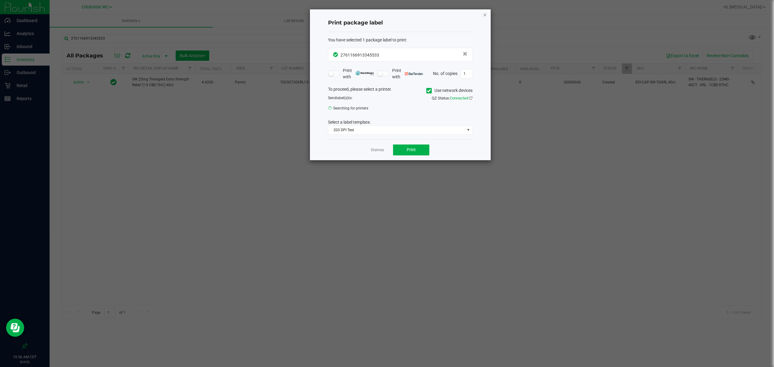
click at [485, 12] on icon "button" at bounding box center [485, 14] width 4 height 7
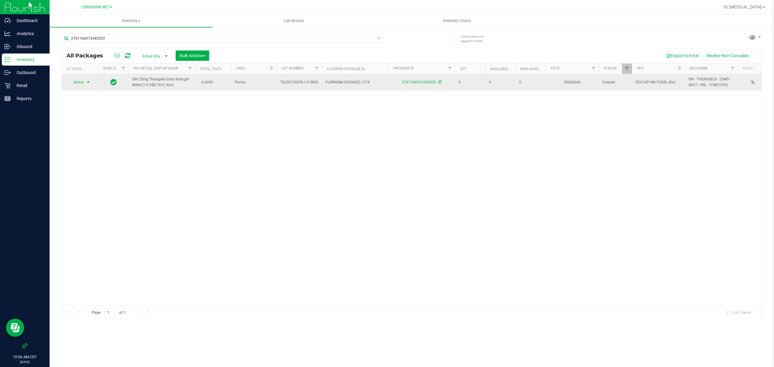
click at [88, 83] on span "select" at bounding box center [88, 82] width 5 height 5
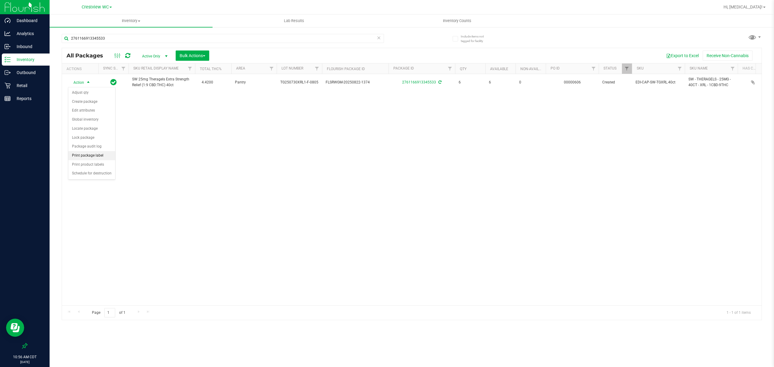
click at [91, 158] on li "Print package label" at bounding box center [91, 155] width 47 height 9
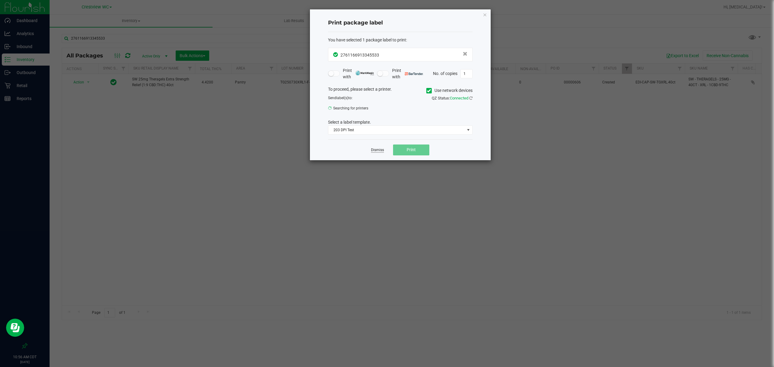
click at [380, 150] on link "Dismiss" at bounding box center [377, 150] width 13 height 5
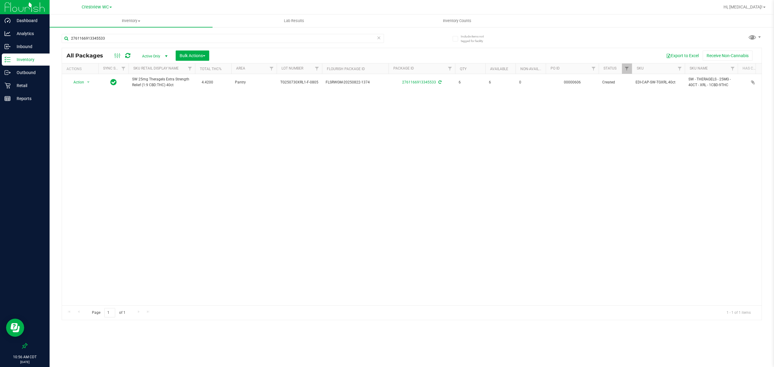
click at [493, 150] on div "Action Action Adjust qty Create package Edit attributes Global inventory Locate…" at bounding box center [412, 189] width 700 height 231
drag, startPoint x: 229, startPoint y: 126, endPoint x: 105, endPoint y: 62, distance: 139.6
click at [224, 123] on div "Action Action Adjust qty Create package Edit attributes Global inventory Locate…" at bounding box center [412, 189] width 700 height 231
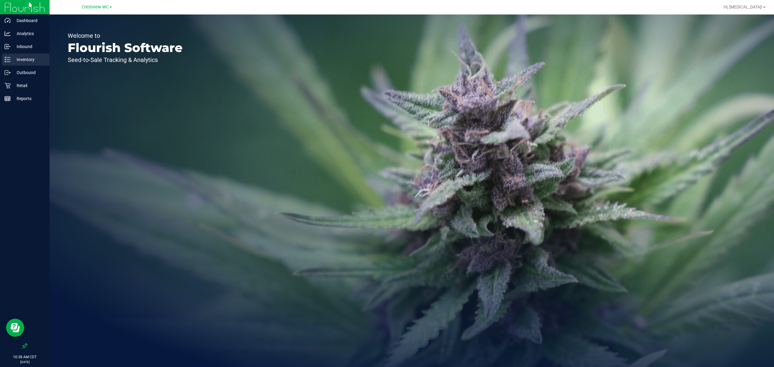
click at [15, 56] on p "Inventory" at bounding box center [29, 59] width 36 height 7
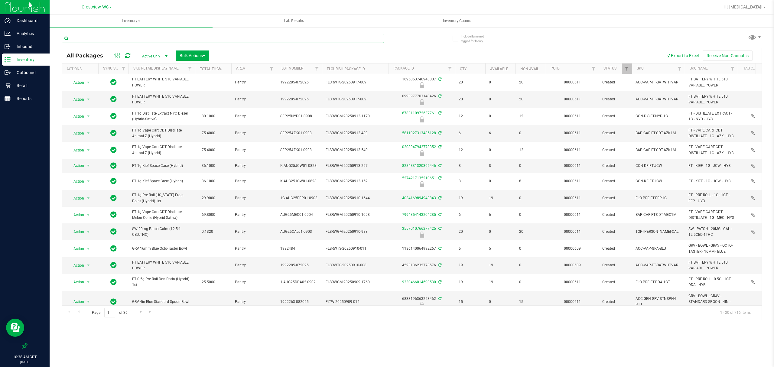
click at [105, 34] on input "text" at bounding box center [223, 38] width 322 height 9
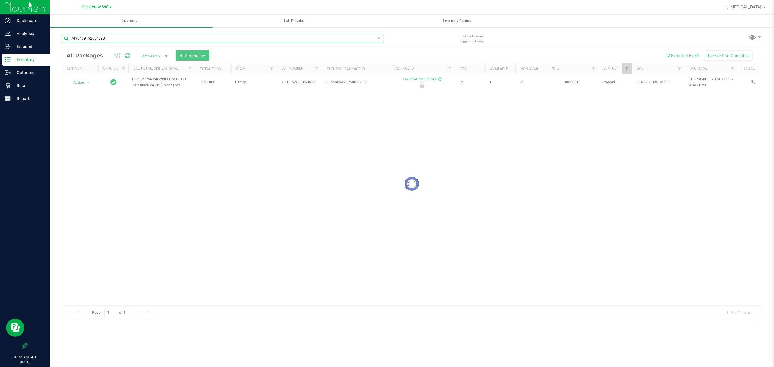
type input "7496469152634093"
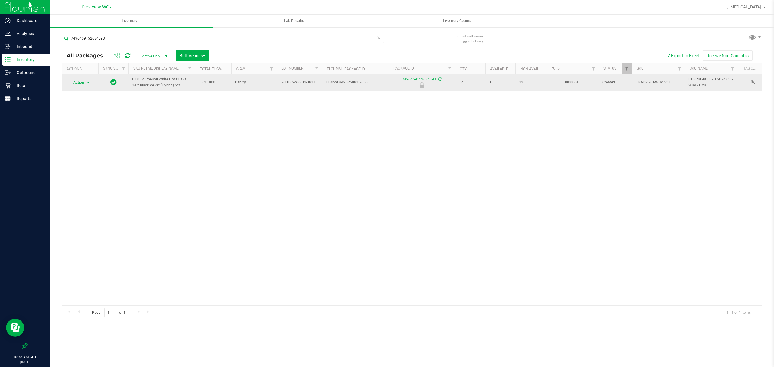
click at [87, 82] on span "select" at bounding box center [88, 82] width 5 height 5
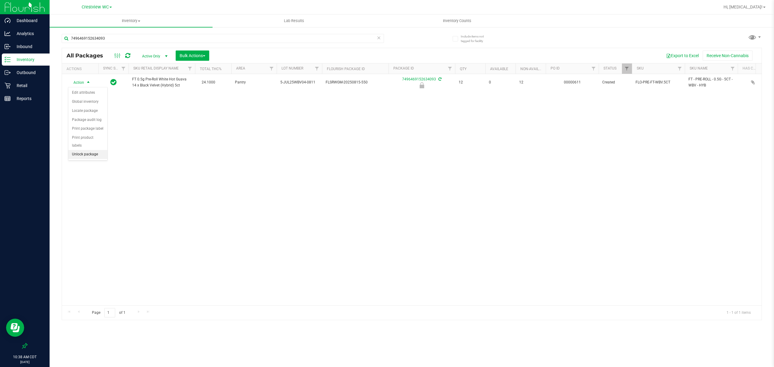
click at [85, 156] on li "Unlock package" at bounding box center [87, 154] width 39 height 9
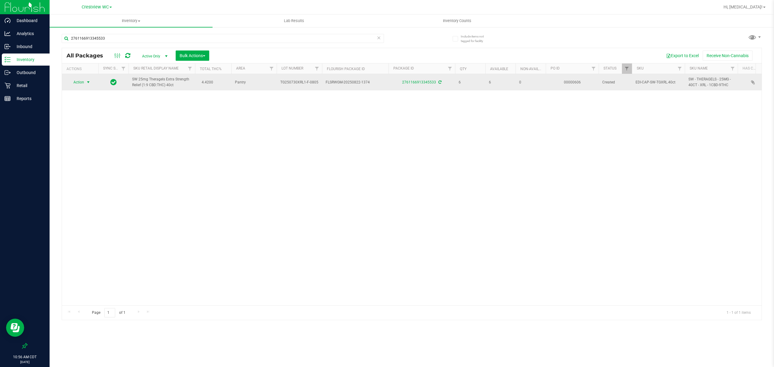
drag, startPoint x: 73, startPoint y: 82, endPoint x: 85, endPoint y: 93, distance: 16.3
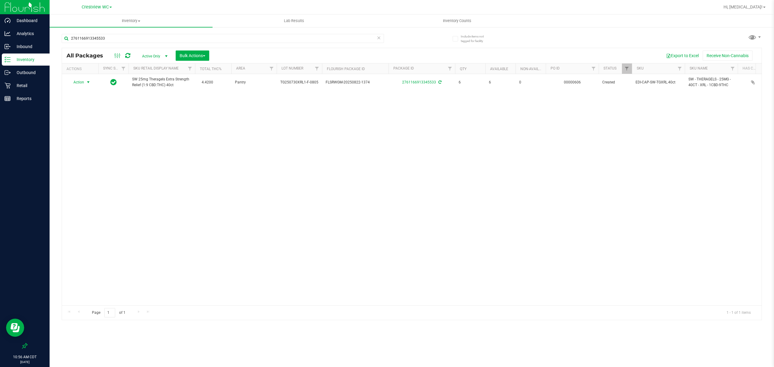
click at [73, 82] on span "Action" at bounding box center [76, 82] width 16 height 8
click at [87, 155] on li "Print package label" at bounding box center [91, 155] width 47 height 9
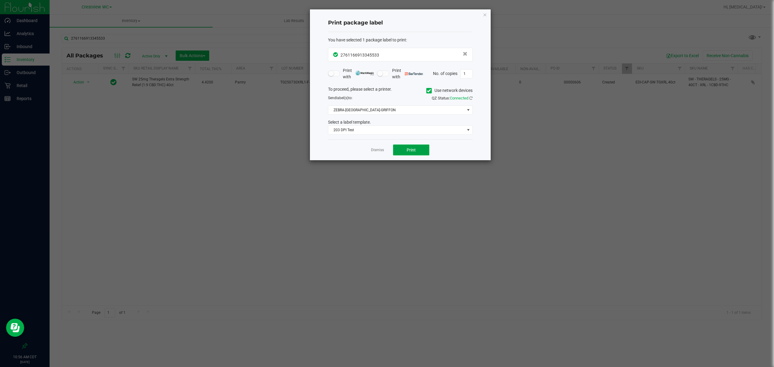
click at [407, 151] on span "Print" at bounding box center [411, 150] width 9 height 5
click at [380, 152] on link "Dismiss" at bounding box center [377, 150] width 13 height 5
click at [131, 129] on div "Action Action Adjust qty Create package Edit attributes Global inventory Locate…" at bounding box center [412, 189] width 700 height 231
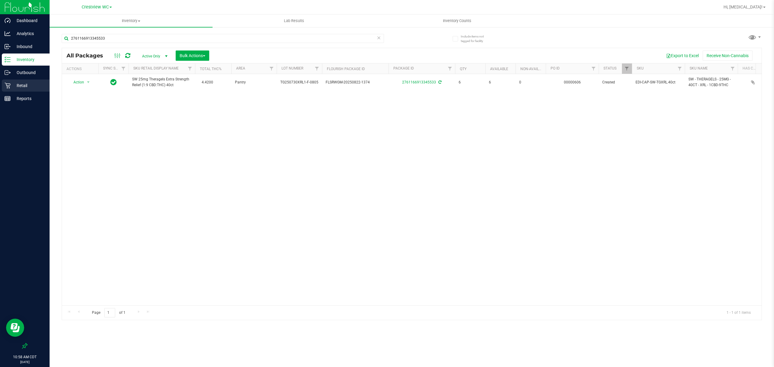
click at [25, 87] on p "Retail" at bounding box center [29, 85] width 36 height 7
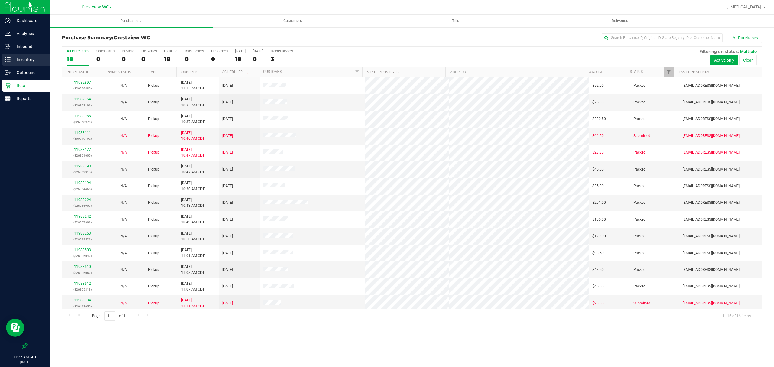
click at [26, 55] on div "Inventory" at bounding box center [26, 60] width 48 height 12
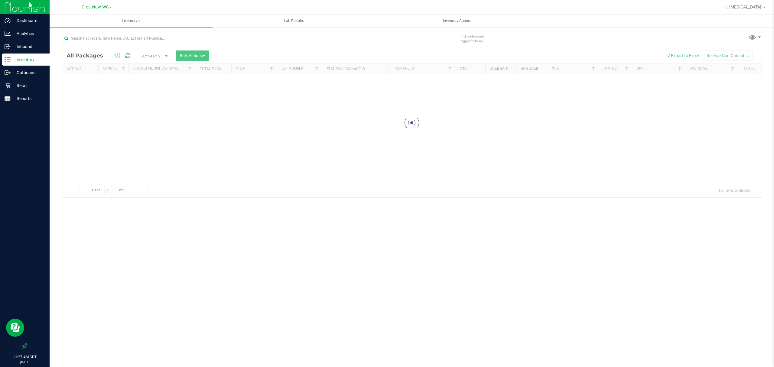
click at [243, 43] on div at bounding box center [223, 41] width 322 height 14
click at [245, 40] on input "text" at bounding box center [223, 38] width 322 height 9
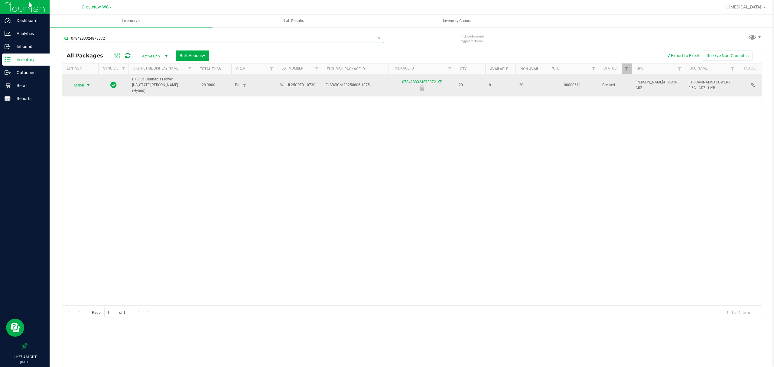
type input "0784283324873372"
click at [83, 83] on span "Action" at bounding box center [76, 85] width 16 height 8
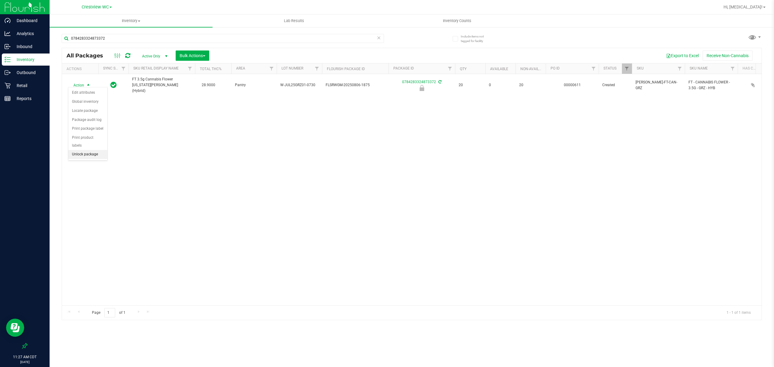
click at [76, 154] on li "Unlock package" at bounding box center [87, 154] width 39 height 9
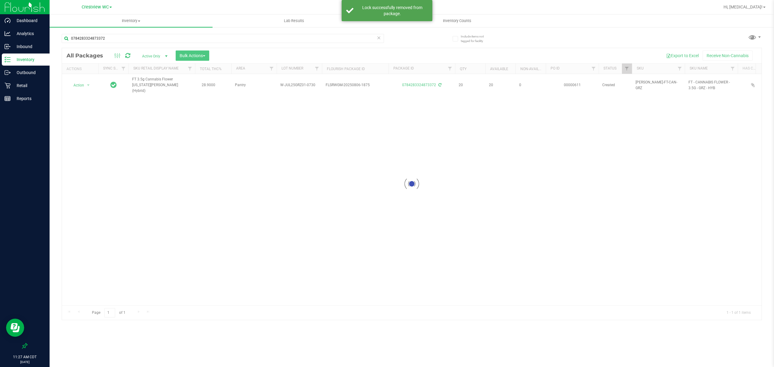
click at [81, 81] on div at bounding box center [412, 184] width 700 height 272
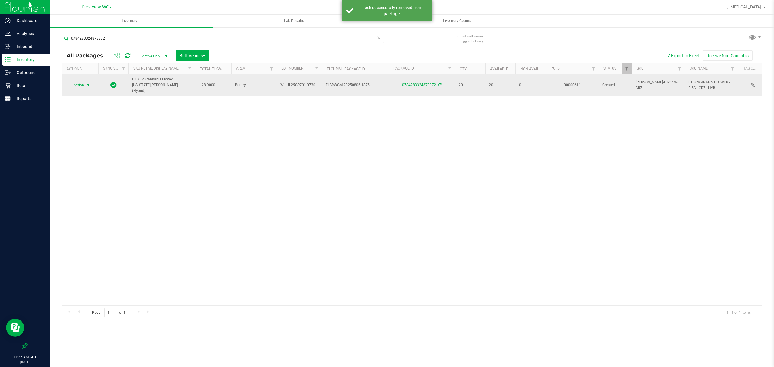
click at [83, 83] on span "Action" at bounding box center [76, 85] width 16 height 8
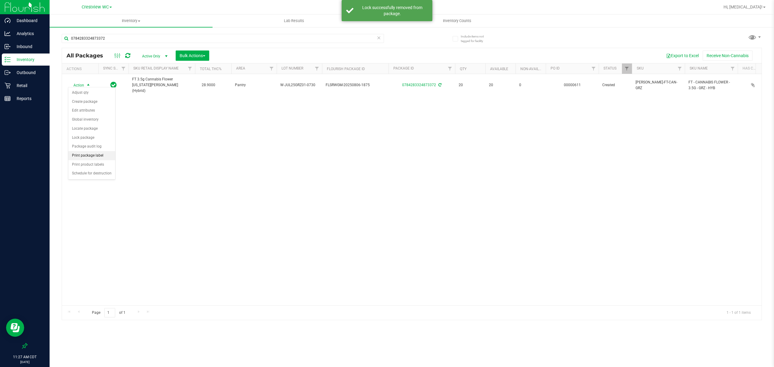
click at [83, 160] on li "Print package label" at bounding box center [91, 155] width 47 height 9
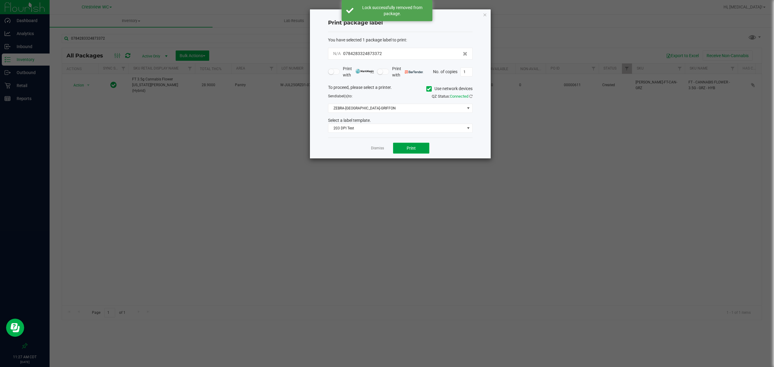
click at [408, 148] on span "Print" at bounding box center [411, 148] width 9 height 5
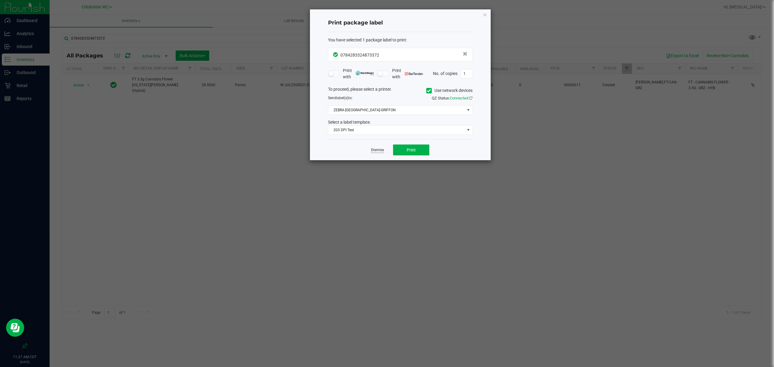
click at [375, 152] on link "Dismiss" at bounding box center [377, 150] width 13 height 5
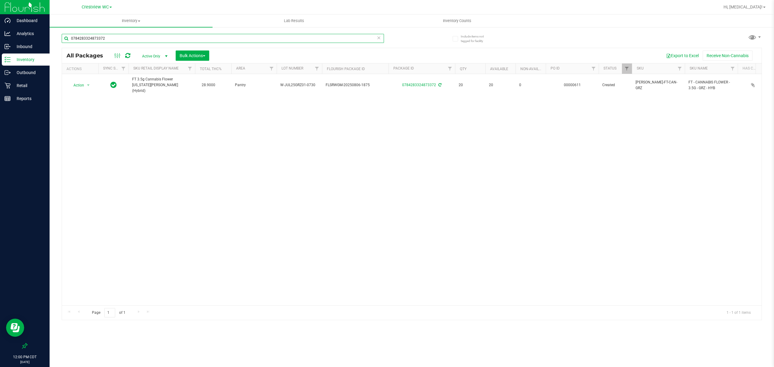
click at [325, 35] on input "0784283324873372" at bounding box center [223, 38] width 322 height 9
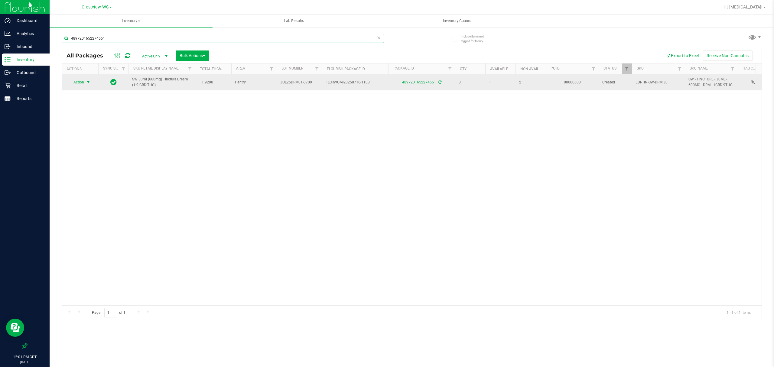
type input "4897201652274661"
click at [90, 82] on span "select" at bounding box center [88, 82] width 5 height 5
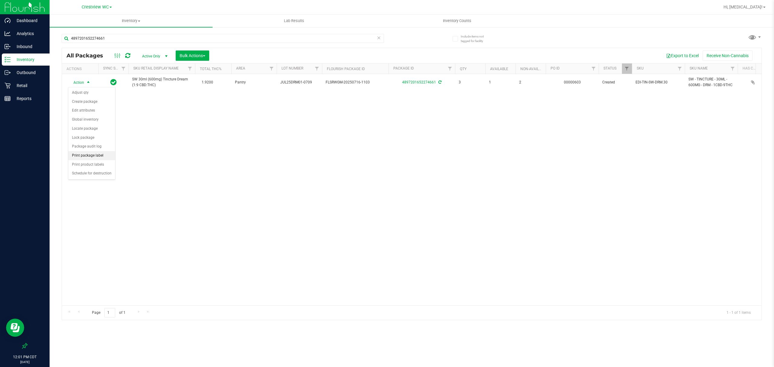
click at [97, 156] on li "Print package label" at bounding box center [91, 155] width 47 height 9
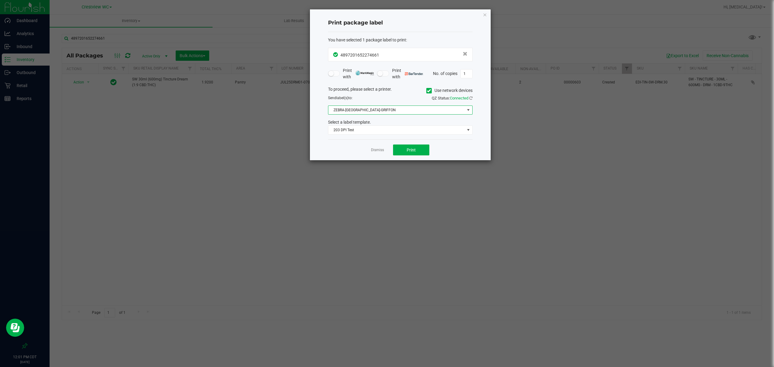
click at [373, 112] on span "ZEBRA-BRUSSELS-GRIFFON" at bounding box center [397, 110] width 136 height 8
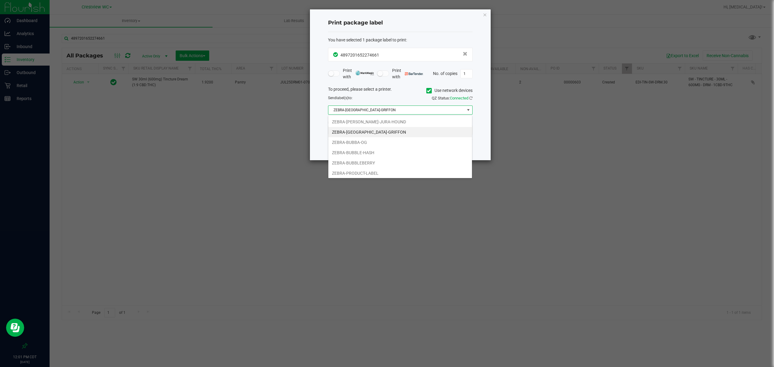
scroll to position [9, 144]
click at [375, 129] on li "ZEBRA-BRUSSELS-GRIFFON" at bounding box center [401, 132] width 144 height 10
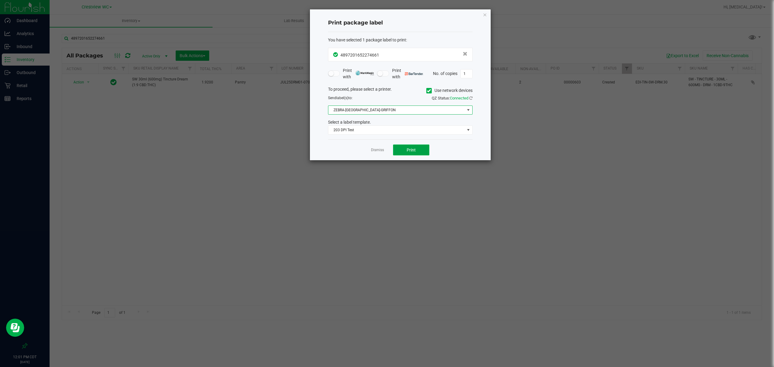
click at [408, 152] on span "Print" at bounding box center [411, 150] width 9 height 5
click at [377, 151] on link "Dismiss" at bounding box center [377, 150] width 13 height 5
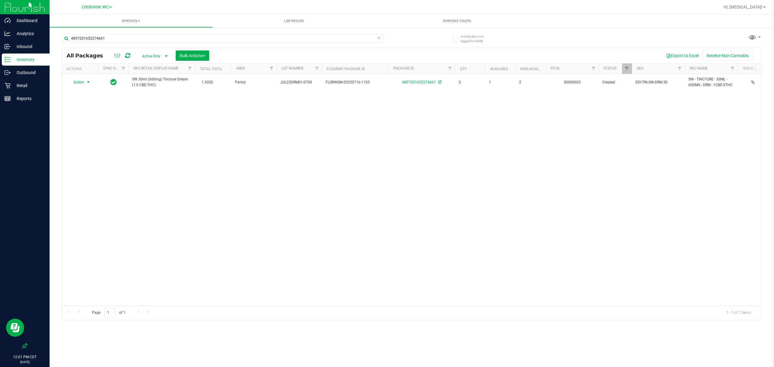
click at [379, 37] on icon at bounding box center [379, 37] width 4 height 7
click at [346, 39] on input "text" at bounding box center [223, 38] width 322 height 9
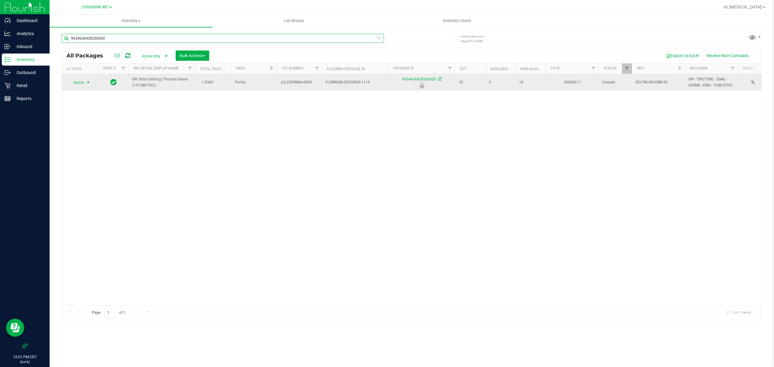
type input "9634636428326420"
click at [87, 81] on span "select" at bounding box center [88, 82] width 5 height 5
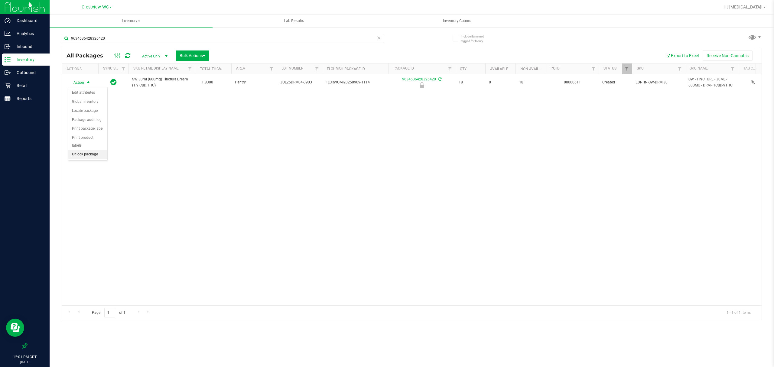
click at [98, 155] on li "Unlock package" at bounding box center [87, 154] width 39 height 9
click at [377, 38] on icon at bounding box center [379, 37] width 4 height 7
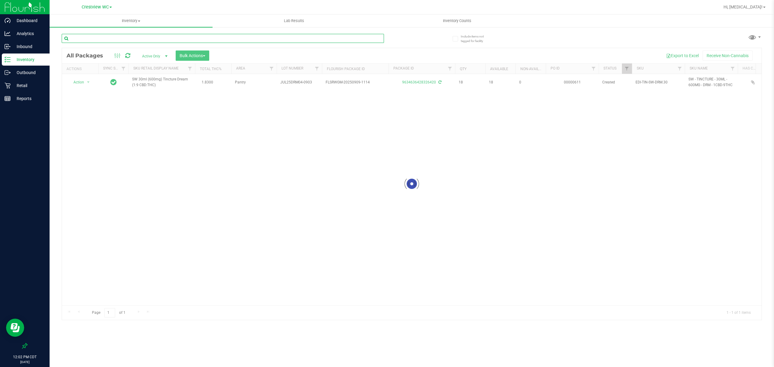
click at [365, 38] on input "text" at bounding box center [223, 38] width 322 height 9
type input "1417569463716375"
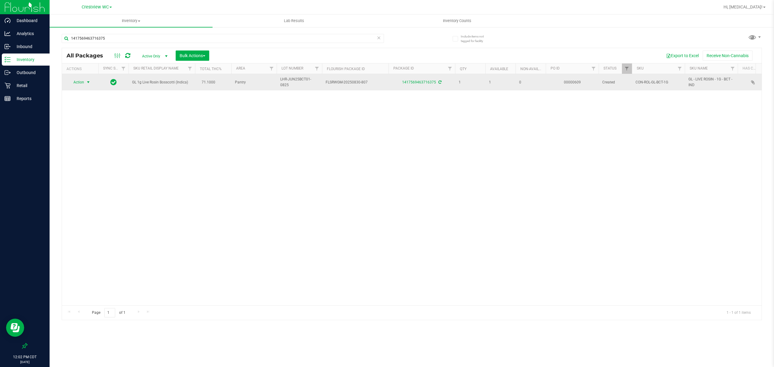
click at [87, 82] on span "select" at bounding box center [88, 82] width 5 height 5
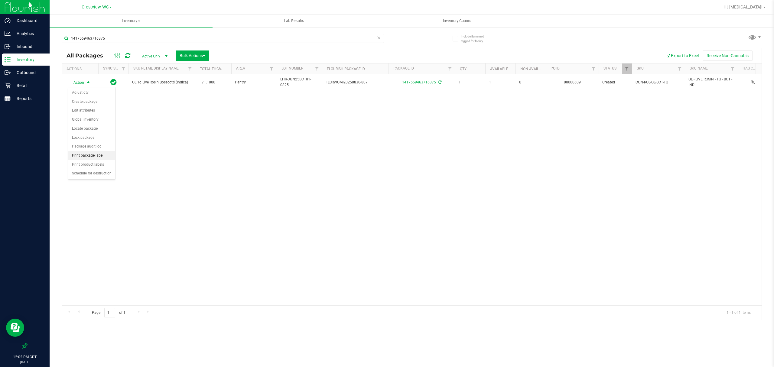
click at [96, 156] on li "Print package label" at bounding box center [91, 155] width 47 height 9
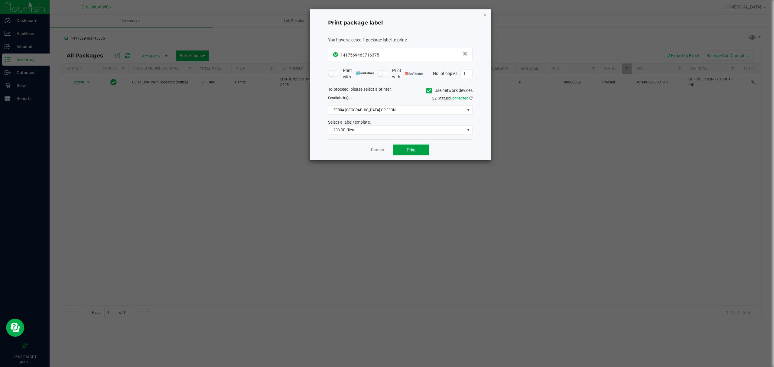
click at [410, 152] on span "Print" at bounding box center [411, 150] width 9 height 5
click at [379, 147] on div "Dismiss Print" at bounding box center [400, 149] width 145 height 21
click at [380, 148] on link "Dismiss" at bounding box center [377, 150] width 13 height 5
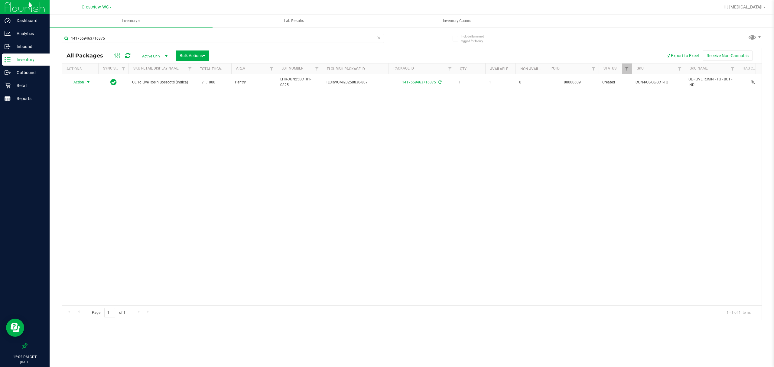
click at [377, 38] on icon at bounding box center [379, 37] width 4 height 7
click at [374, 38] on input "text" at bounding box center [223, 38] width 322 height 9
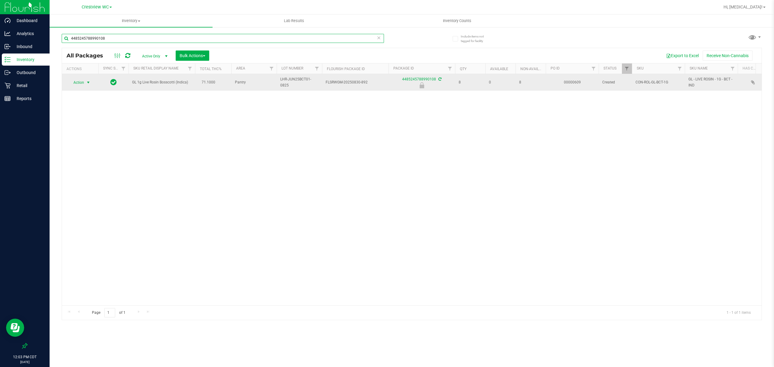
type input "4485245788990108"
click at [89, 83] on span "select" at bounding box center [88, 82] width 5 height 5
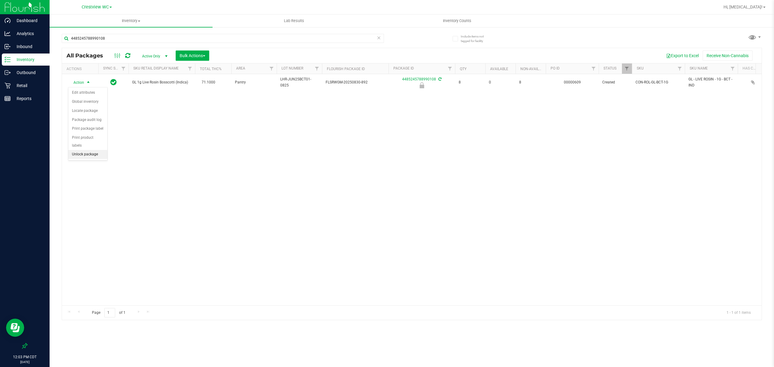
click at [89, 154] on li "Unlock package" at bounding box center [87, 154] width 39 height 9
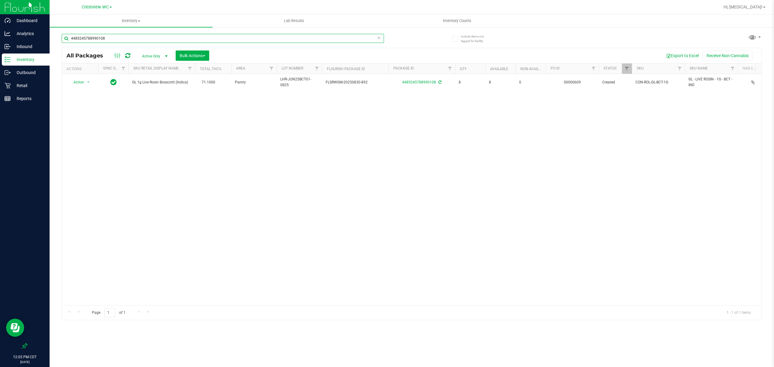
click at [120, 36] on input "4485245788990108" at bounding box center [223, 38] width 322 height 9
type input "t19"
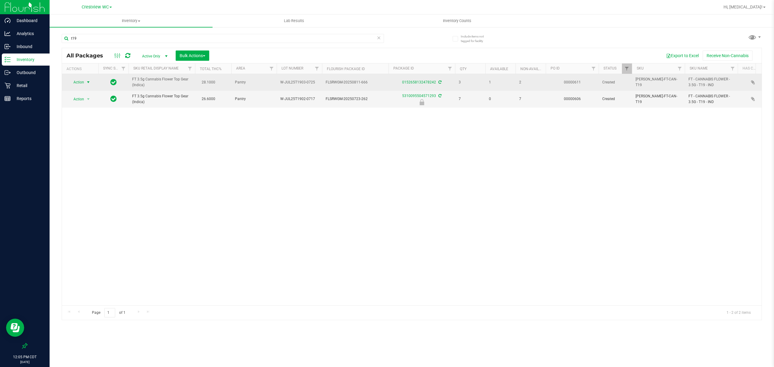
click at [83, 84] on span "Action" at bounding box center [76, 82] width 16 height 8
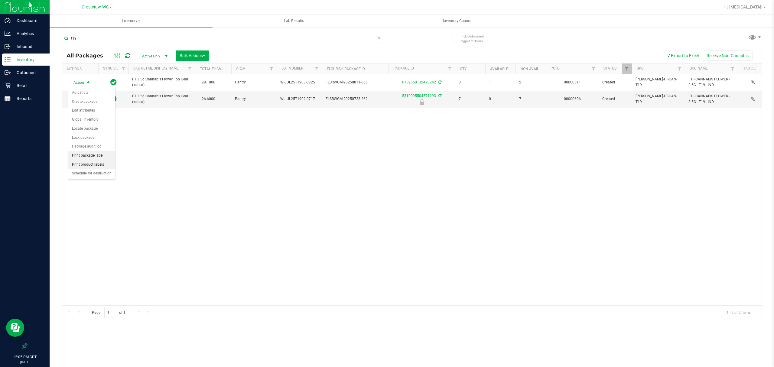
click at [90, 158] on li "Print package label" at bounding box center [91, 155] width 47 height 9
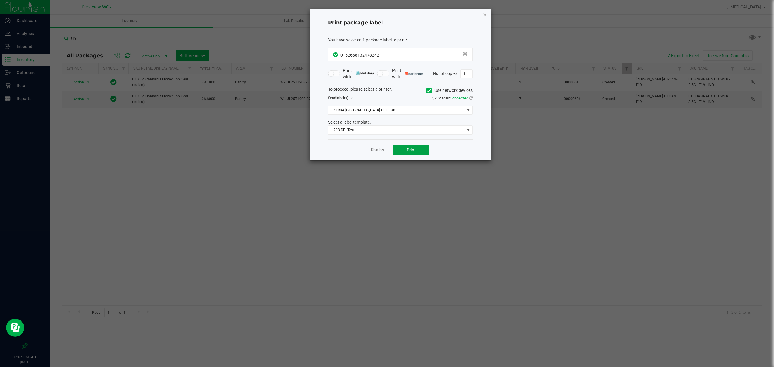
click at [413, 148] on span "Print" at bounding box center [411, 150] width 9 height 5
drag, startPoint x: 382, startPoint y: 151, endPoint x: 160, endPoint y: 108, distance: 225.8
click at [381, 151] on link "Dismiss" at bounding box center [377, 150] width 13 height 5
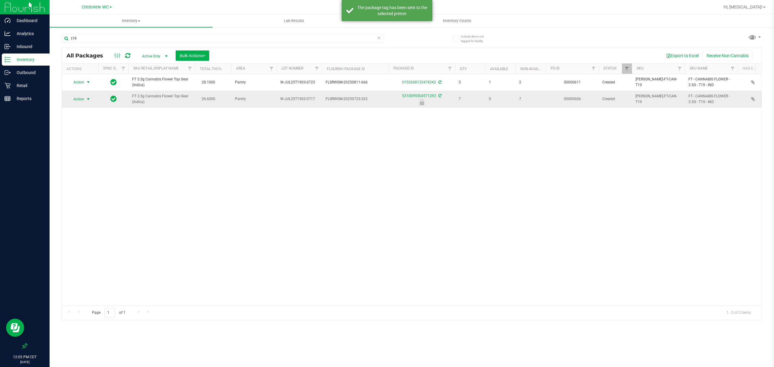
click at [83, 101] on span "Action" at bounding box center [76, 99] width 16 height 8
click at [74, 171] on li "Unlock package" at bounding box center [87, 171] width 39 height 9
click at [83, 100] on span "Action" at bounding box center [76, 99] width 16 height 8
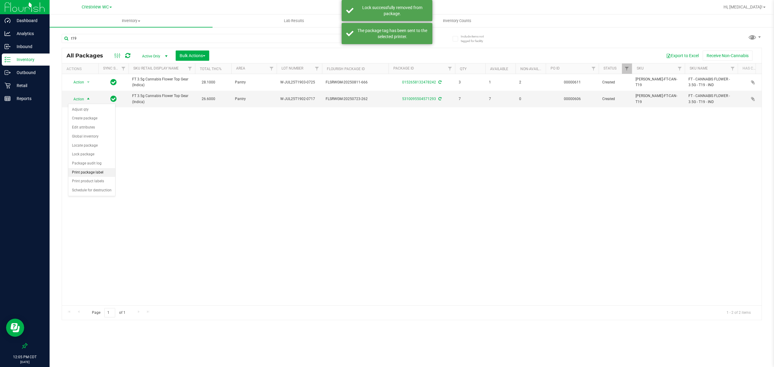
click at [92, 173] on li "Print package label" at bounding box center [91, 172] width 47 height 9
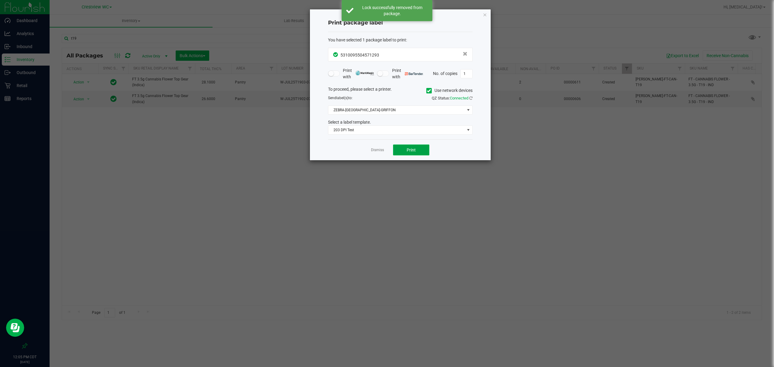
click at [408, 149] on span "Print" at bounding box center [411, 150] width 9 height 5
click at [377, 153] on link "Dismiss" at bounding box center [377, 150] width 13 height 5
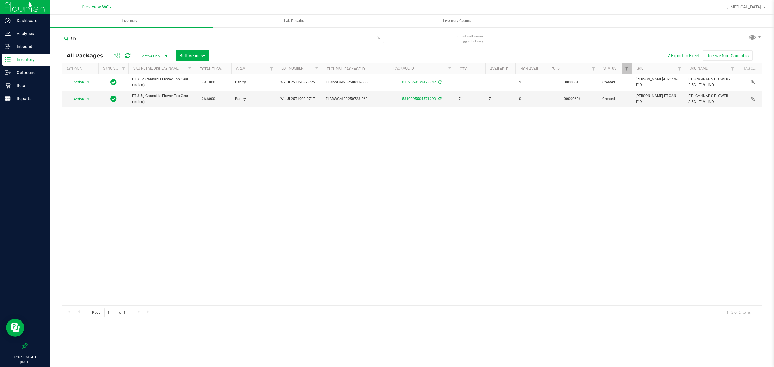
drag, startPoint x: 451, startPoint y: 187, endPoint x: 436, endPoint y: 136, distance: 53.0
click at [451, 183] on div "Action Action Adjust qty Create package Edit attributes Global inventory Locate…" at bounding box center [412, 189] width 700 height 231
click at [432, 100] on link "5310095504571293" at bounding box center [419, 99] width 34 height 4
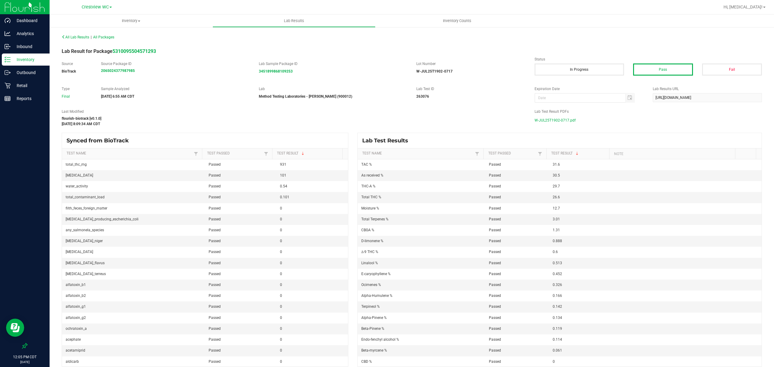
click at [547, 121] on span "W-JUL25T1902-0717.pdf" at bounding box center [555, 120] width 41 height 9
click at [536, 120] on span "W-JUL25T1902-0717.pdf" at bounding box center [555, 120] width 41 height 9
click at [25, 80] on div "Retail" at bounding box center [26, 86] width 48 height 12
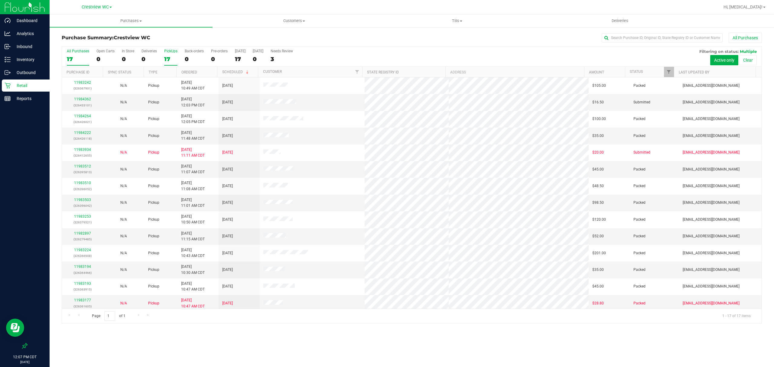
click at [168, 55] on label "PickUps 17" at bounding box center [170, 57] width 13 height 17
click at [0, 0] on input "PickUps 17" at bounding box center [0, 0] width 0 height 0
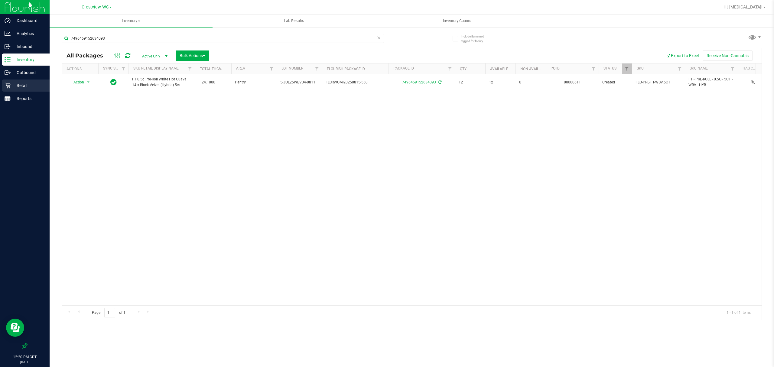
click at [18, 87] on p "Retail" at bounding box center [29, 85] width 36 height 7
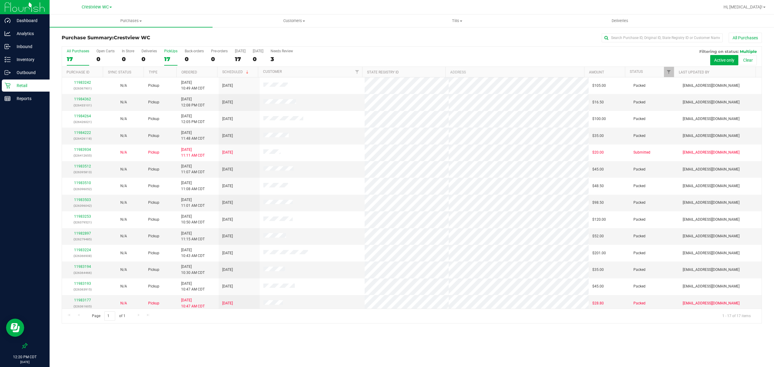
click at [168, 55] on label "PickUps 17" at bounding box center [170, 57] width 13 height 17
click at [0, 0] on input "PickUps 17" at bounding box center [0, 0] width 0 height 0
click at [16, 100] on p "Reports" at bounding box center [29, 98] width 36 height 7
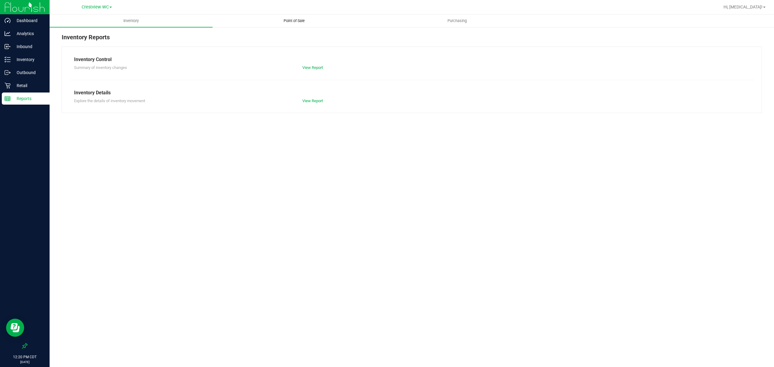
click at [296, 19] on span "Point of Sale" at bounding box center [295, 20] width 38 height 5
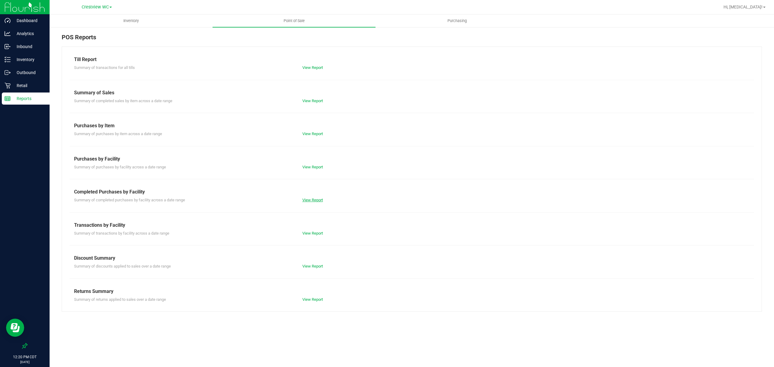
click at [310, 201] on link "View Report" at bounding box center [313, 200] width 21 height 5
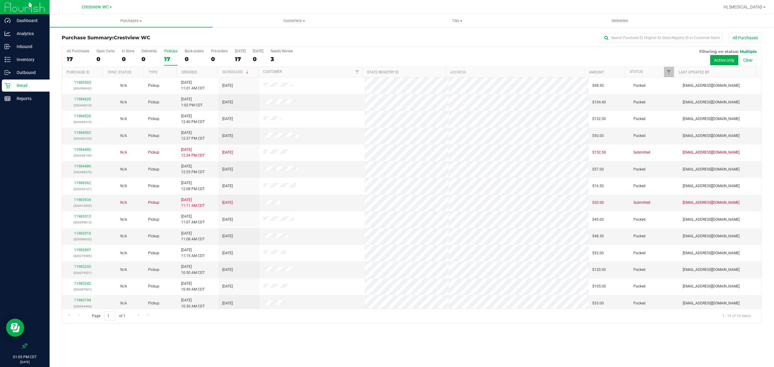
click at [166, 55] on label "PickUps 17" at bounding box center [170, 57] width 13 height 17
click at [0, 0] on input "PickUps 17" at bounding box center [0, 0] width 0 height 0
